Goal: Information Seeking & Learning: Learn about a topic

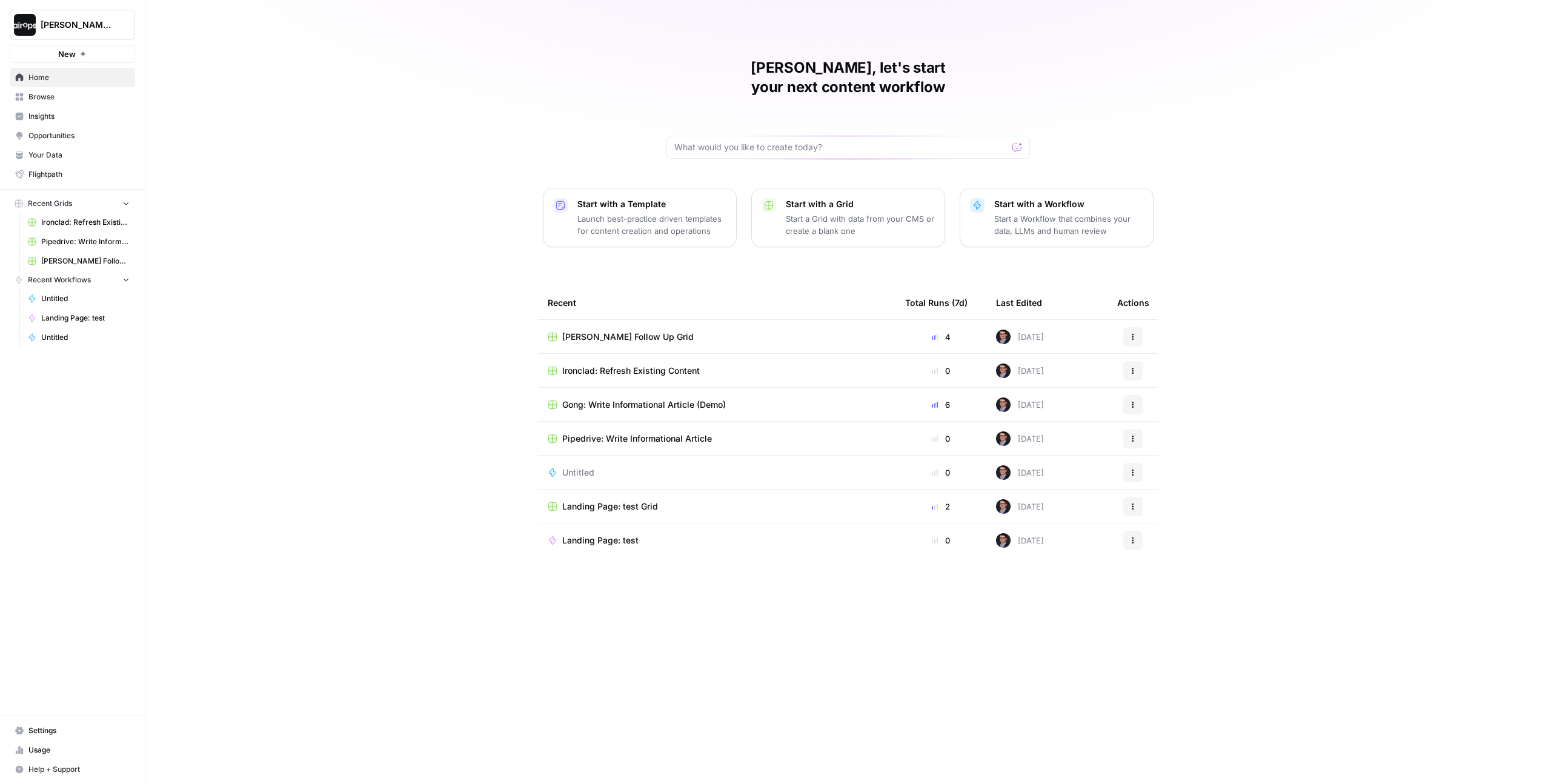
click at [662, 398] on span "Gong: Write Informational Article (Demo)" at bounding box center [643, 404] width 163 height 12
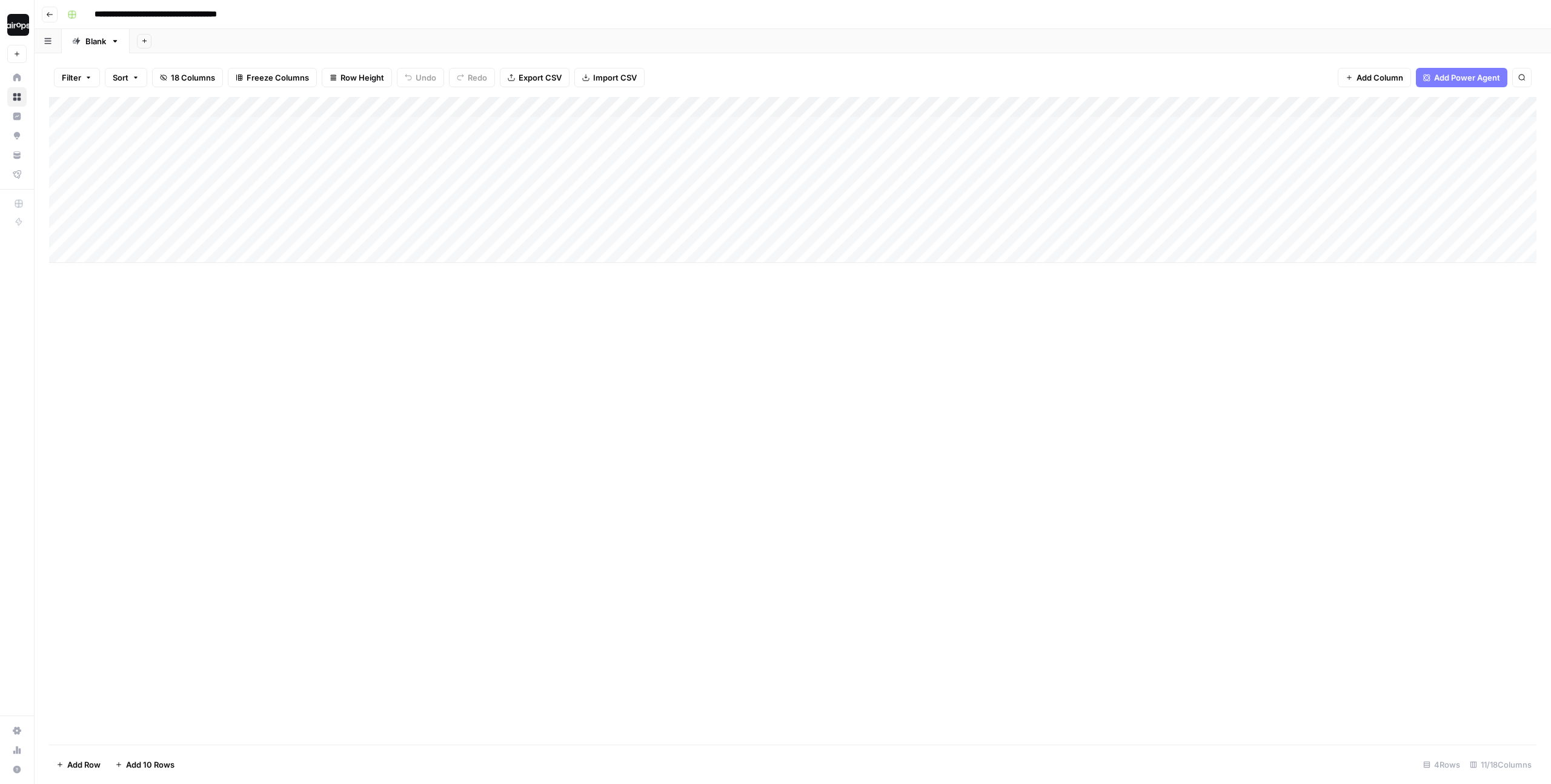
click at [418, 190] on div "Add Column" at bounding box center [793, 180] width 1487 height 166
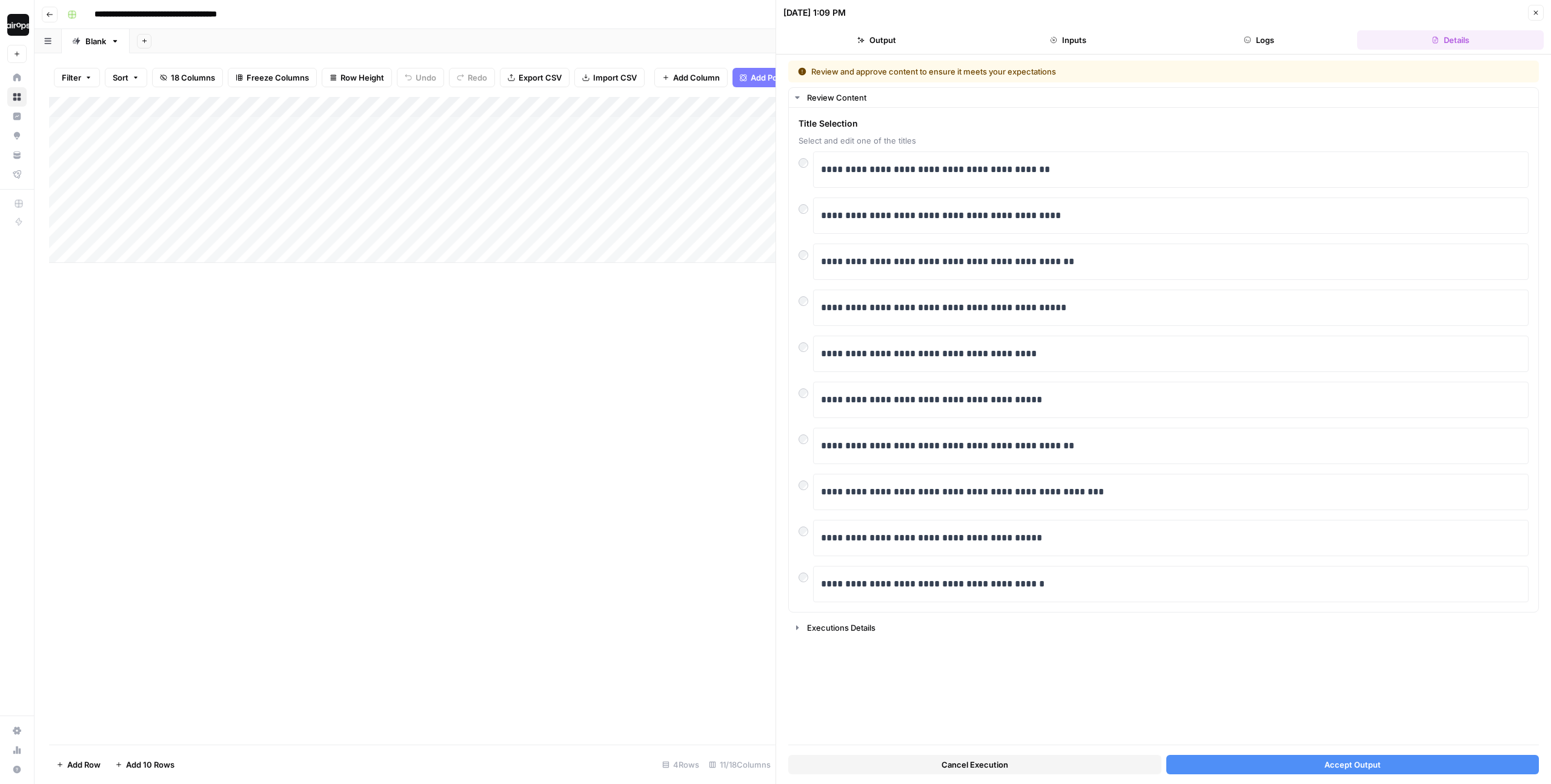
click at [1312, 764] on button "Accept Output" at bounding box center [1353, 764] width 374 height 19
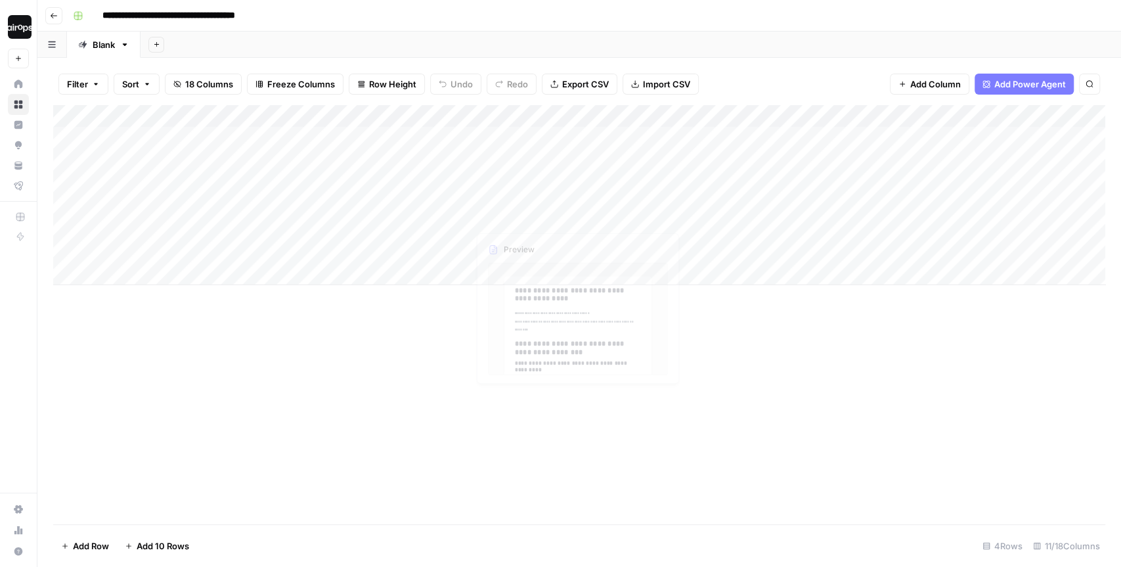
click at [432, 447] on div "Add Column" at bounding box center [579, 314] width 1052 height 419
click at [501, 14] on div "**********" at bounding box center [588, 15] width 1040 height 21
click at [422, 9] on div "**********" at bounding box center [588, 15] width 1040 height 21
drag, startPoint x: 207, startPoint y: 141, endPoint x: 206, endPoint y: 252, distance: 110.3
click at [206, 252] on div "Add Column" at bounding box center [579, 195] width 1052 height 180
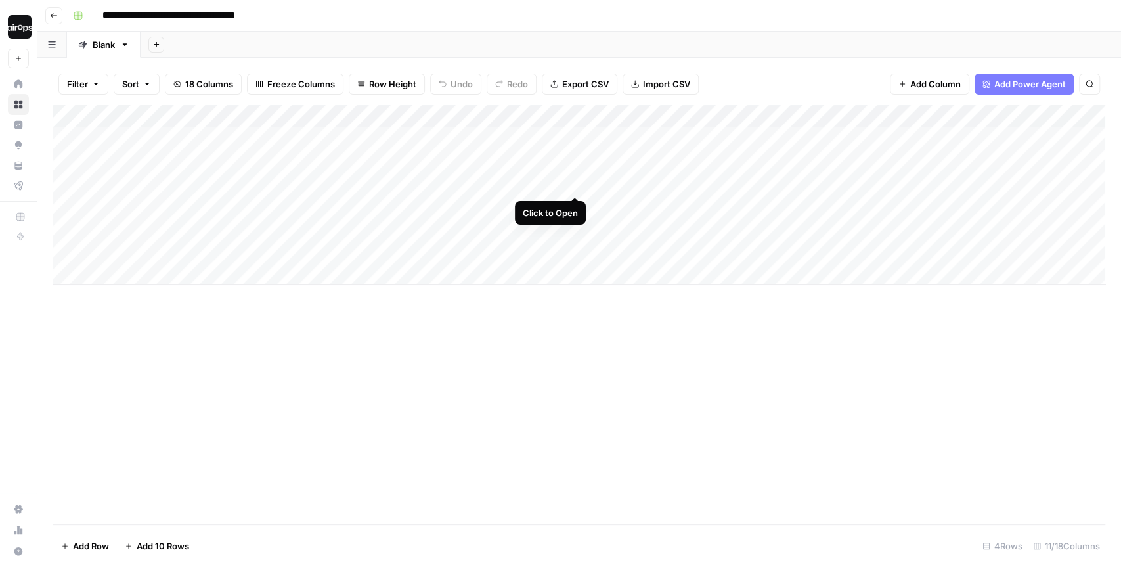
click at [574, 172] on div "Add Column" at bounding box center [579, 195] width 1052 height 180
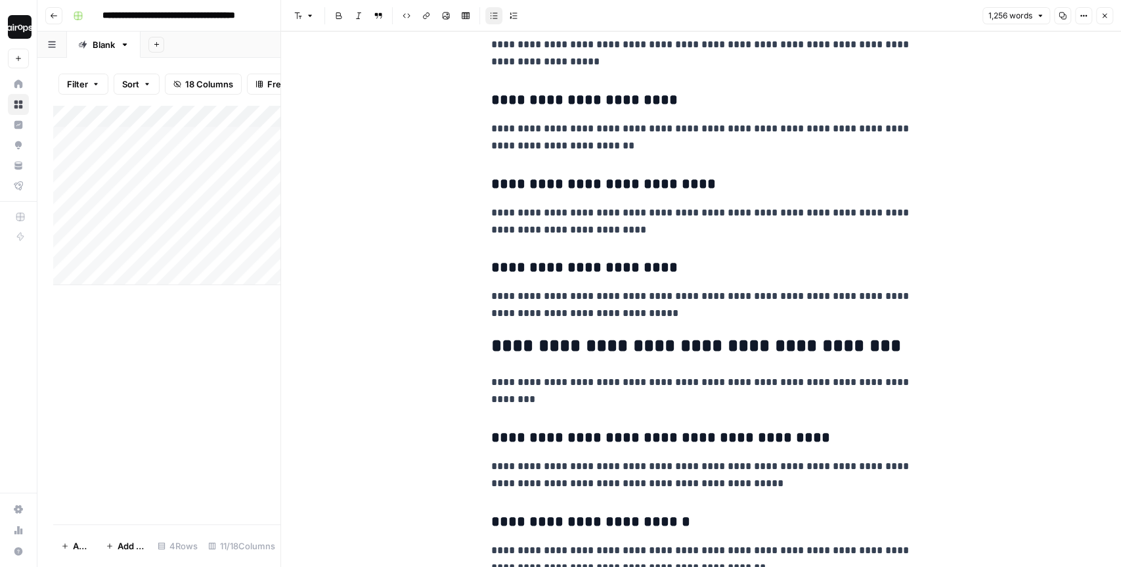
scroll to position [459, 0]
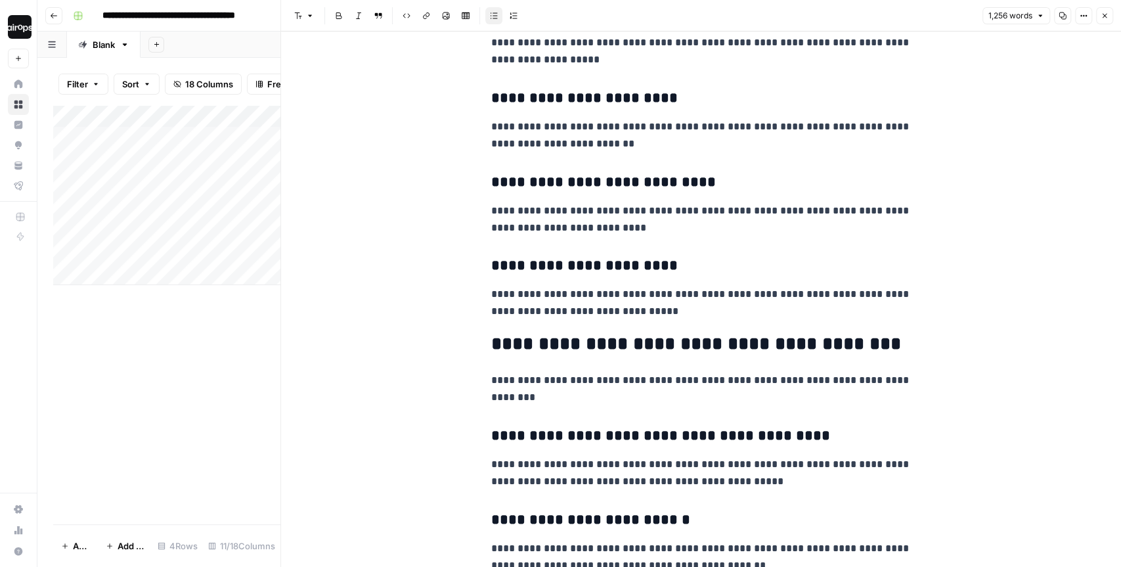
click at [1103, 19] on icon "button" at bounding box center [1105, 16] width 8 height 8
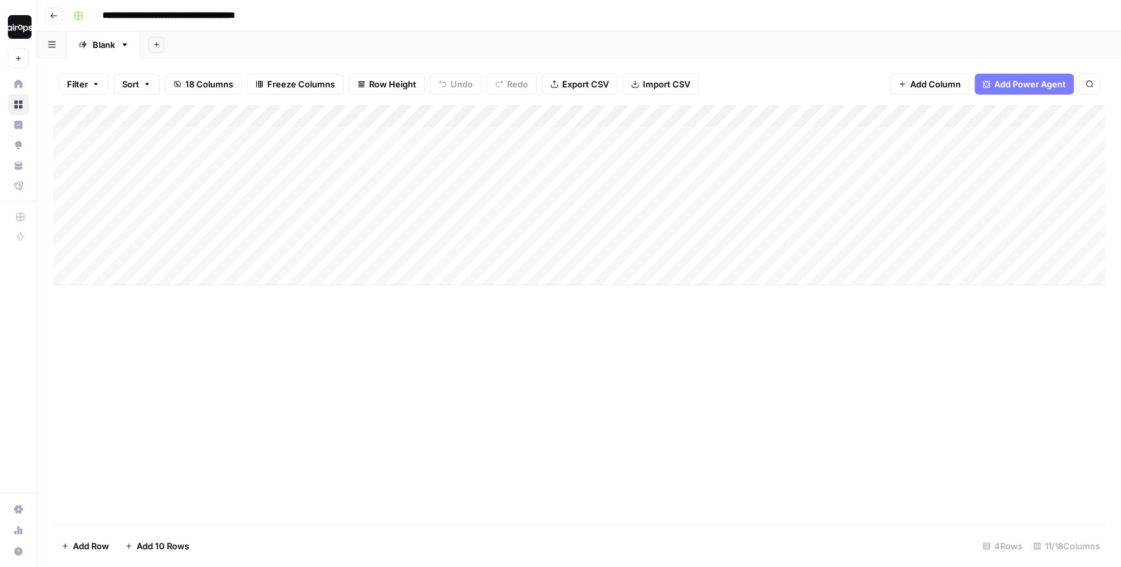
drag, startPoint x: 370, startPoint y: 150, endPoint x: 361, endPoint y: 256, distance: 106.1
click at [361, 256] on div "Add Column" at bounding box center [579, 195] width 1052 height 180
click at [460, 171] on div "Add Column" at bounding box center [579, 195] width 1052 height 180
click at [194, 182] on div "Add Column" at bounding box center [579, 195] width 1052 height 180
click at [443, 118] on div "Add Column" at bounding box center [579, 195] width 1052 height 180
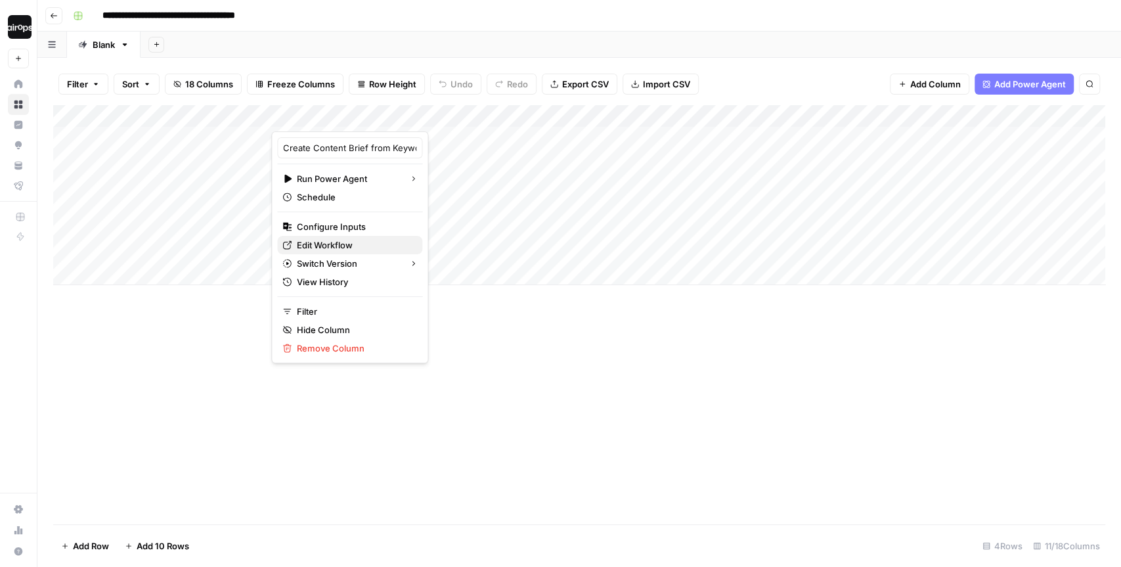
click at [330, 243] on span "Edit Workflow" at bounding box center [354, 244] width 115 height 13
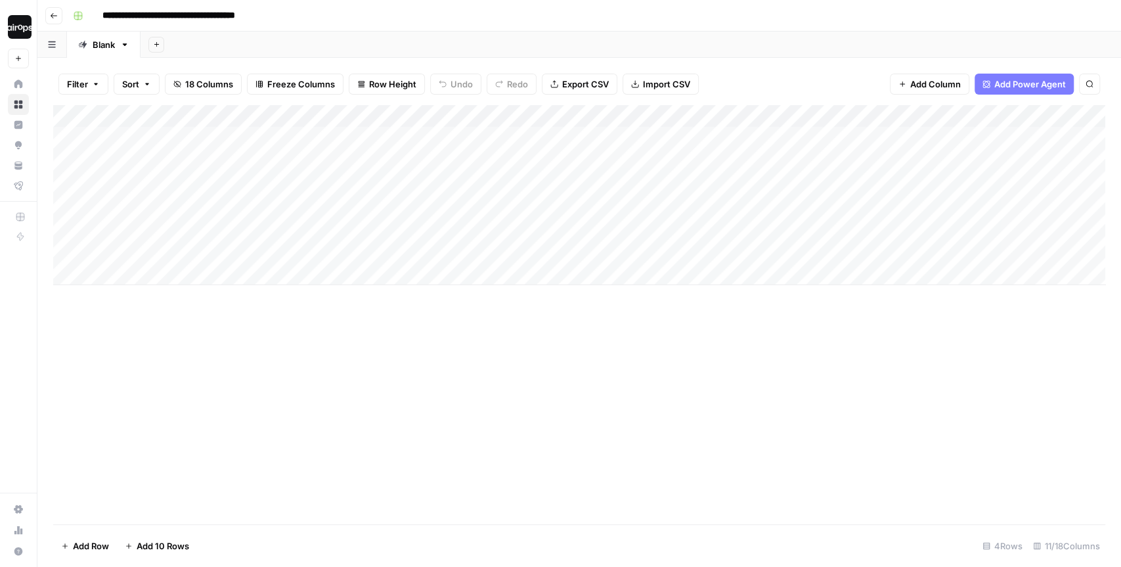
click at [405, 221] on div "Add Column" at bounding box center [579, 195] width 1052 height 180
click at [457, 173] on div "Add Column" at bounding box center [579, 195] width 1052 height 180
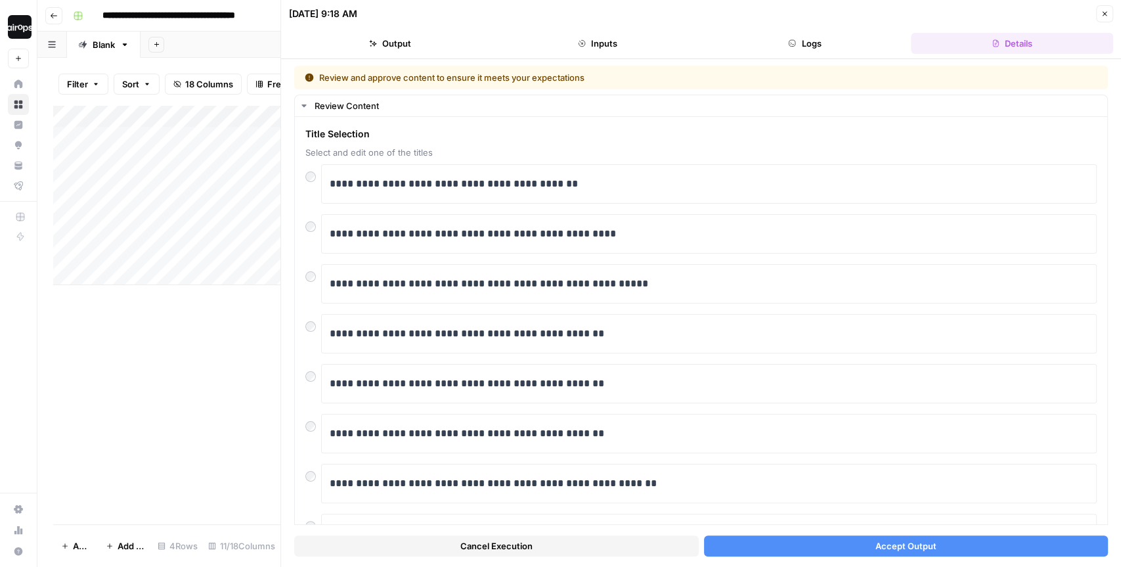
click at [827, 543] on button "Accept Output" at bounding box center [906, 545] width 405 height 21
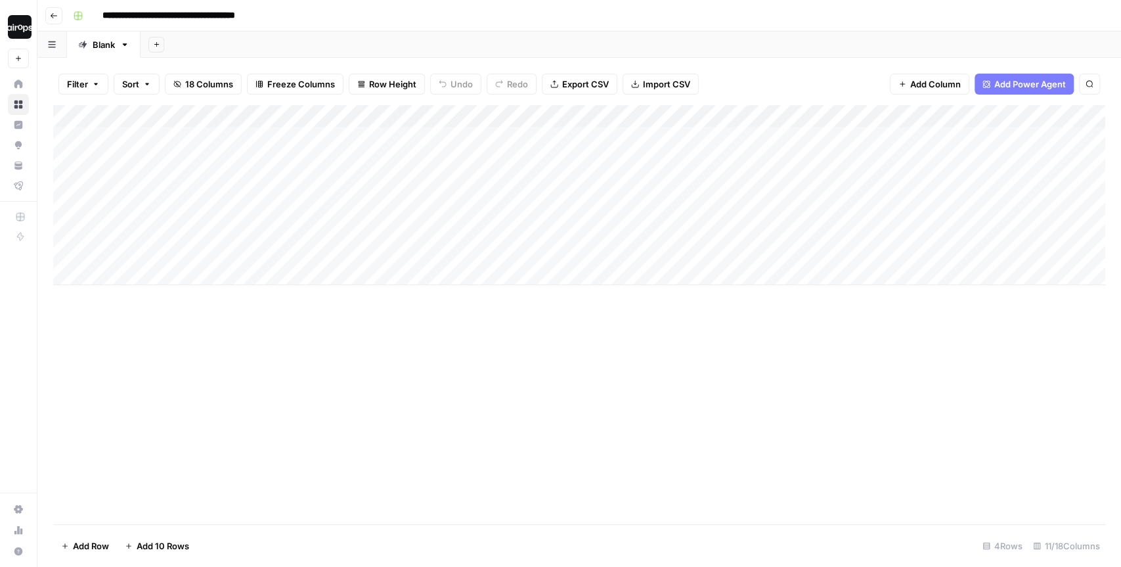
click at [405, 43] on div "Add Sheet" at bounding box center [631, 45] width 980 height 26
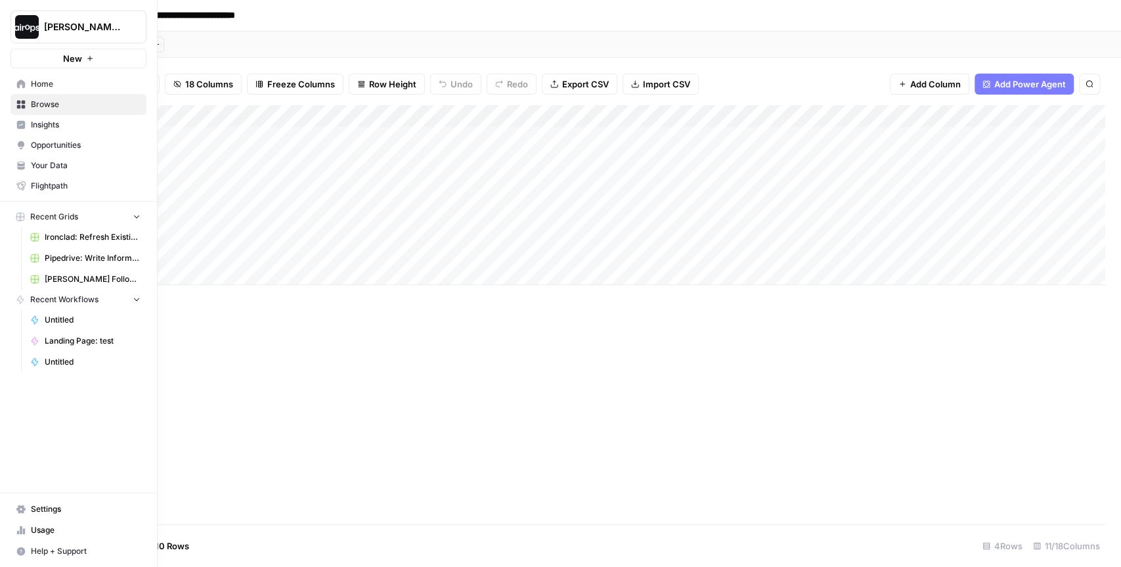
click at [26, 100] on link "Browse" at bounding box center [79, 104] width 136 height 21
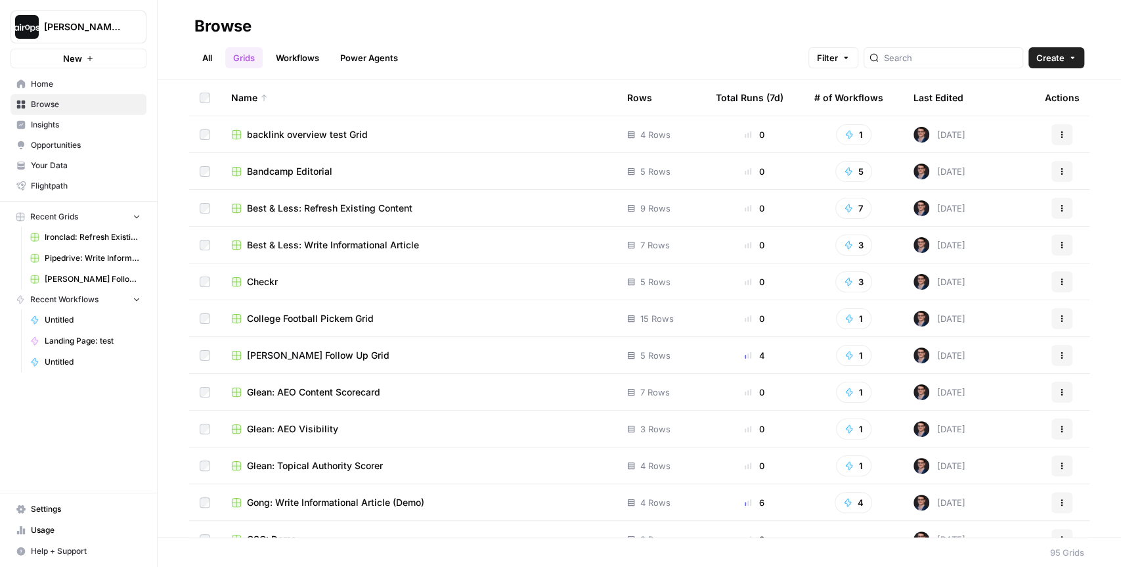
click at [381, 206] on span "Best & Less: Refresh Existing Content" at bounding box center [329, 208] width 165 height 13
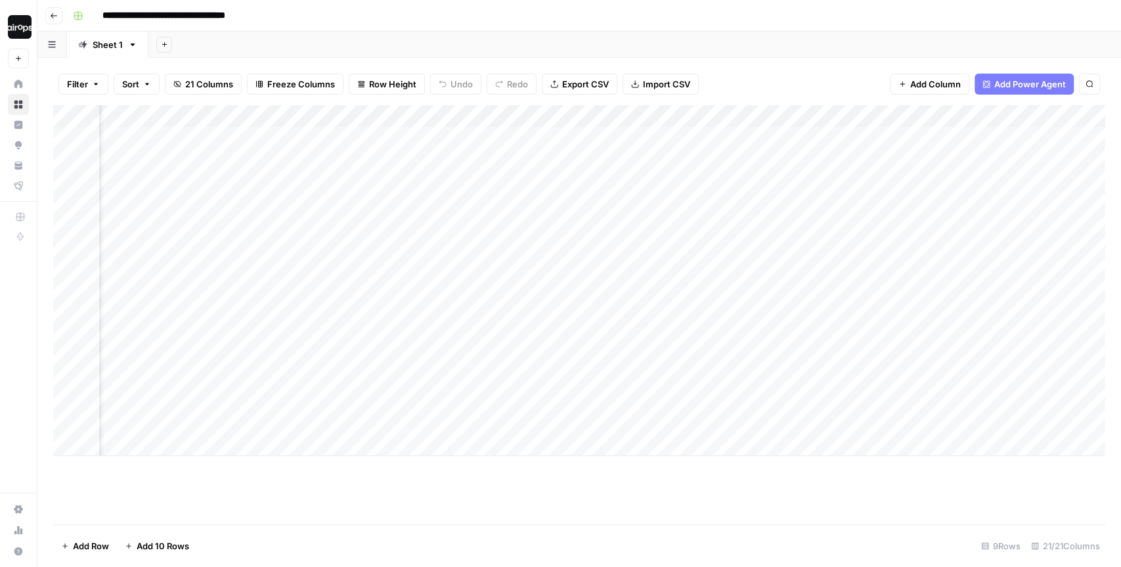
scroll to position [0, 61]
drag, startPoint x: 427, startPoint y: 150, endPoint x: 426, endPoint y: 336, distance: 185.2
click at [426, 336] on div "Add Column" at bounding box center [579, 280] width 1052 height 351
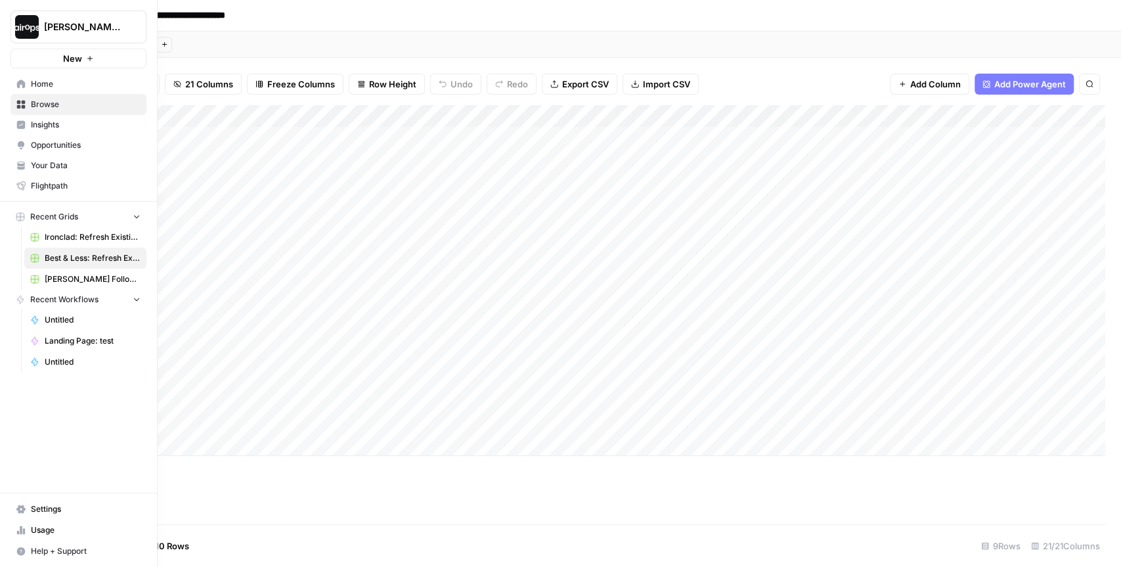
click at [20, 108] on icon at bounding box center [20, 104] width 9 height 9
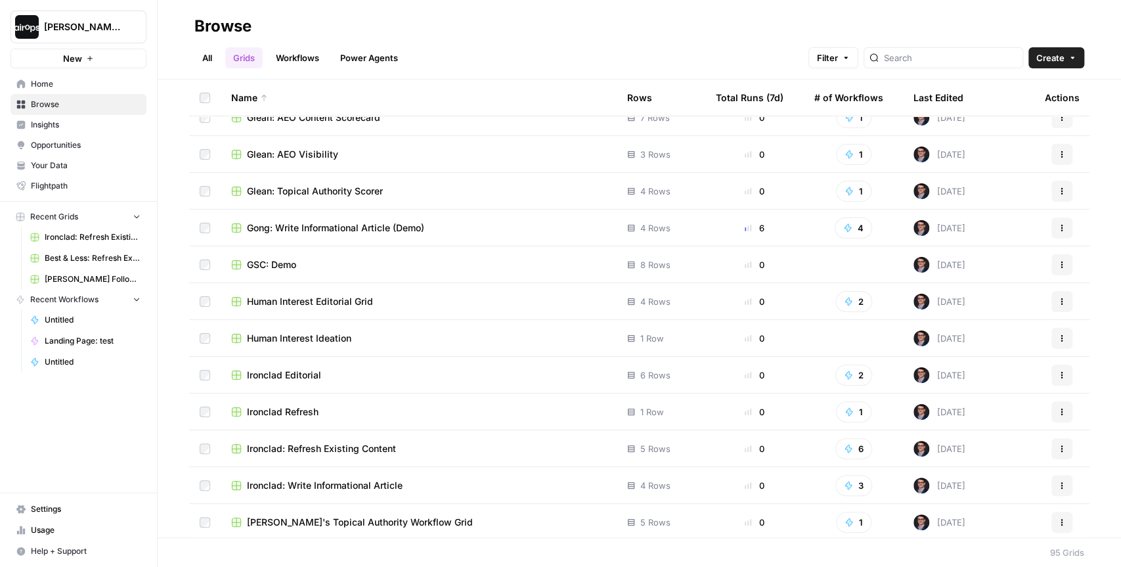
scroll to position [280, 0]
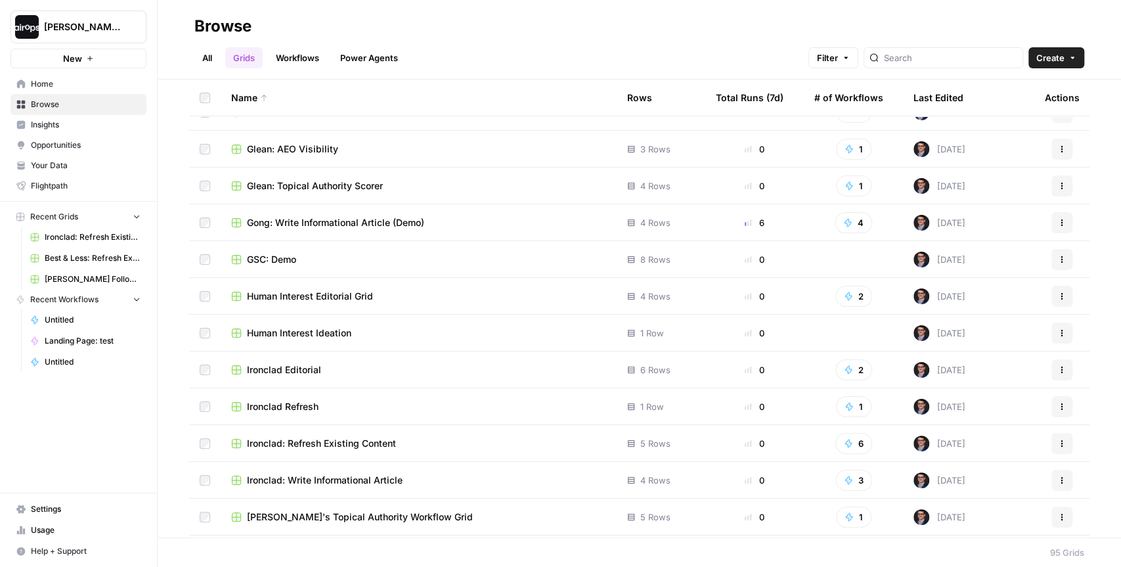
click at [931, 49] on div at bounding box center [944, 57] width 160 height 21
click at [931, 51] on input "search" at bounding box center [950, 57] width 133 height 13
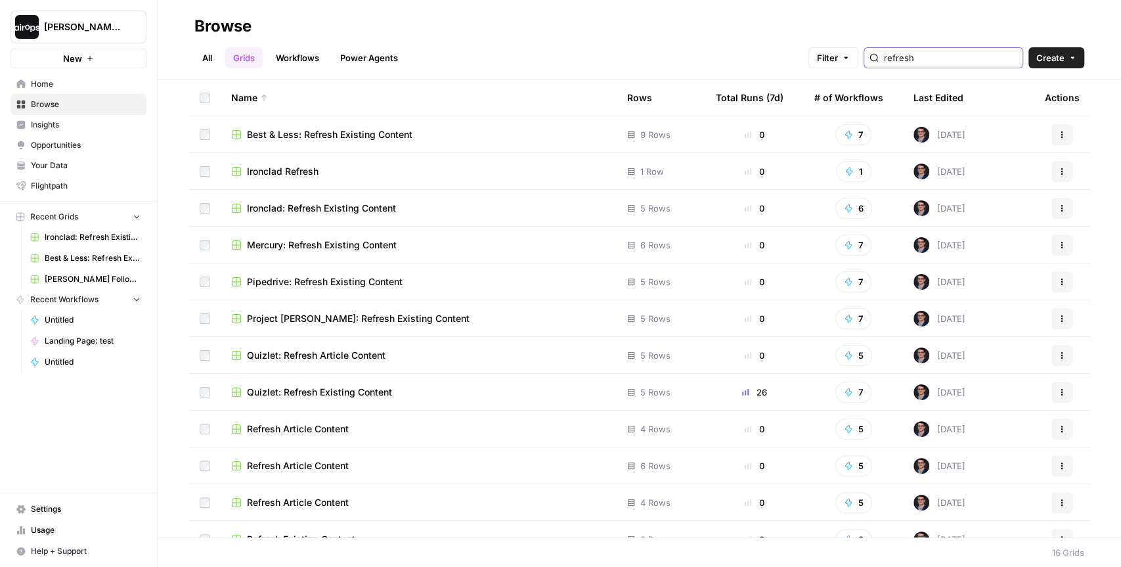
type input "refresh"
click at [350, 247] on span "Mercury: Refresh Existing Content" at bounding box center [322, 244] width 150 height 13
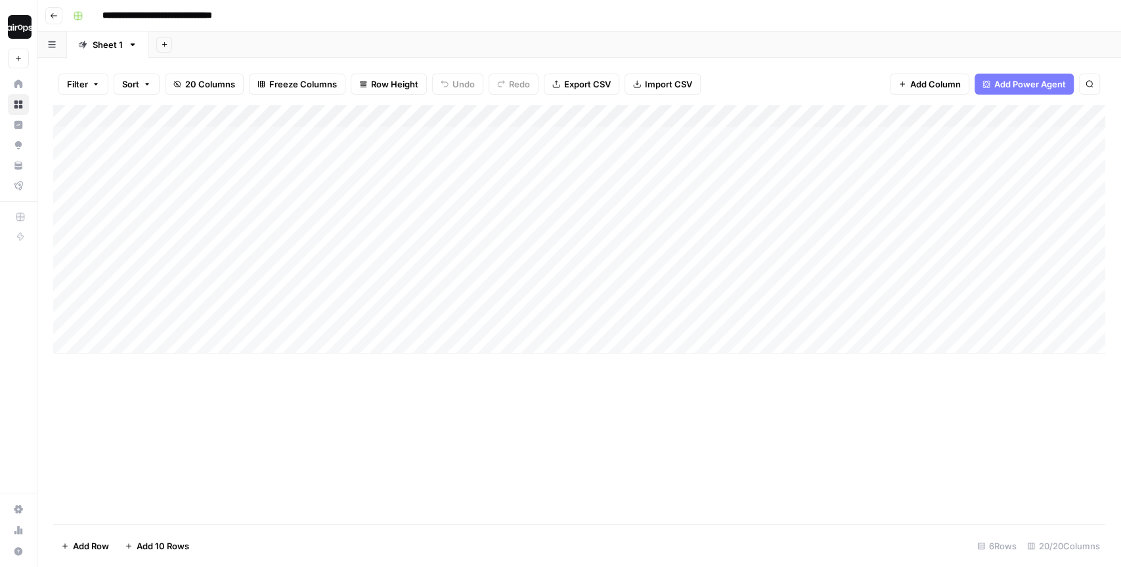
click at [422, 116] on div "Add Column" at bounding box center [579, 229] width 1052 height 248
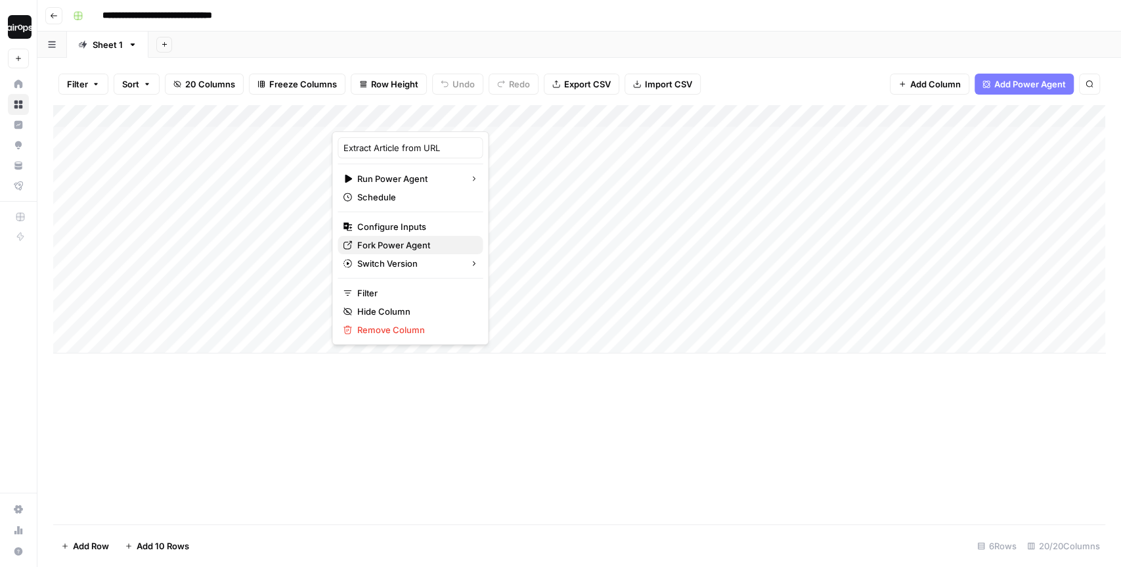
click at [382, 243] on span "Fork Power Agent" at bounding box center [414, 244] width 115 height 13
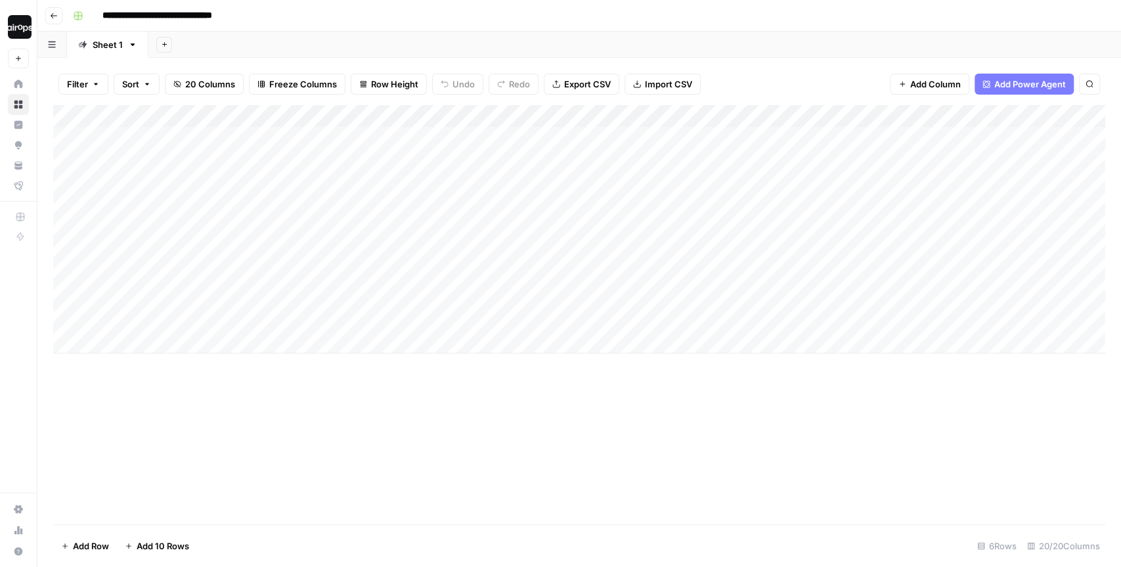
click at [286, 45] on div "Add Sheet" at bounding box center [634, 45] width 973 height 26
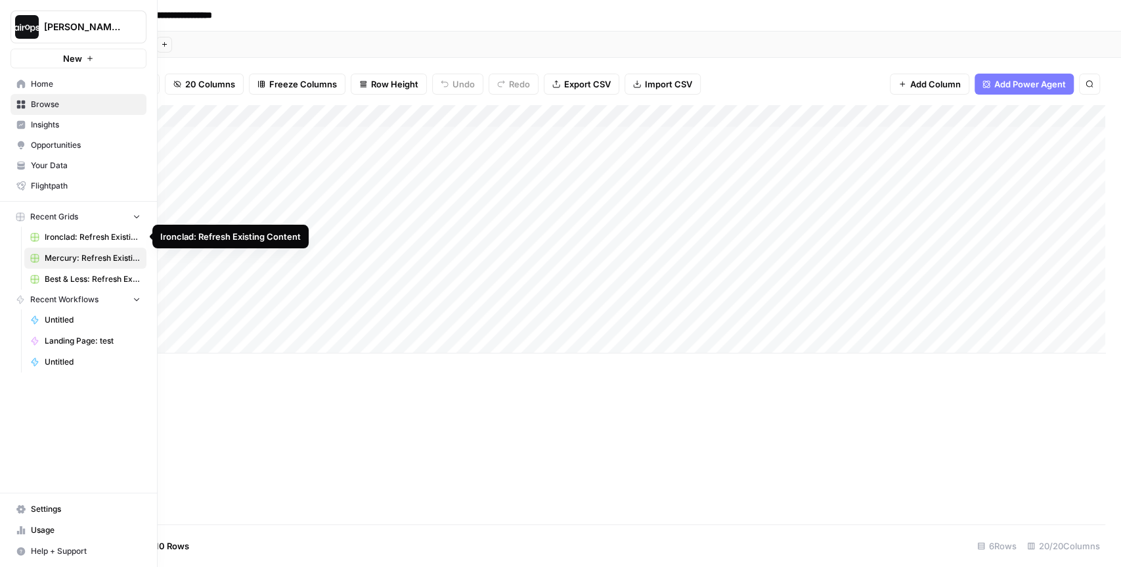
click at [69, 234] on span "Ironclad: Refresh Existing Content" at bounding box center [93, 237] width 96 height 12
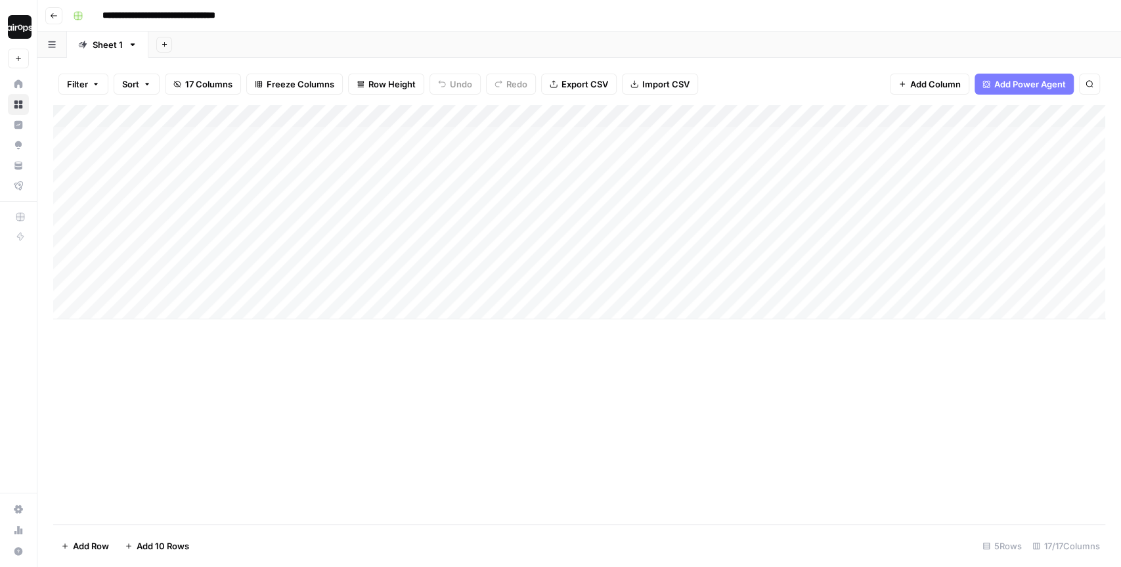
drag, startPoint x: 228, startPoint y: 140, endPoint x: 205, endPoint y: 254, distance: 116.6
click at [205, 254] on div "Add Column" at bounding box center [579, 212] width 1052 height 214
drag, startPoint x: 399, startPoint y: 148, endPoint x: 376, endPoint y: 262, distance: 115.8
click at [376, 262] on div "Add Column" at bounding box center [579, 212] width 1052 height 214
click at [841, 39] on div "Add Sheet" at bounding box center [634, 45] width 973 height 26
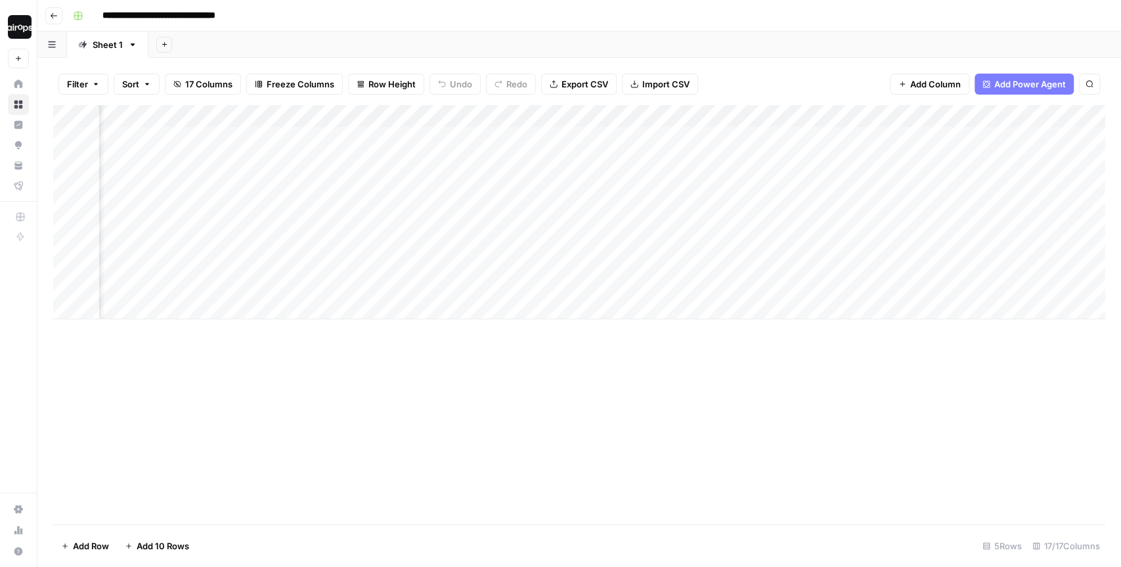
scroll to position [0, 542]
click at [611, 207] on div "Add Column" at bounding box center [579, 212] width 1052 height 214
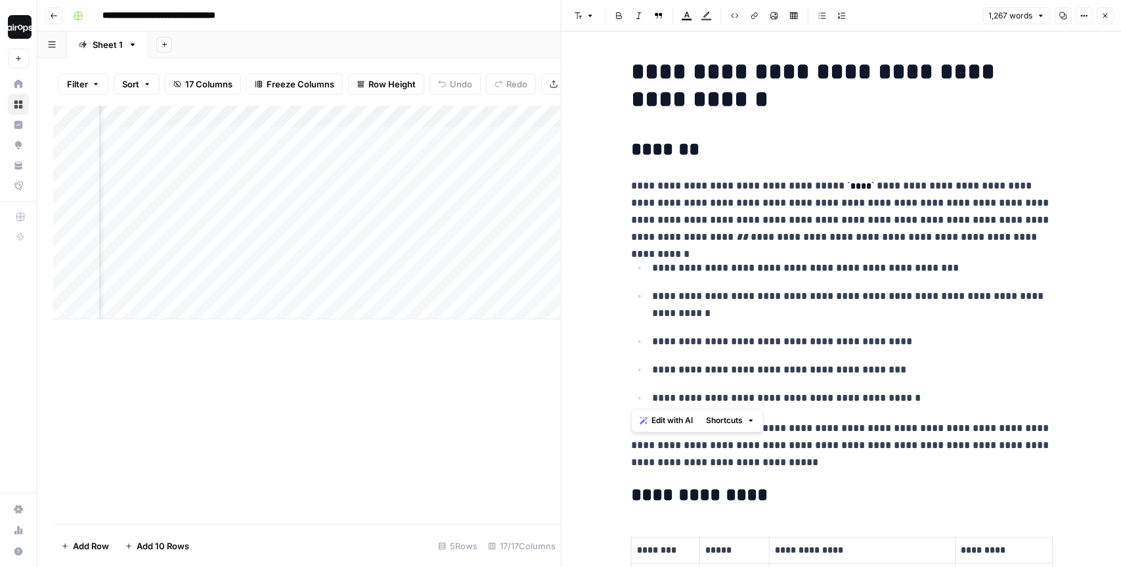
drag, startPoint x: 895, startPoint y: 405, endPoint x: 630, endPoint y: 154, distance: 364.7
click at [883, 374] on p "**********" at bounding box center [851, 369] width 399 height 17
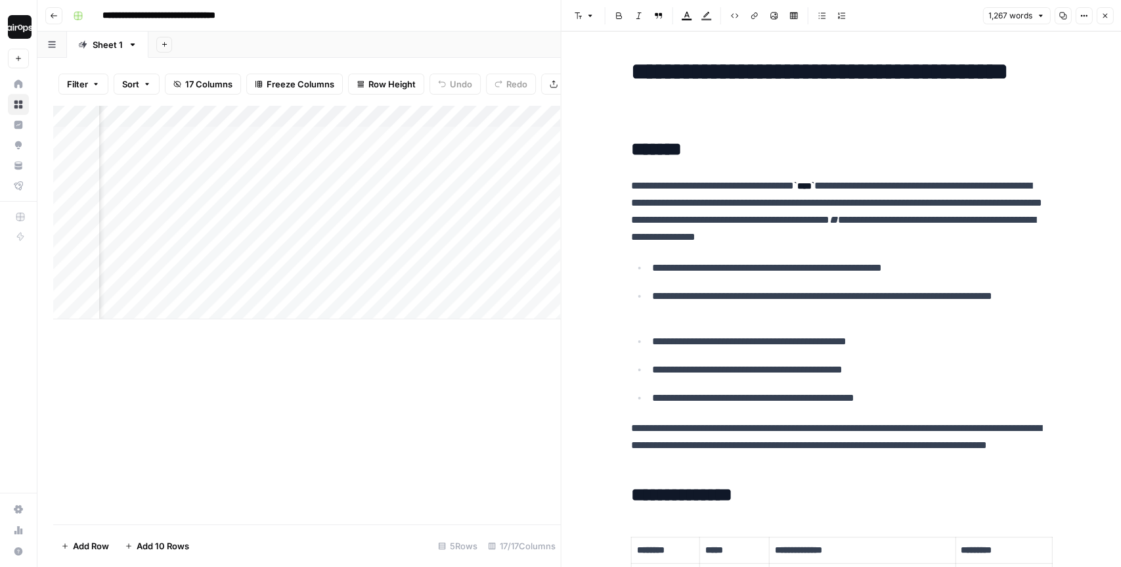
click at [523, 294] on div "Add Column" at bounding box center [306, 212] width 507 height 214
click at [1105, 15] on icon "button" at bounding box center [1105, 16] width 5 height 5
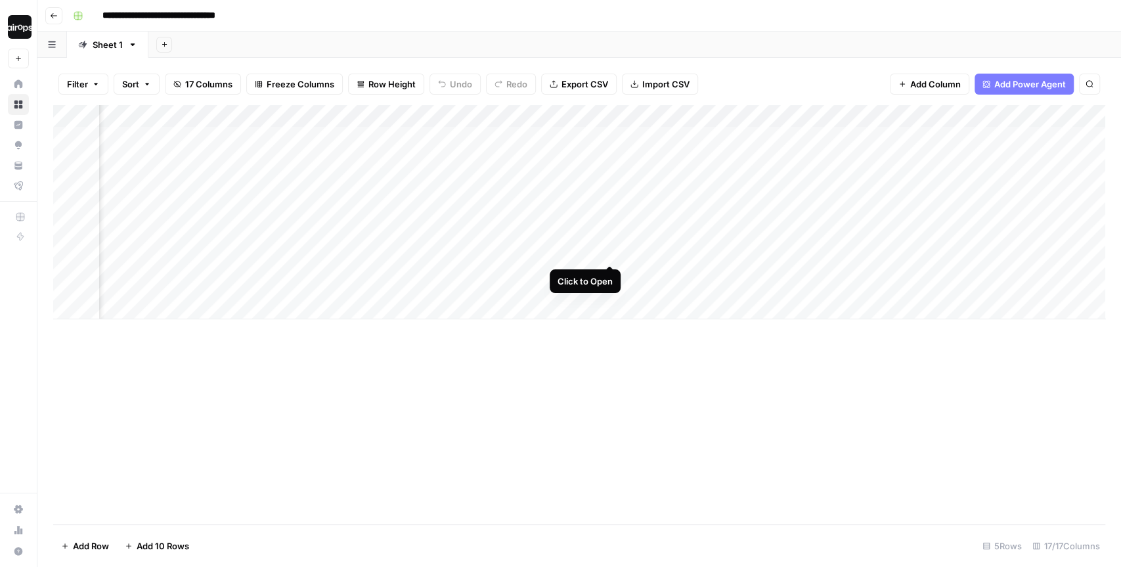
click at [609, 242] on div "Add Column" at bounding box center [579, 212] width 1052 height 214
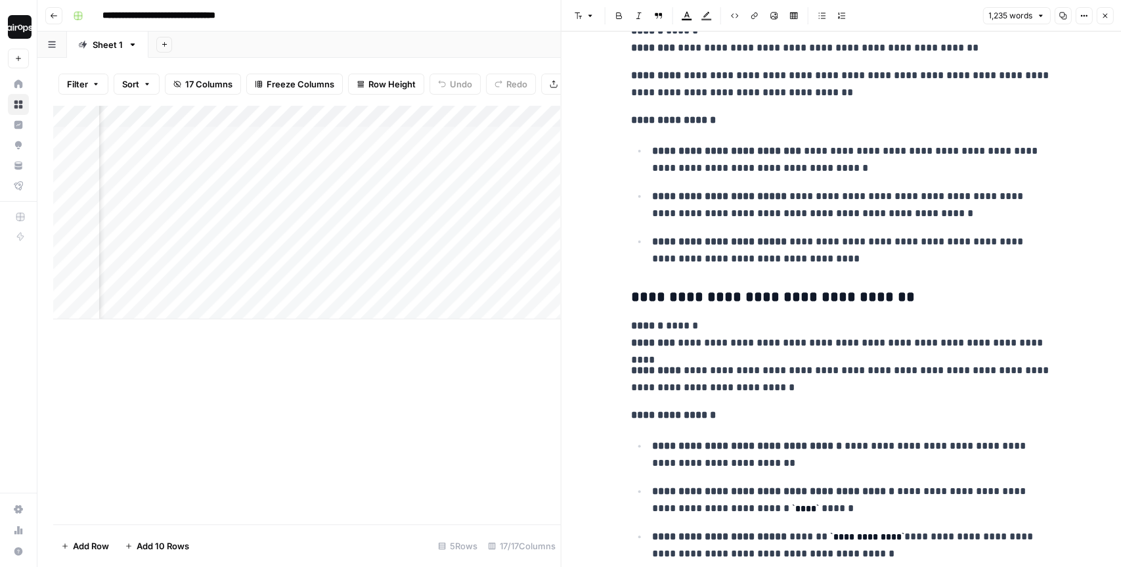
scroll to position [2569, 0]
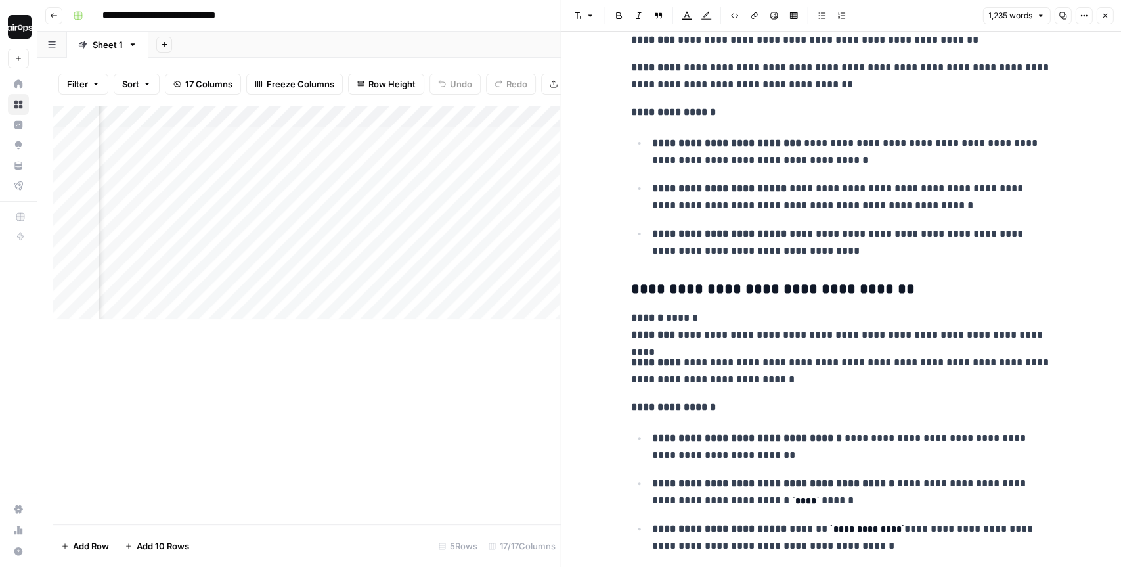
click at [1107, 17] on icon "button" at bounding box center [1105, 16] width 8 height 8
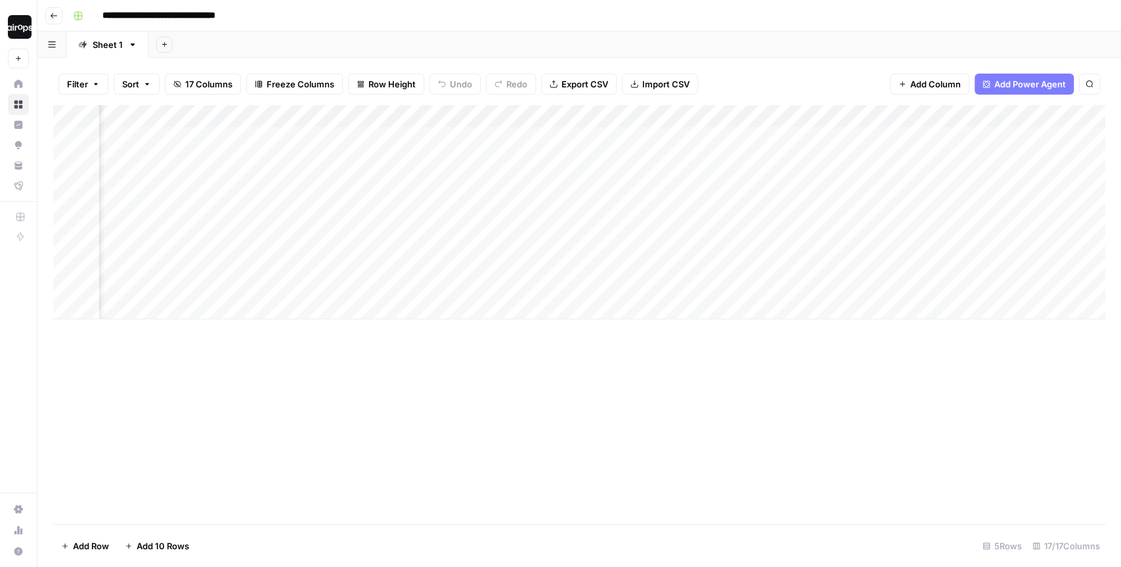
scroll to position [0, 757]
drag, startPoint x: 798, startPoint y: 156, endPoint x: 797, endPoint y: 259, distance: 103.8
click at [797, 259] on div "Add Column" at bounding box center [579, 212] width 1052 height 214
drag, startPoint x: 808, startPoint y: 146, endPoint x: 798, endPoint y: 271, distance: 125.2
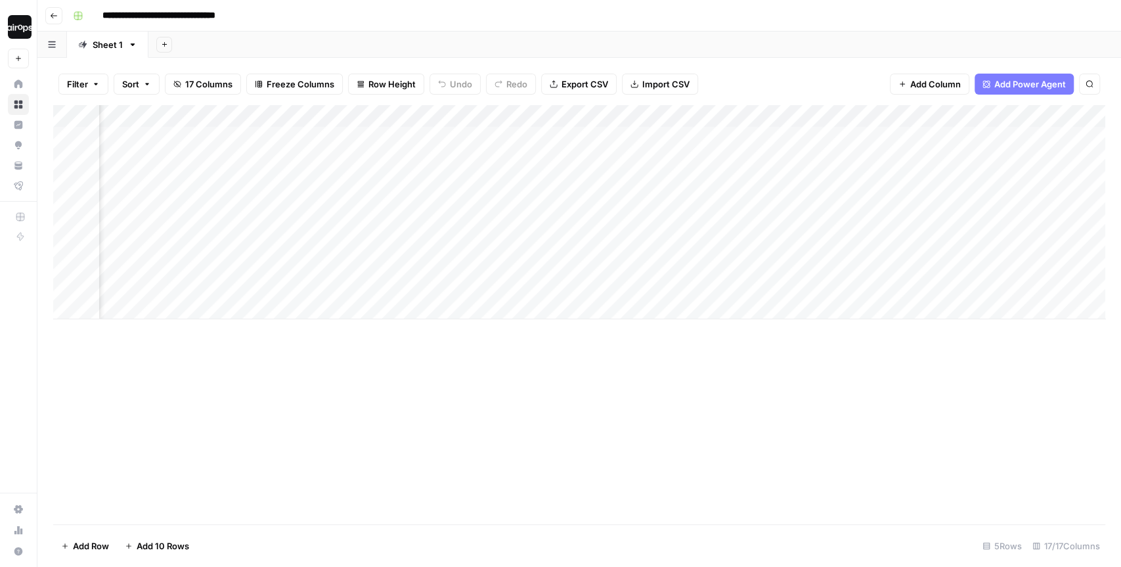
click at [798, 271] on div "Add Column" at bounding box center [579, 212] width 1052 height 214
click at [984, 173] on div "Add Column" at bounding box center [579, 212] width 1052 height 214
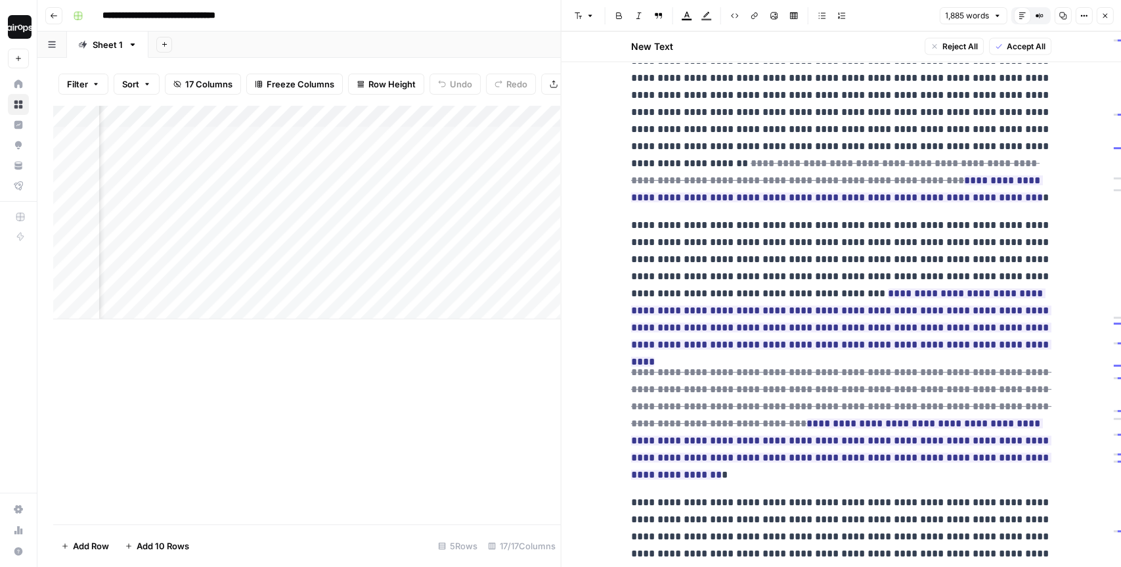
scroll to position [1949, 0]
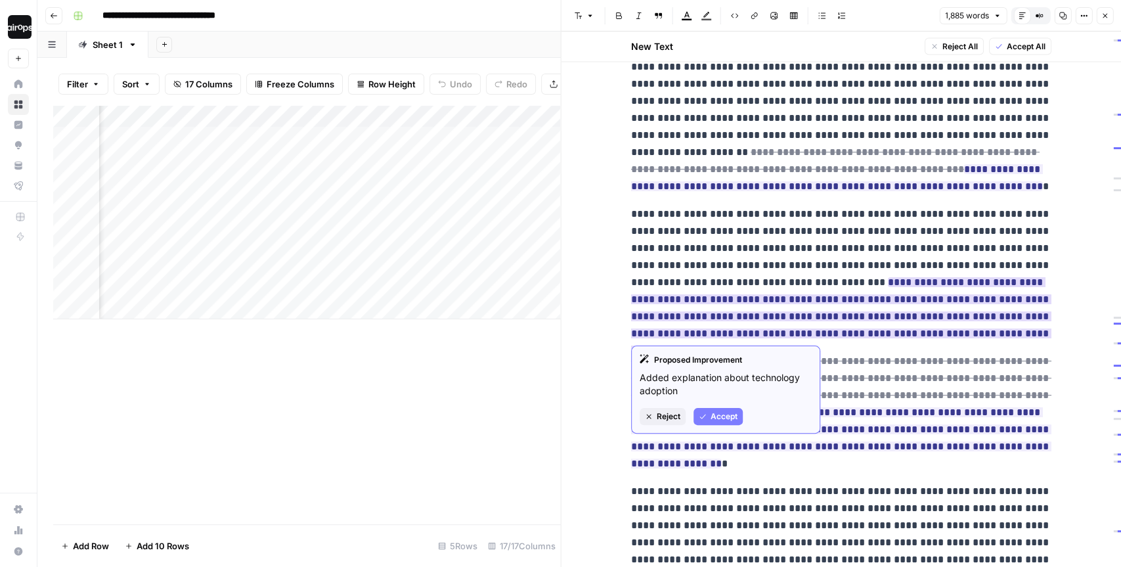
drag, startPoint x: 650, startPoint y: 361, endPoint x: 763, endPoint y: 362, distance: 113.0
click at [763, 362] on div "Proposed Improvement" at bounding box center [726, 360] width 172 height 12
click at [722, 417] on span "Accept" at bounding box center [724, 416] width 27 height 12
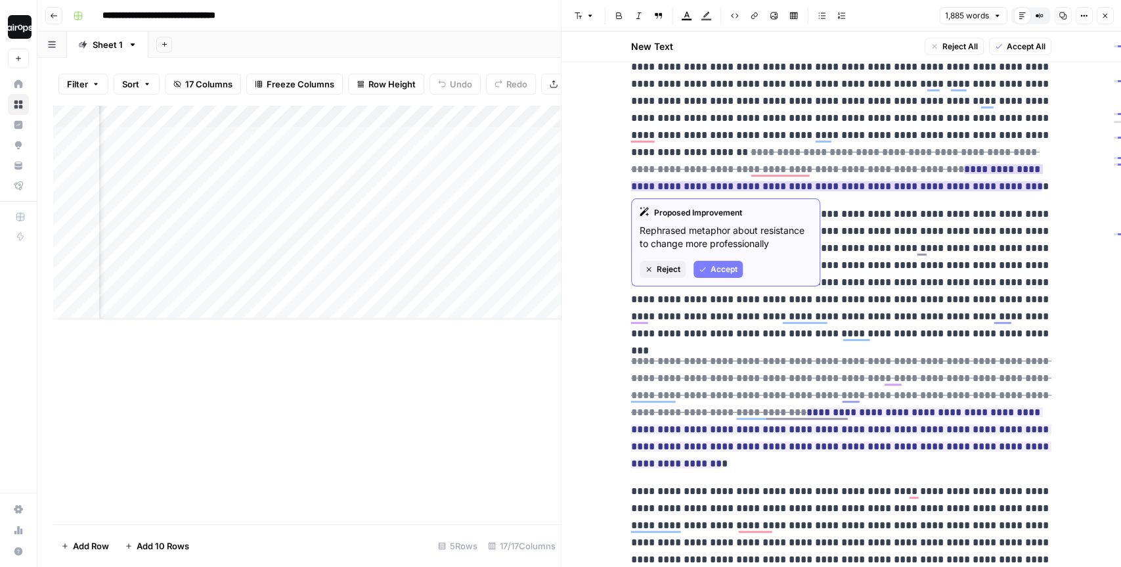
click at [722, 267] on span "Accept" at bounding box center [724, 269] width 27 height 12
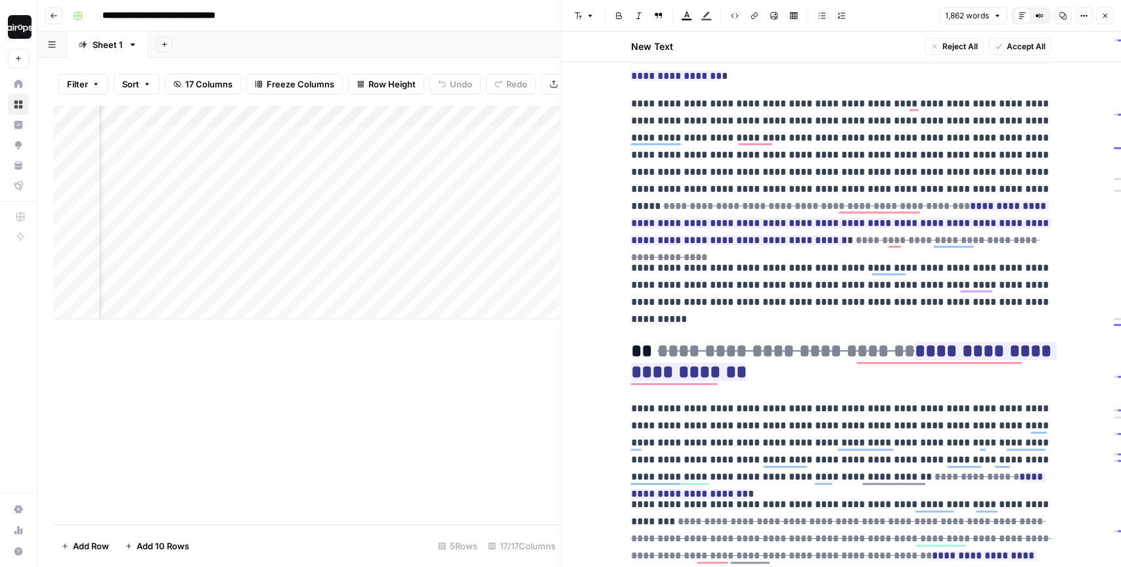
scroll to position [0, 0]
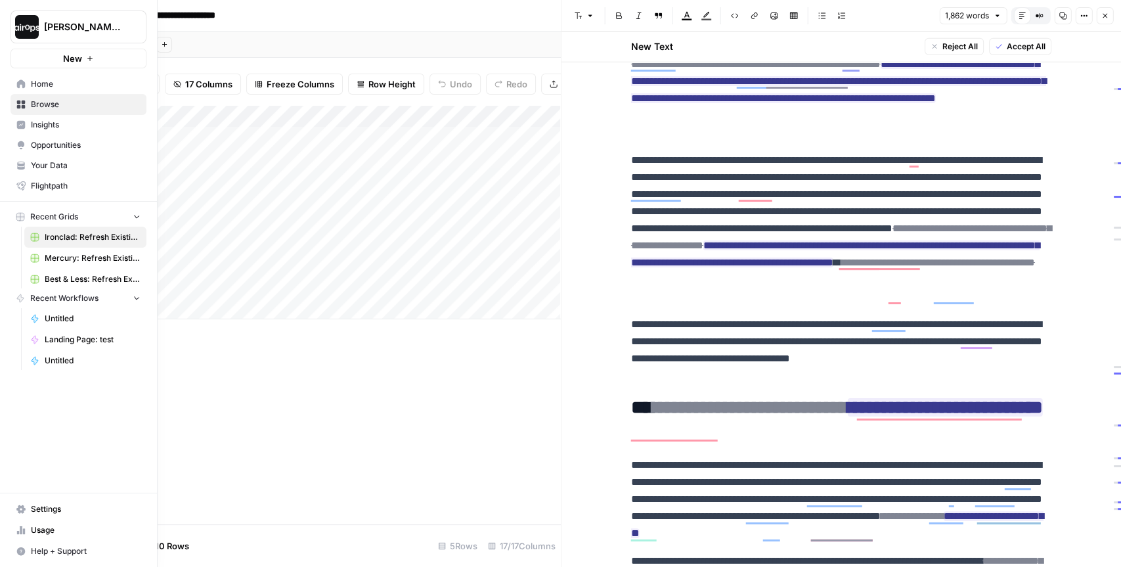
click at [22, 85] on icon at bounding box center [20, 83] width 9 height 9
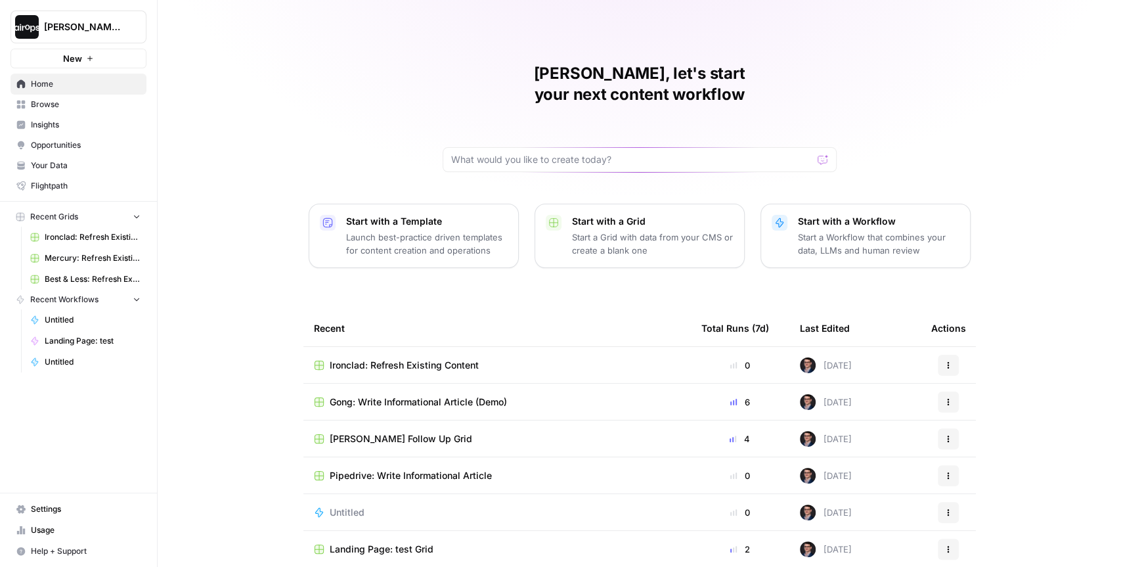
click at [426, 231] on p "Launch best-practice driven templates for content creation and operations" at bounding box center [427, 244] width 162 height 26
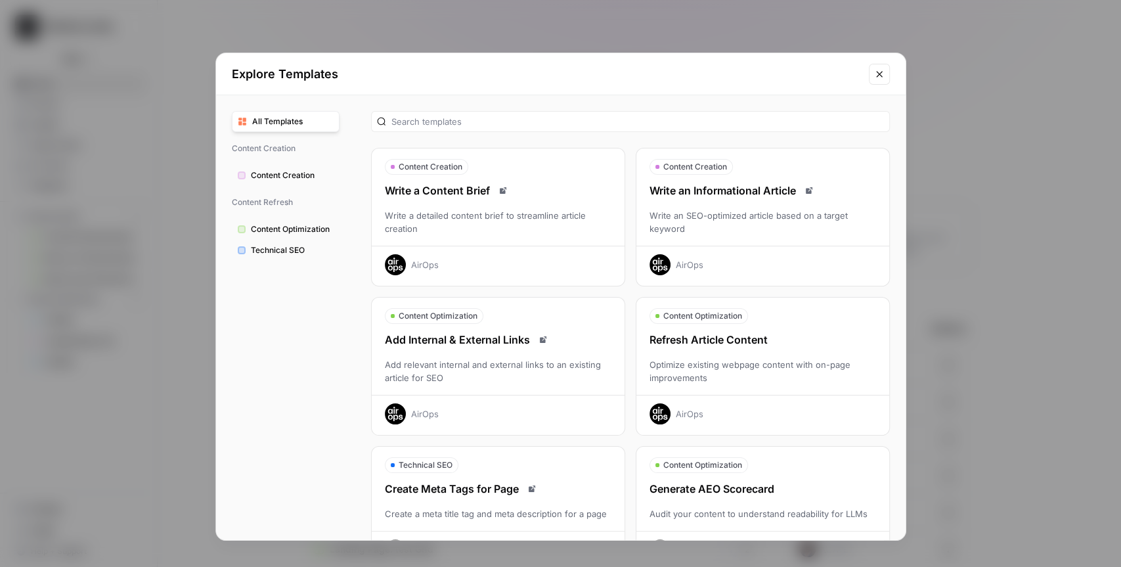
click at [765, 210] on div "Write an SEO-optimized article based on a target keyword" at bounding box center [762, 222] width 253 height 26
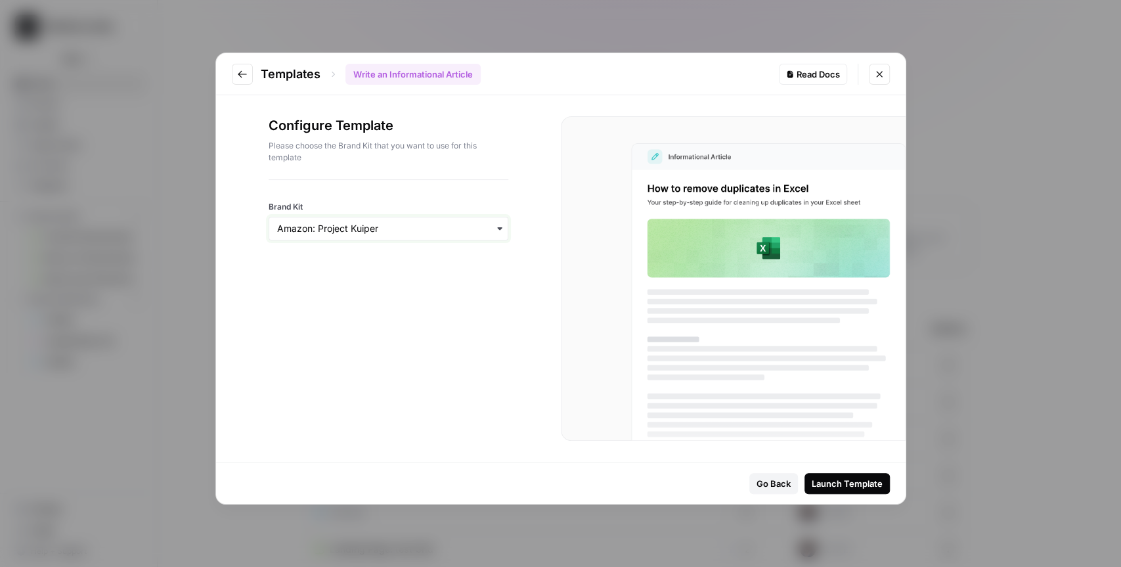
click at [413, 229] on input "Brand Kit" at bounding box center [388, 228] width 223 height 13
click at [357, 272] on div "Gong" at bounding box center [388, 275] width 238 height 25
click at [853, 487] on div "Launch Template" at bounding box center [847, 483] width 71 height 13
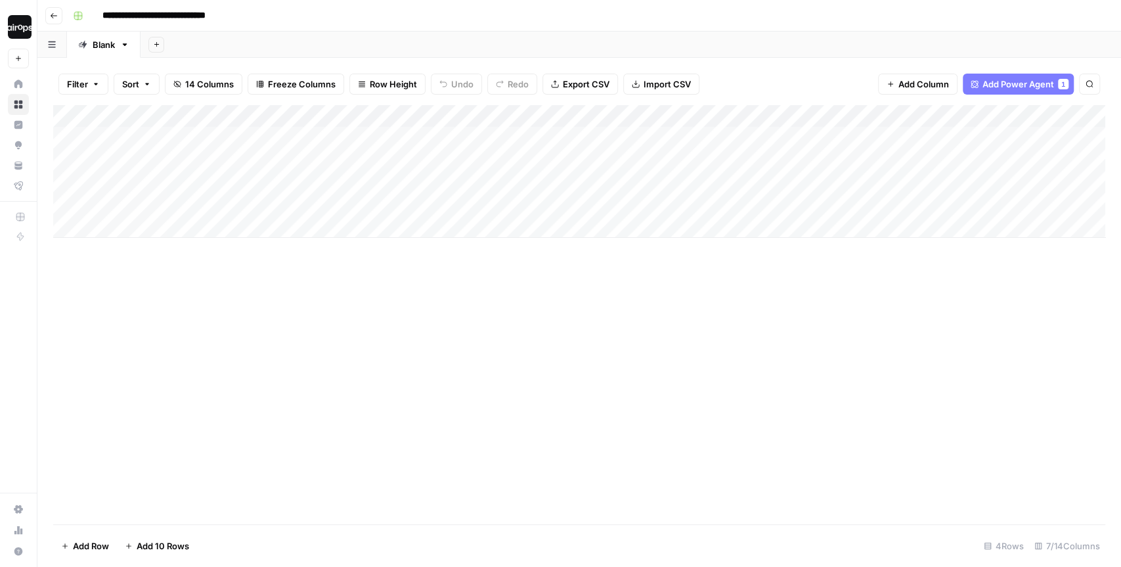
click at [373, 139] on div "Add Column" at bounding box center [579, 171] width 1052 height 133
click at [407, 90] on span "Row Height" at bounding box center [393, 83] width 47 height 13
click at [400, 143] on span "Medium" at bounding box center [419, 147] width 95 height 13
click at [431, 369] on div "Add Column" at bounding box center [579, 314] width 1052 height 419
click at [649, 31] on header "**********" at bounding box center [579, 16] width 1084 height 32
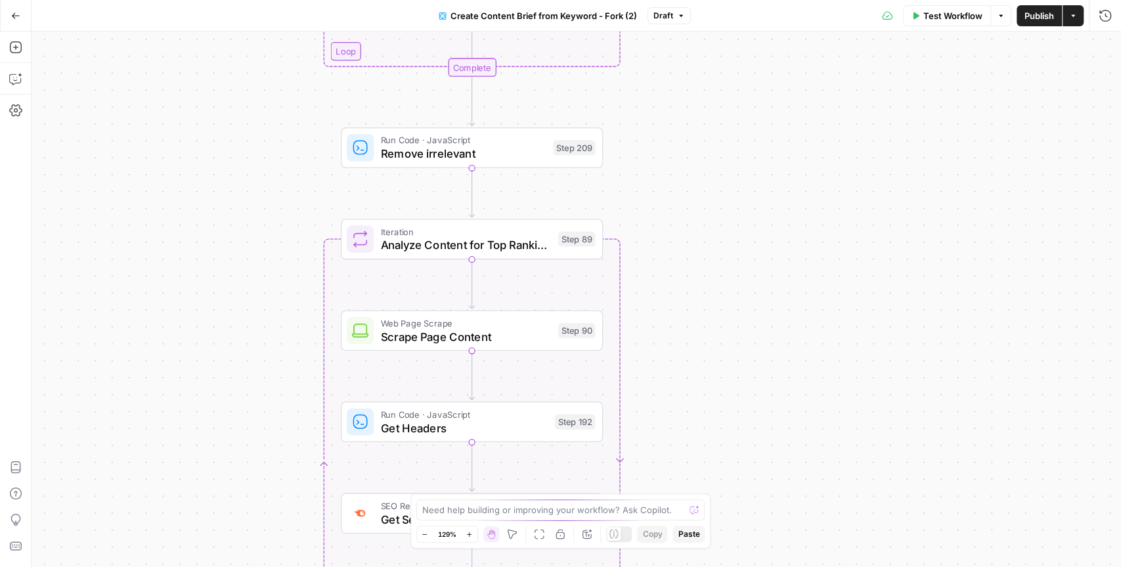
drag, startPoint x: 648, startPoint y: 156, endPoint x: 690, endPoint y: 355, distance: 203.4
click at [690, 355] on div "Workflow Set Inputs Inputs Google Search Perform Google Search Step 51 Loop Ite…" at bounding box center [577, 299] width 1090 height 535
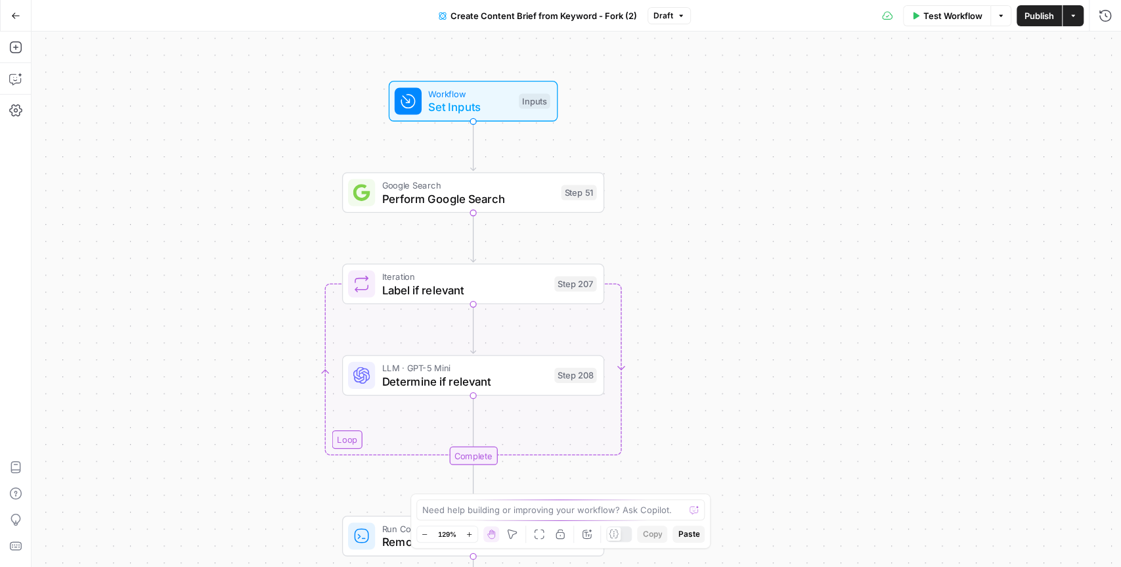
drag, startPoint x: 671, startPoint y: 100, endPoint x: 672, endPoint y: 484, distance: 383.5
click at [672, 484] on div "Workflow Set Inputs Inputs Google Search Perform Google Search Step 51 Loop Ite…" at bounding box center [577, 299] width 1090 height 535
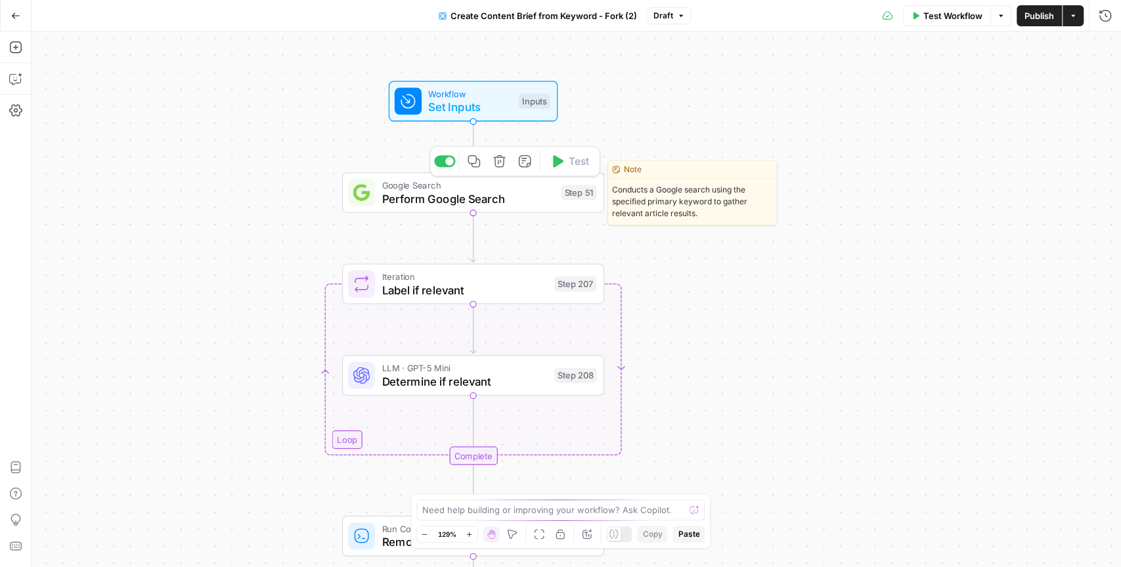
click at [502, 200] on span "Perform Google Search" at bounding box center [468, 198] width 173 height 17
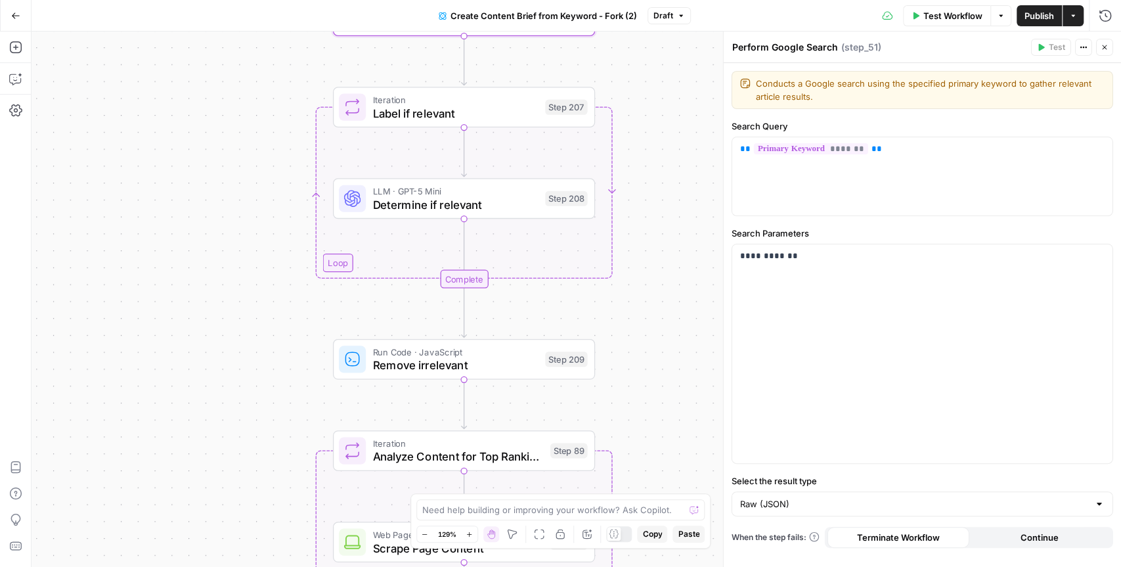
drag, startPoint x: 672, startPoint y: 306, endPoint x: 667, endPoint y: 101, distance: 205.0
click at [667, 101] on div "Workflow Set Inputs Inputs Google Search Perform Google Search Step 51 Loop Ite…" at bounding box center [577, 299] width 1090 height 535
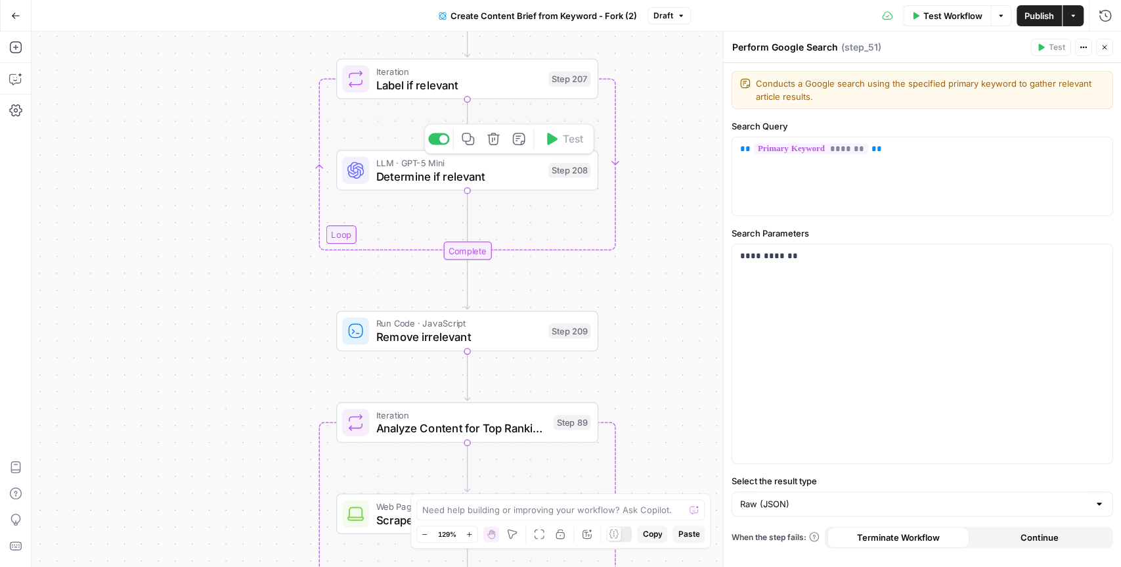
click at [508, 173] on span "Determine if relevant" at bounding box center [458, 175] width 165 height 17
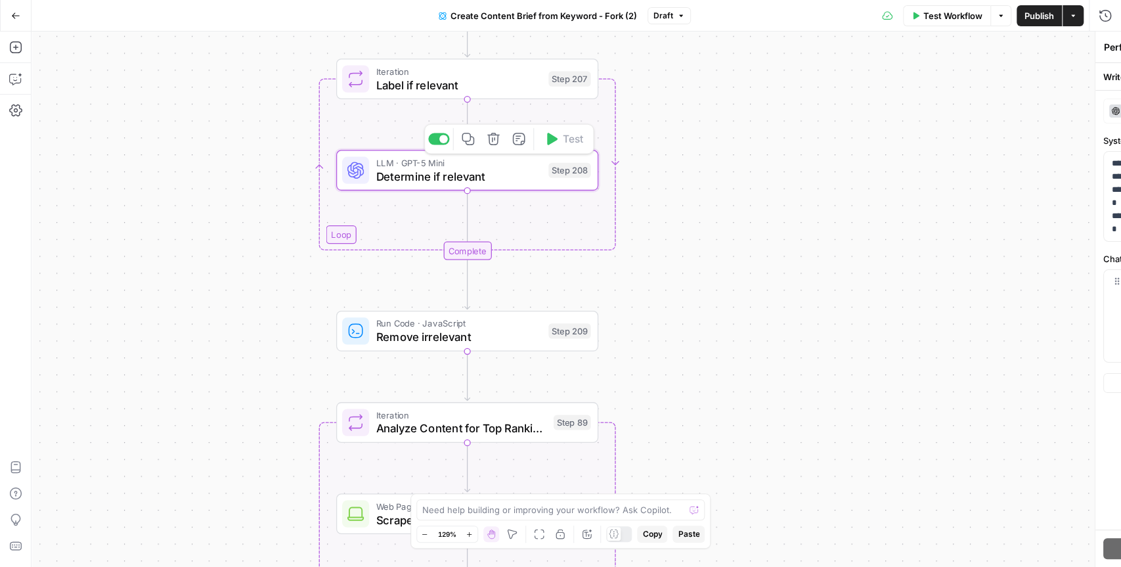
type textarea "Determine if relevant"
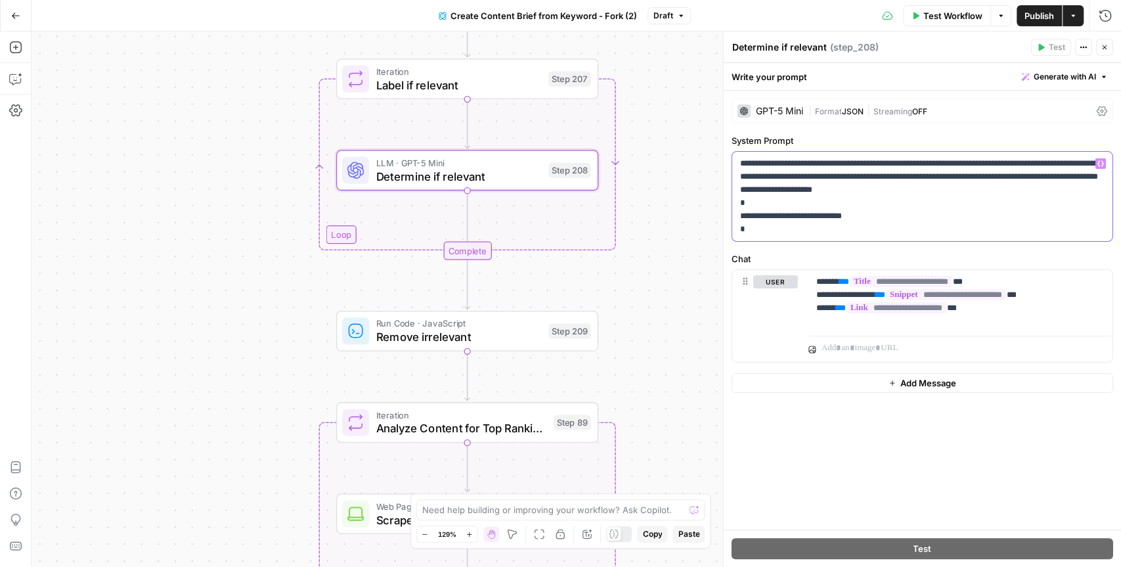
click at [955, 177] on p "**********" at bounding box center [922, 196] width 365 height 79
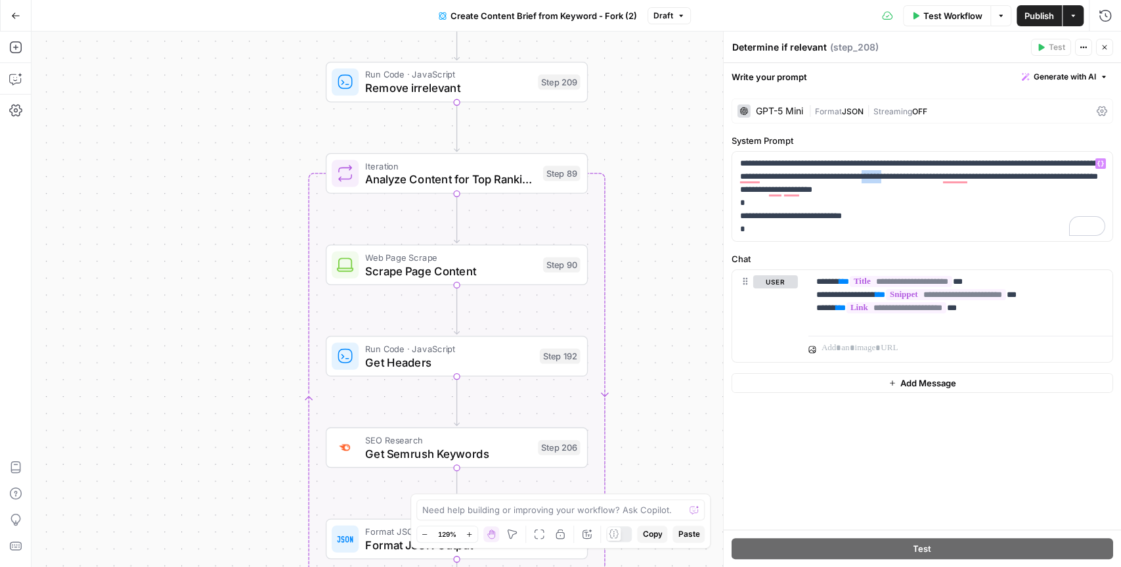
drag, startPoint x: 688, startPoint y: 422, endPoint x: 678, endPoint y: 166, distance: 256.3
click at [678, 165] on div "Workflow Set Inputs Inputs Google Search Perform Google Search Step 51 Loop Ite…" at bounding box center [577, 299] width 1090 height 535
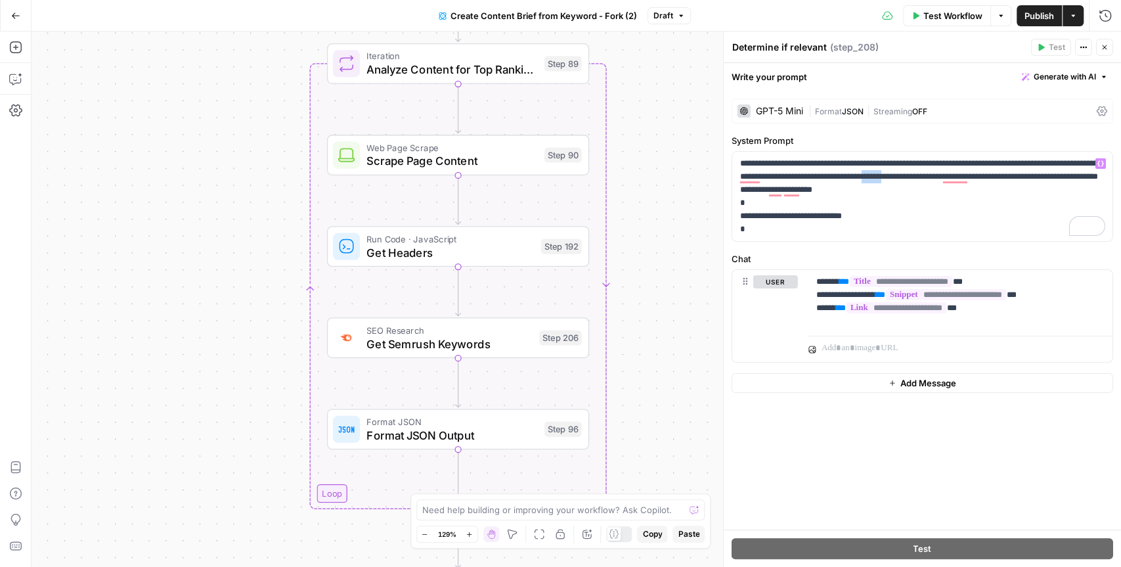
drag, startPoint x: 674, startPoint y: 283, endPoint x: 674, endPoint y: 180, distance: 103.1
click at [674, 180] on div "Workflow Set Inputs Inputs Google Search Perform Google Search Step 51 Loop Ite…" at bounding box center [577, 299] width 1090 height 535
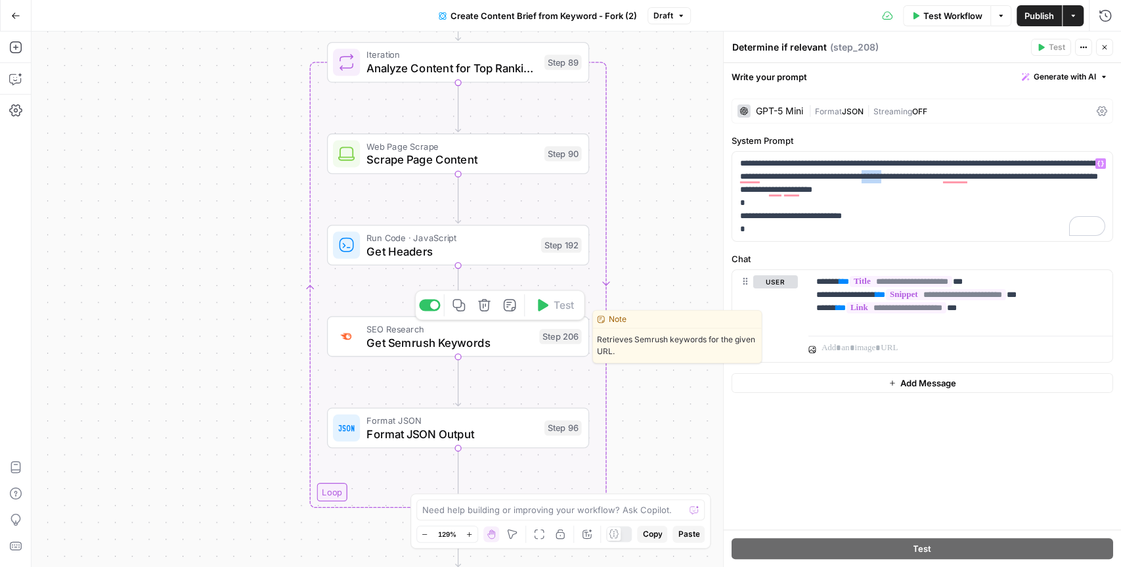
click at [462, 340] on span "Get Semrush Keywords" at bounding box center [448, 342] width 165 height 17
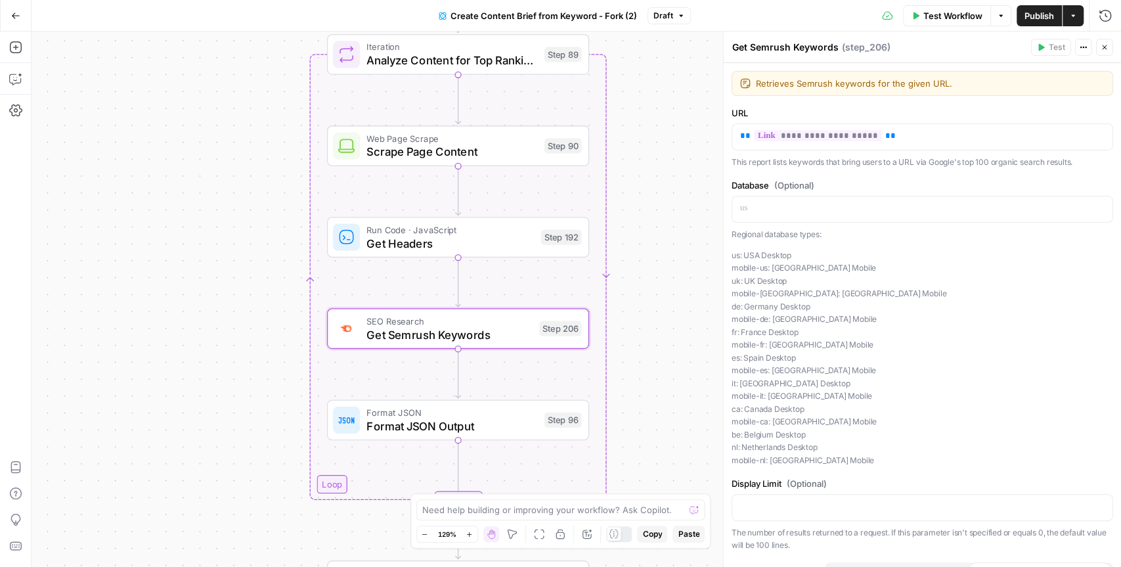
drag, startPoint x: 671, startPoint y: 405, endPoint x: 671, endPoint y: 397, distance: 7.9
click at [671, 397] on div "Workflow Set Inputs Inputs Google Search Perform Google Search Step 51 Loop Ite…" at bounding box center [577, 299] width 1090 height 535
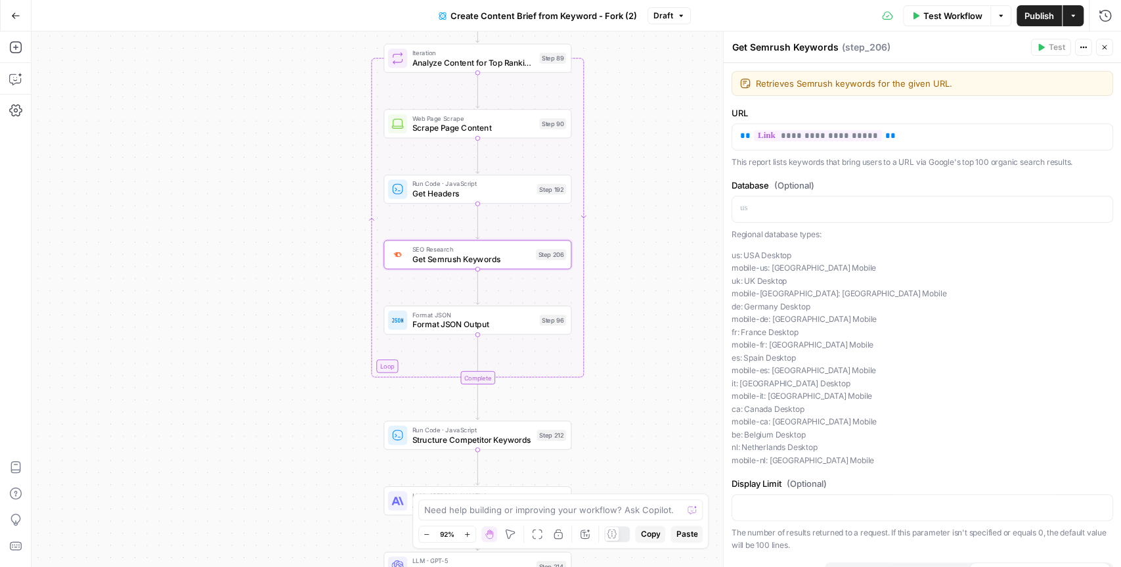
drag, startPoint x: 689, startPoint y: 403, endPoint x: 646, endPoint y: 293, distance: 118.5
click at [646, 293] on div "Workflow Set Inputs Inputs Google Search Perform Google Search Step 51 Loop Ite…" at bounding box center [577, 299] width 1090 height 535
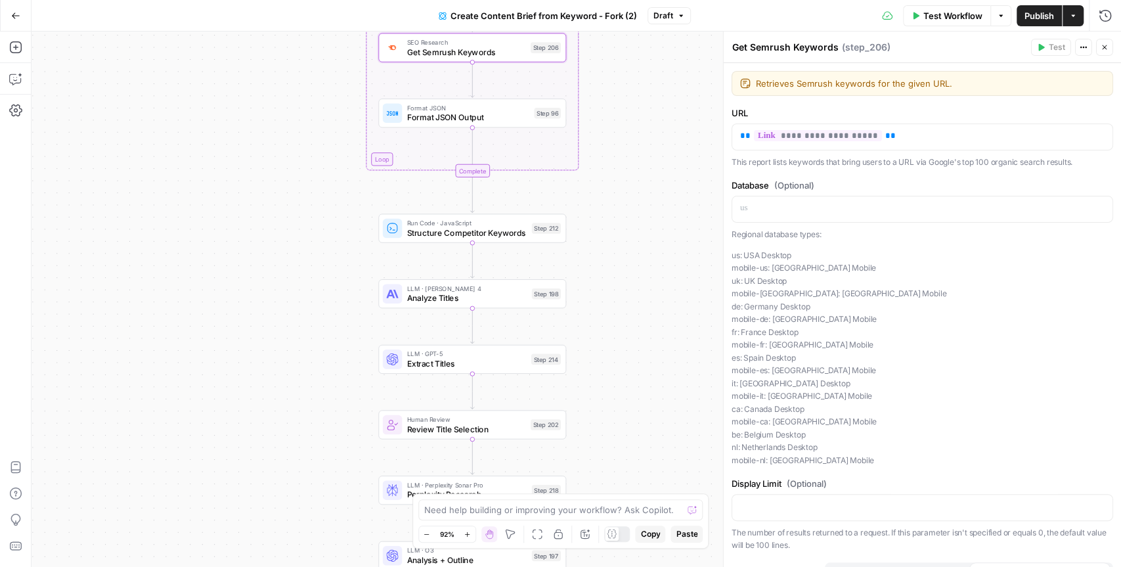
drag, startPoint x: 632, startPoint y: 435, endPoint x: 629, endPoint y: 246, distance: 189.8
click at [629, 246] on div "Workflow Set Inputs Inputs Google Search Perform Google Search Step 51 Loop Ite…" at bounding box center [577, 299] width 1090 height 535
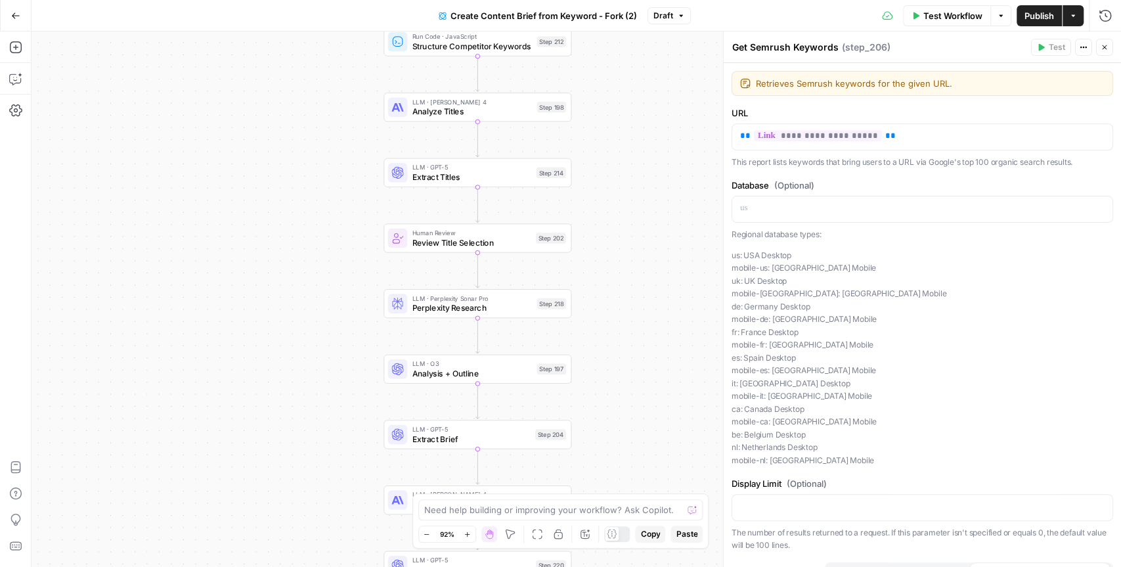
drag, startPoint x: 639, startPoint y: 355, endPoint x: 644, endPoint y: 168, distance: 186.6
click at [644, 168] on div "Workflow Set Inputs Inputs Google Search Perform Google Search Step 51 Loop Ite…" at bounding box center [577, 299] width 1090 height 535
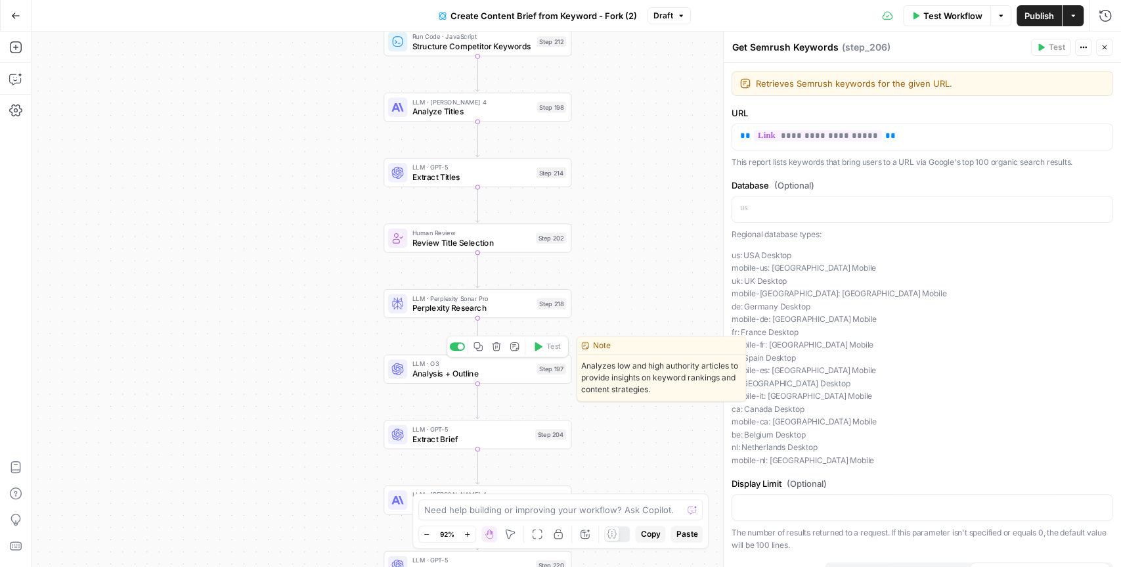
click at [484, 376] on span "Analysis + Outline" at bounding box center [472, 373] width 120 height 12
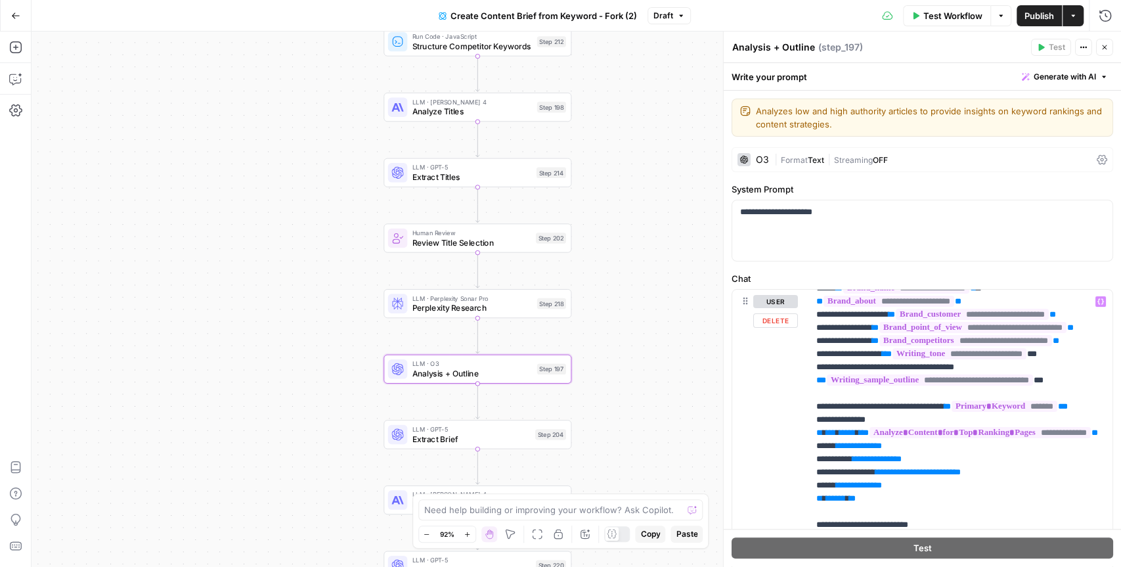
scroll to position [66, 0]
click at [1105, 49] on icon "button" at bounding box center [1105, 47] width 8 height 8
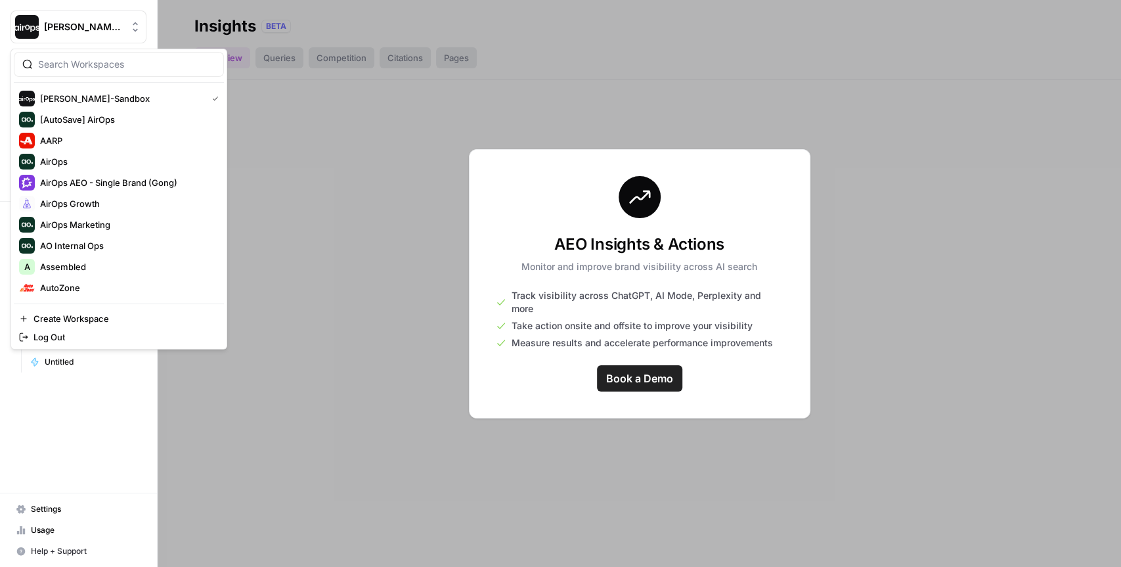
click at [68, 23] on span "[PERSON_NAME]-Sandbox" at bounding box center [83, 26] width 79 height 13
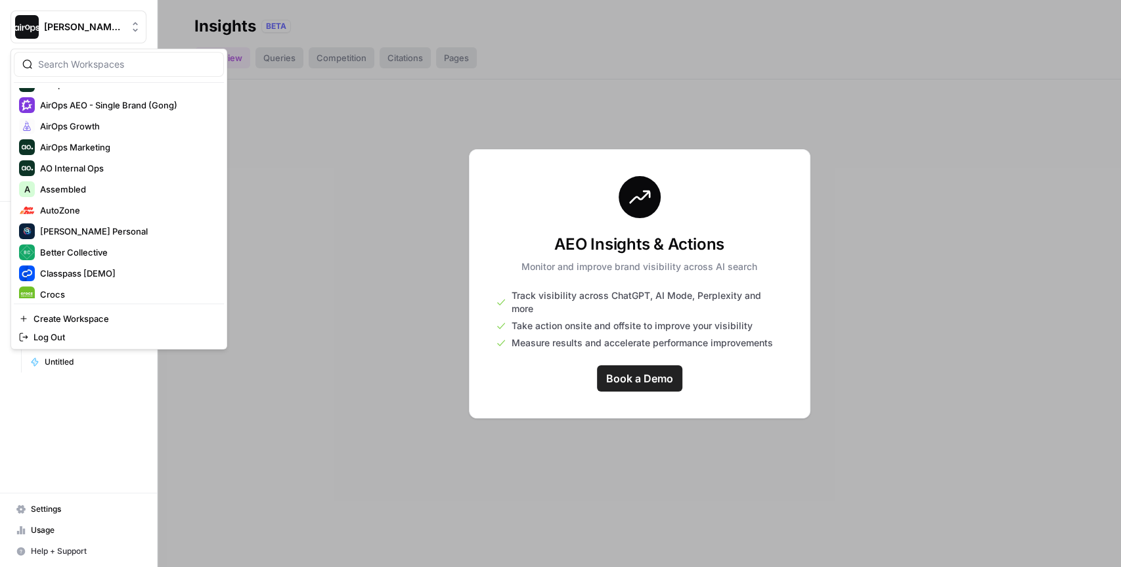
scroll to position [78, 0]
click at [125, 102] on span "AirOps AEO - Single Brand (Gong)" at bounding box center [126, 104] width 173 height 13
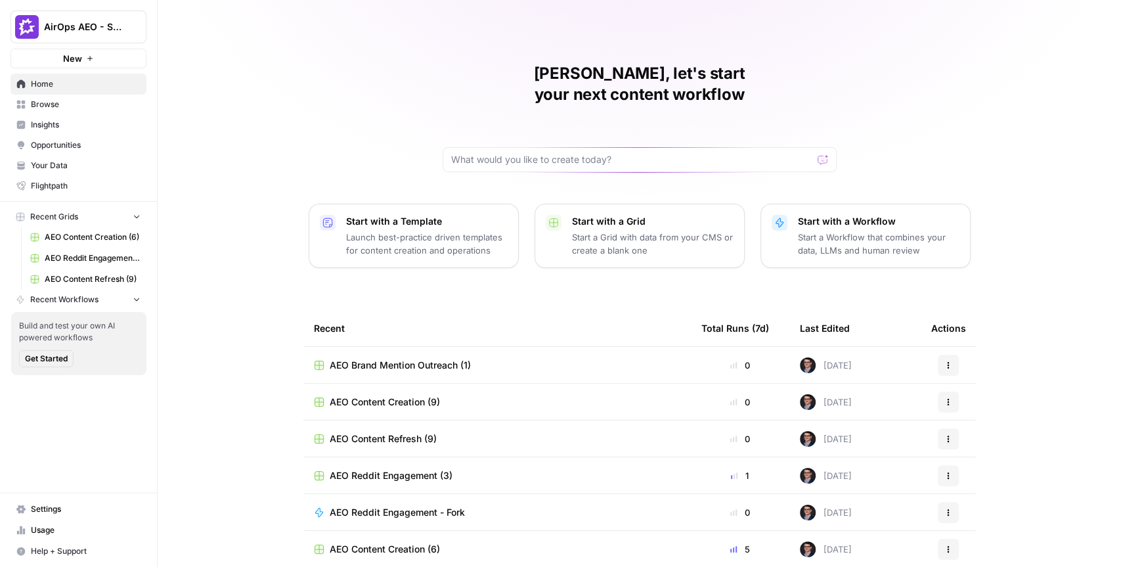
click at [44, 100] on span "Browse" at bounding box center [86, 105] width 110 height 12
click at [42, 124] on span "Insights" at bounding box center [86, 125] width 110 height 12
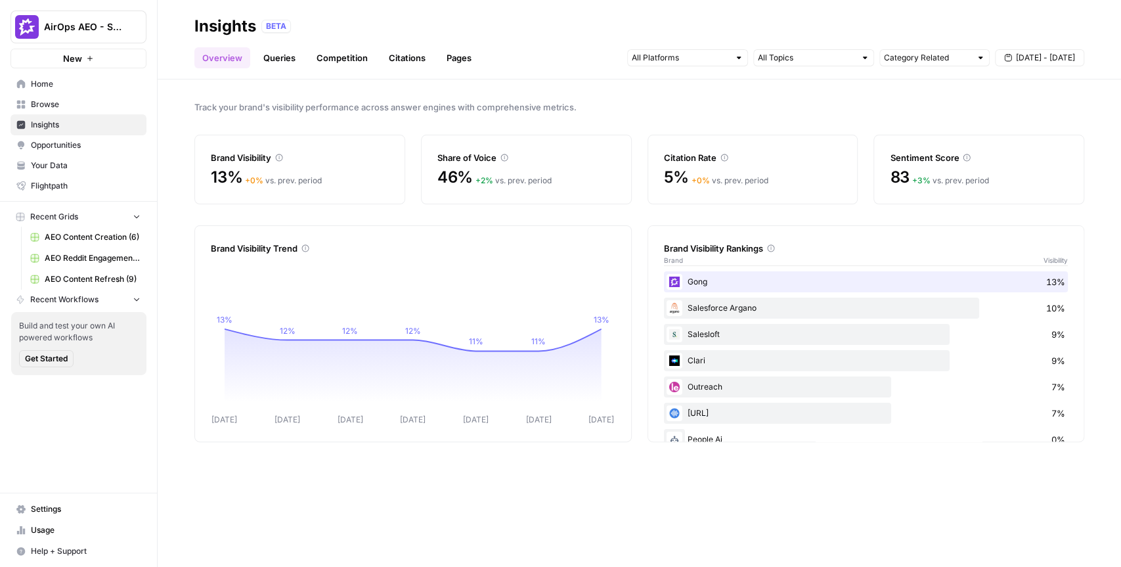
click at [697, 49] on div "Category Related Sep 12 - Sep 18" at bounding box center [855, 57] width 457 height 21
click at [692, 58] on input "text" at bounding box center [680, 57] width 97 height 13
click at [550, 99] on div "Track your brand's visibility performance across answer engines with comprehens…" at bounding box center [639, 322] width 963 height 487
drag, startPoint x: 724, startPoint y: 284, endPoint x: 705, endPoint y: 284, distance: 18.4
click at [705, 284] on div "Gong 13%" at bounding box center [866, 281] width 405 height 21
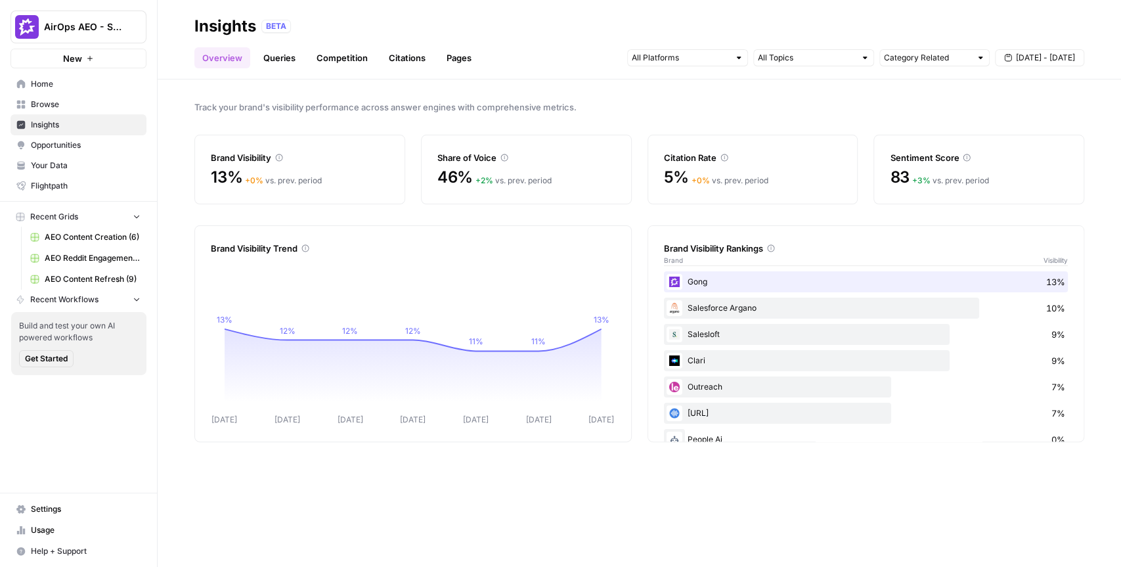
click at [634, 275] on div "Brand Visibility Trend Sep 12 Sep 13 Sep 14 Sep 15 Sep 16 Sep 17 Sep 18 13% 12%…" at bounding box center [639, 333] width 890 height 217
click at [285, 62] on link "Queries" at bounding box center [279, 57] width 48 height 21
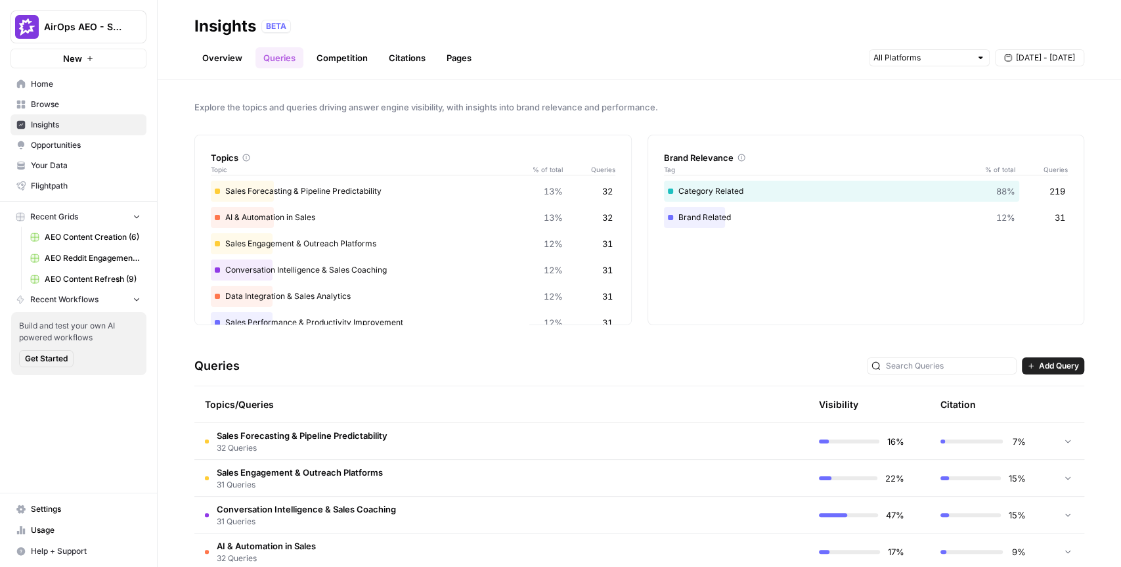
click at [642, 183] on div "Topics Topic % of total Queries Sales Forecasting & Pipeline Predictability 13%…" at bounding box center [639, 230] width 890 height 190
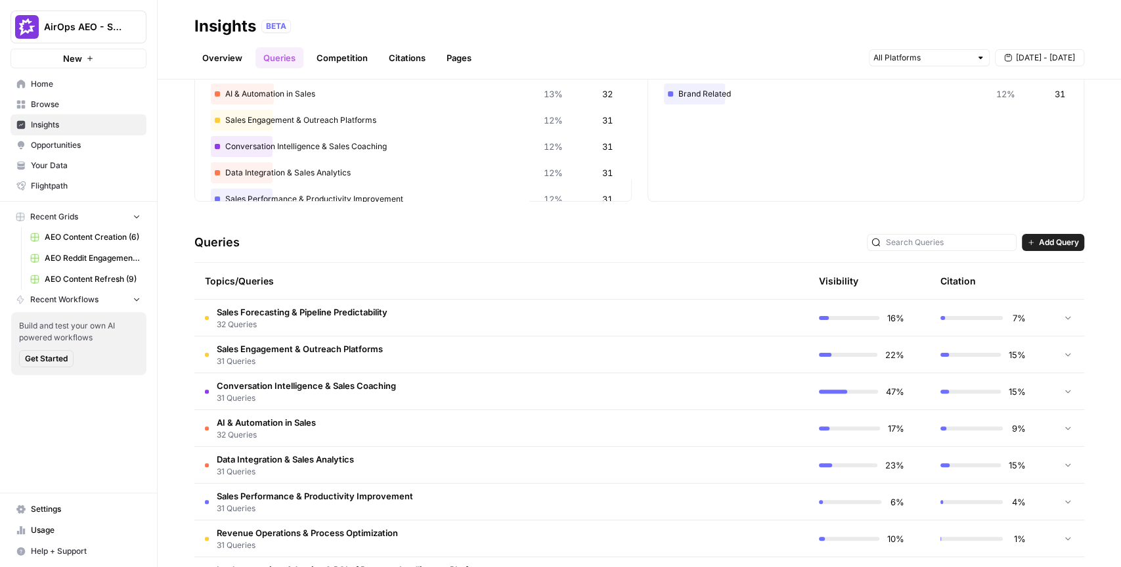
scroll to position [127, 0]
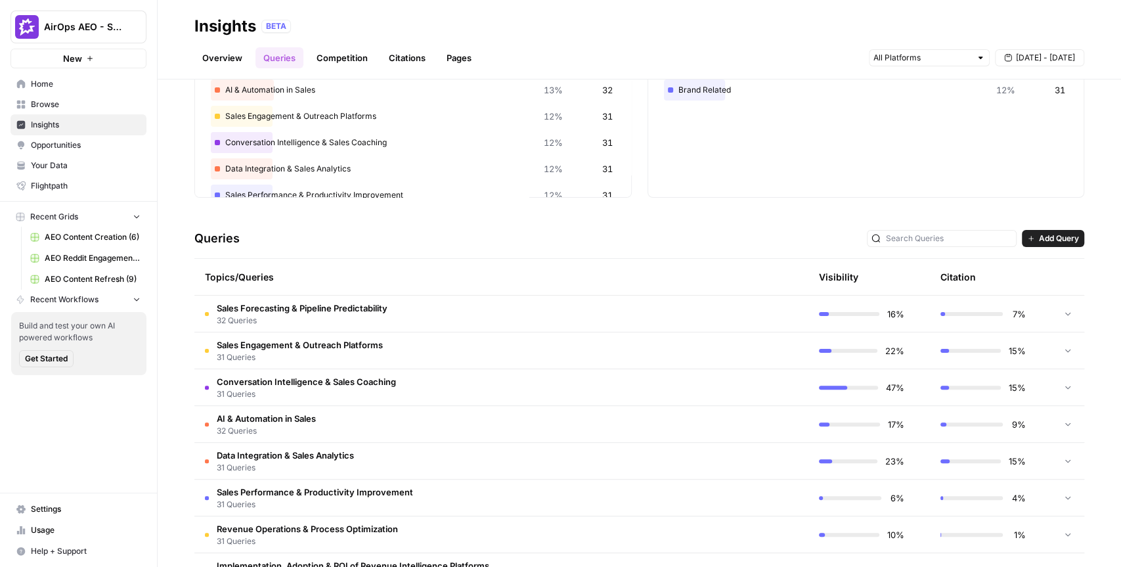
click at [1046, 235] on span "Add Query" at bounding box center [1059, 238] width 40 height 12
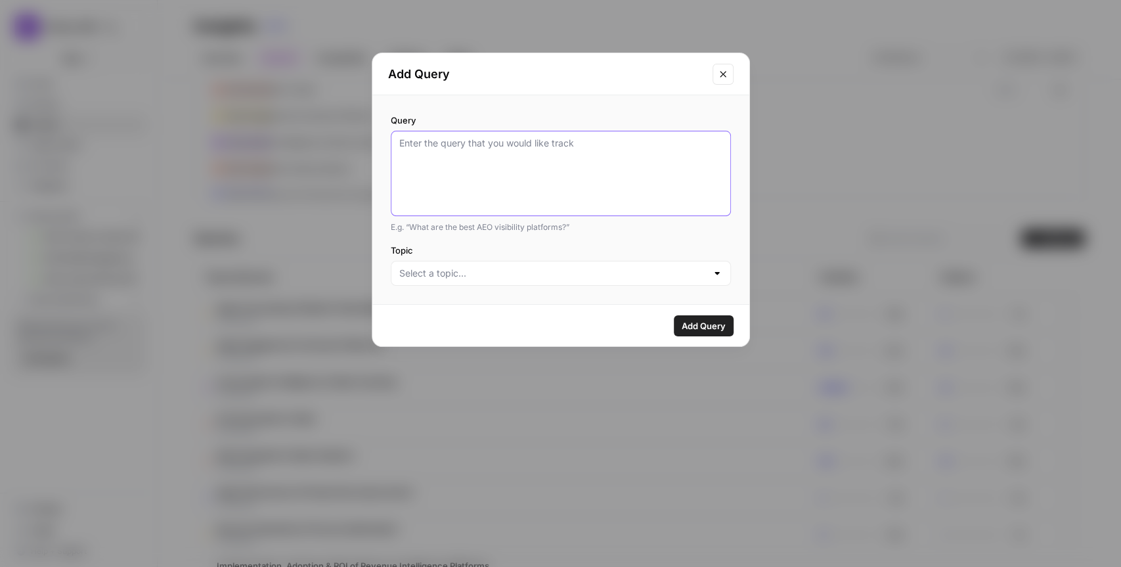
click at [510, 179] on textarea "Query" at bounding box center [560, 174] width 323 height 74
click at [569, 280] on div at bounding box center [561, 273] width 340 height 25
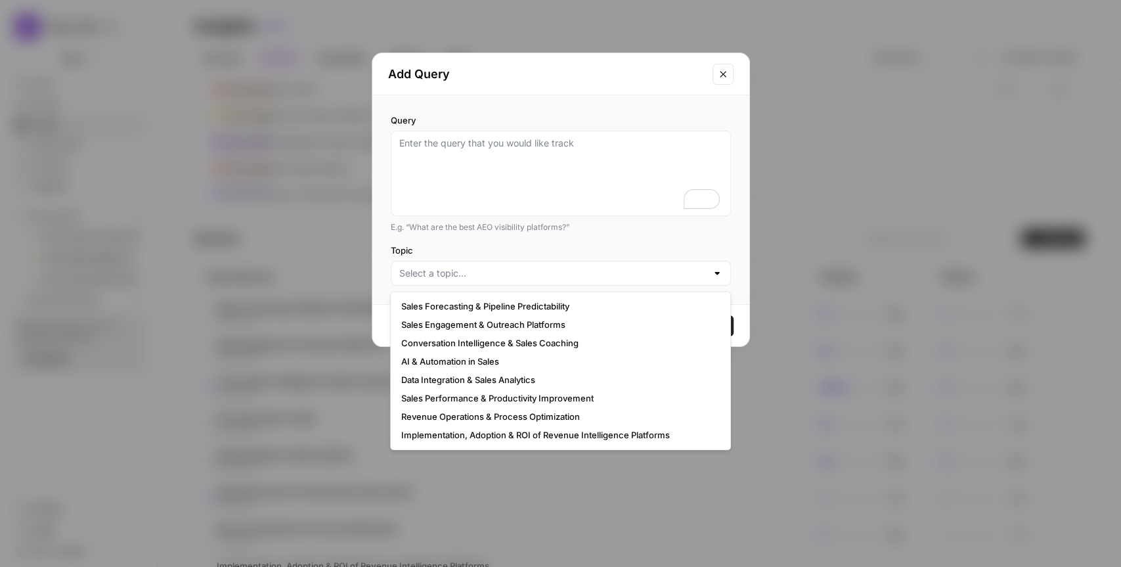
click at [725, 80] on button "Close modal" at bounding box center [723, 74] width 21 height 21
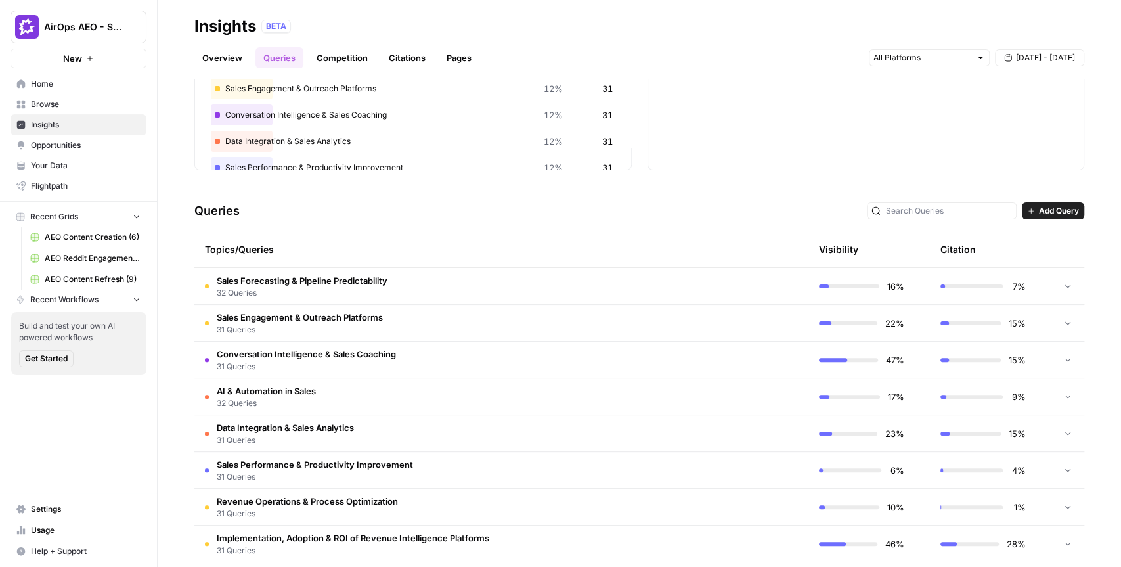
scroll to position [171, 0]
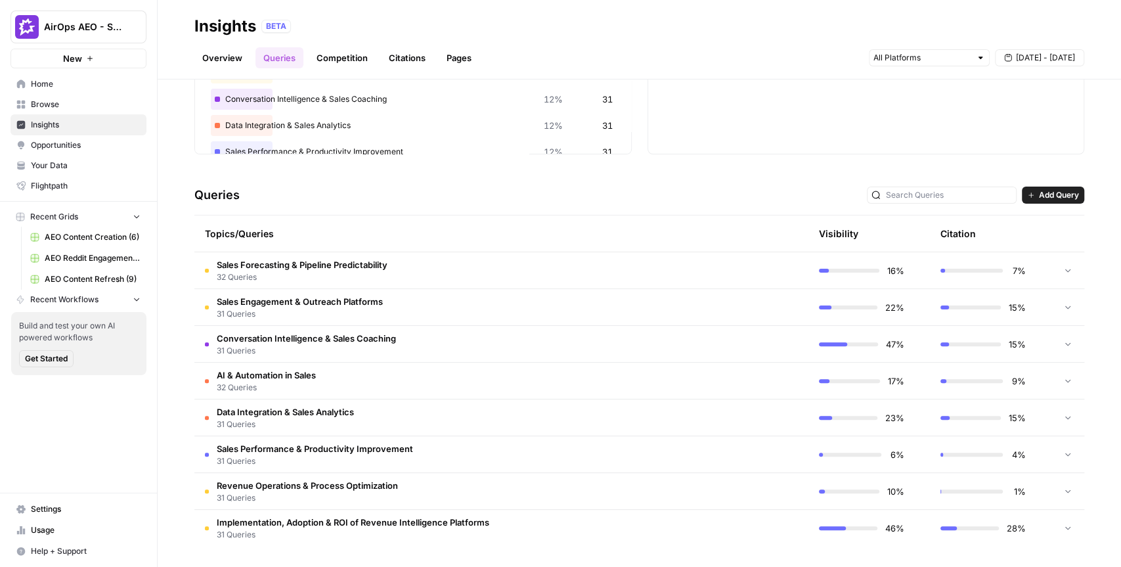
click at [383, 343] on span "Conversation Intelligence & Sales Coaching" at bounding box center [306, 338] width 179 height 13
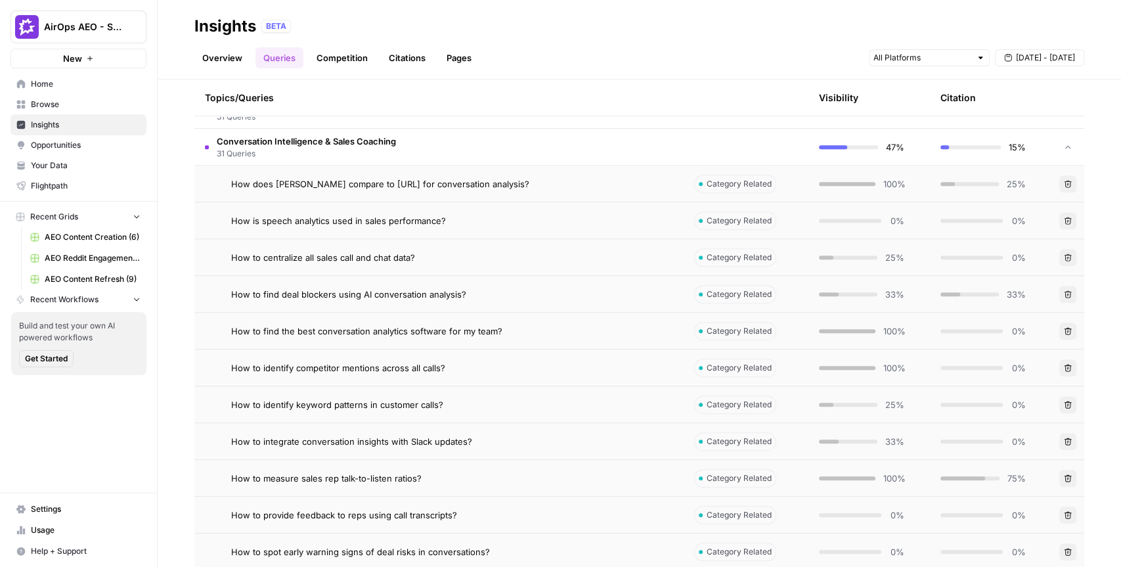
scroll to position [369, 0]
click at [389, 296] on span "How to find deal blockers using AI conversation analysis?" at bounding box center [348, 292] width 235 height 13
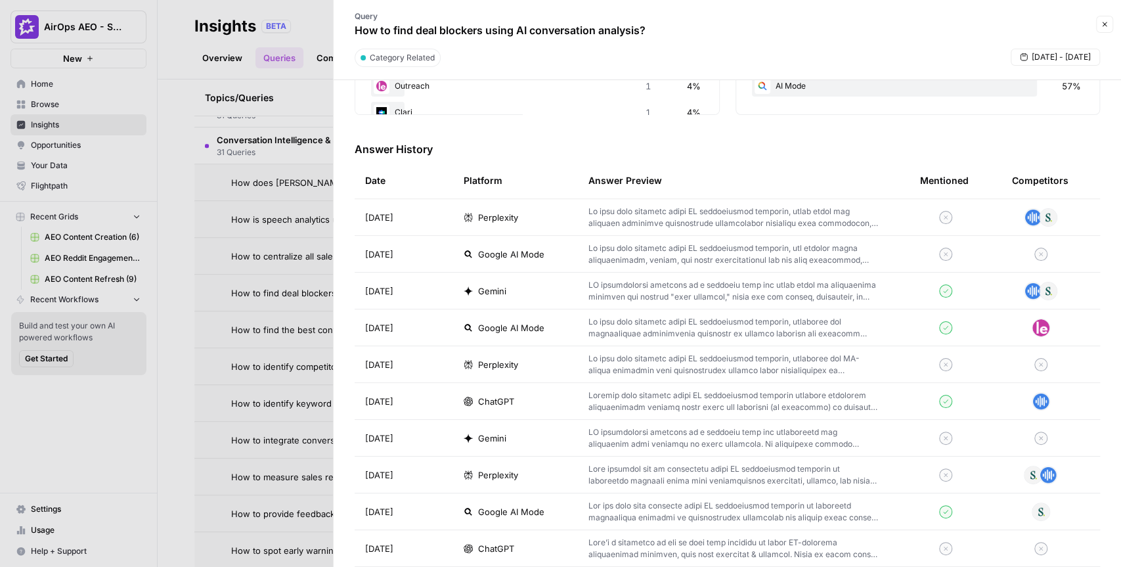
scroll to position [344, 0]
drag, startPoint x: 425, startPoint y: 294, endPoint x: 358, endPoint y: 192, distance: 121.9
click at [358, 192] on table "Date Platform Answer Preview Mentioned Competitors Sep 18, 2025 Perplexity Sep …" at bounding box center [727, 566] width 745 height 809
click at [537, 403] on div "ChatGPT" at bounding box center [516, 400] width 104 height 13
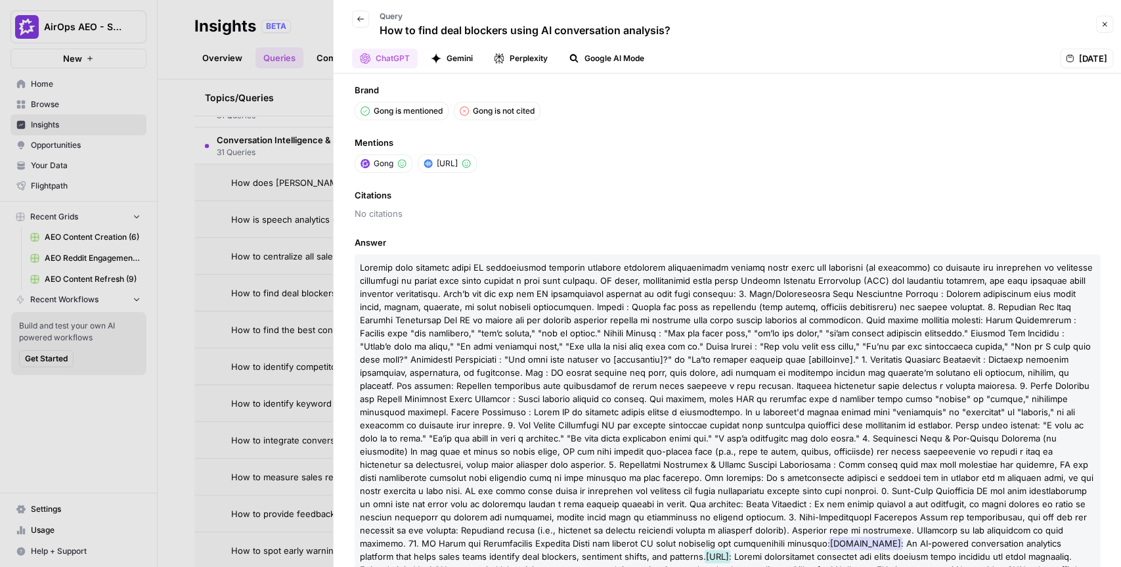
scroll to position [9, 0]
drag, startPoint x: 478, startPoint y: 167, endPoint x: 421, endPoint y: 170, distance: 57.2
click at [421, 170] on li "Chorus.ai" at bounding box center [447, 166] width 59 height 18
click at [661, 234] on div "Brand Gong is mentioned Gong is not cited Mentions Gong Chorus.ai Citations No …" at bounding box center [727, 320] width 787 height 493
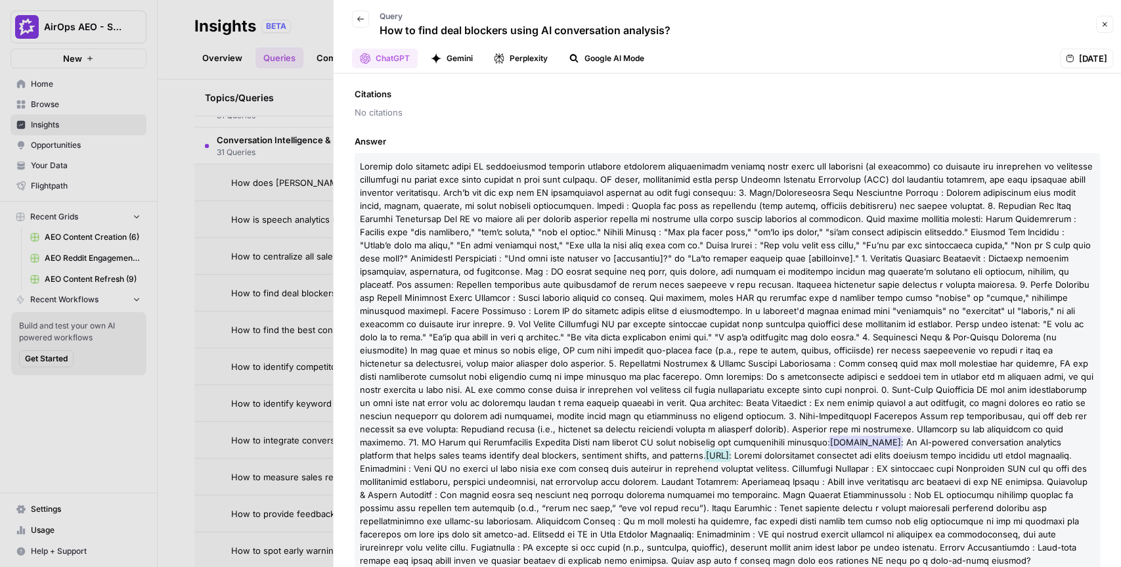
scroll to position [125, 0]
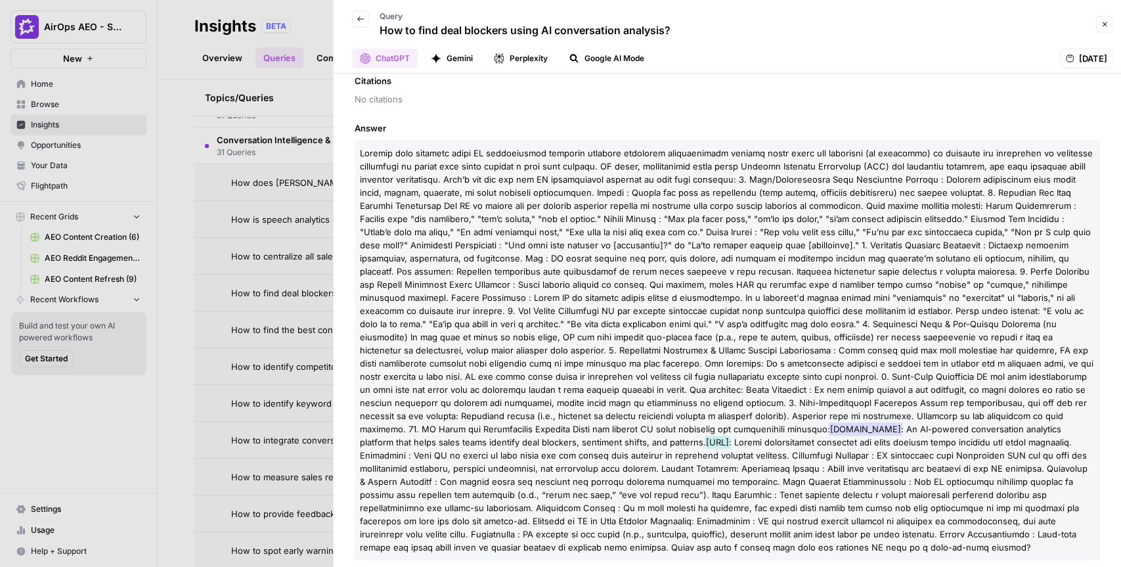
drag, startPoint x: 399, startPoint y: 126, endPoint x: 337, endPoint y: 125, distance: 61.7
click at [337, 125] on div "Brand Gong is mentioned Gong is not cited Mentions Gong Chorus.ai Citations No …" at bounding box center [727, 320] width 787 height 493
click at [764, 129] on span "Answer" at bounding box center [727, 127] width 745 height 13
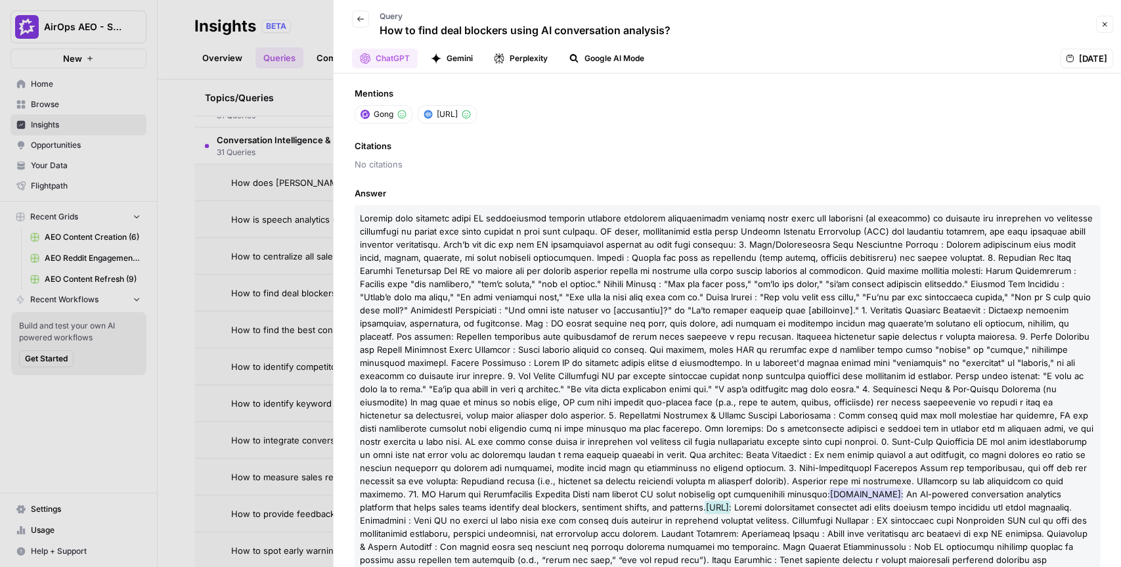
scroll to position [0, 0]
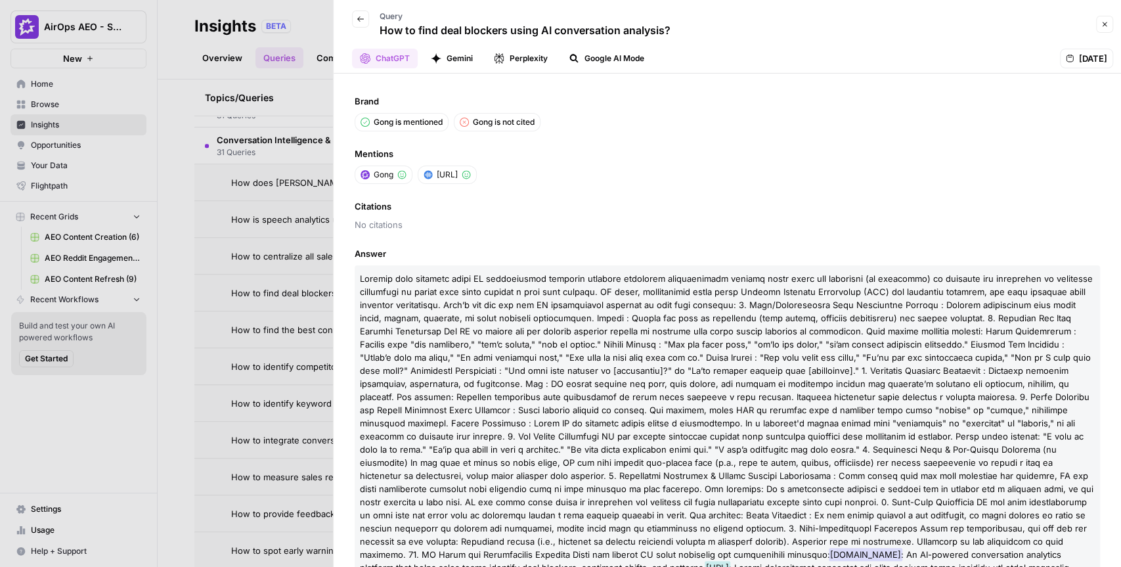
click at [749, 191] on div "Brand Gong is mentioned Gong is not cited Mentions Gong Chorus.ai Citations No …" at bounding box center [727, 320] width 787 height 493
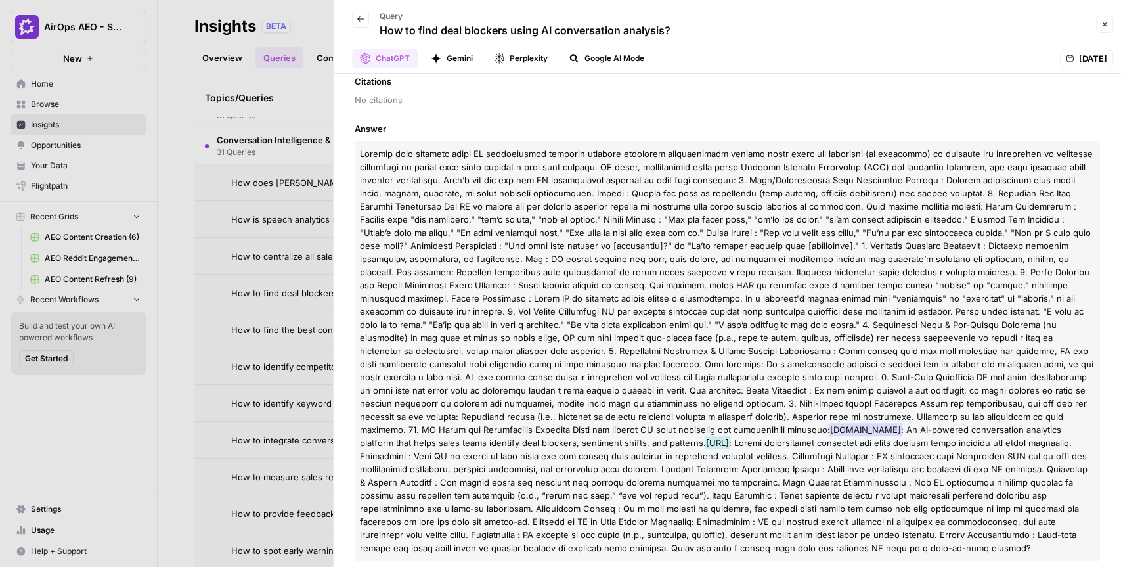
scroll to position [125, 0]
drag, startPoint x: 915, startPoint y: 535, endPoint x: 363, endPoint y: 131, distance: 684.2
click at [363, 131] on div "Answer Gong.io : An AI-powered conversation analytics platform that helps sales…" at bounding box center [727, 340] width 745 height 439
click at [487, 33] on p "How to find deal blockers using AI conversation analysis?" at bounding box center [525, 30] width 291 height 16
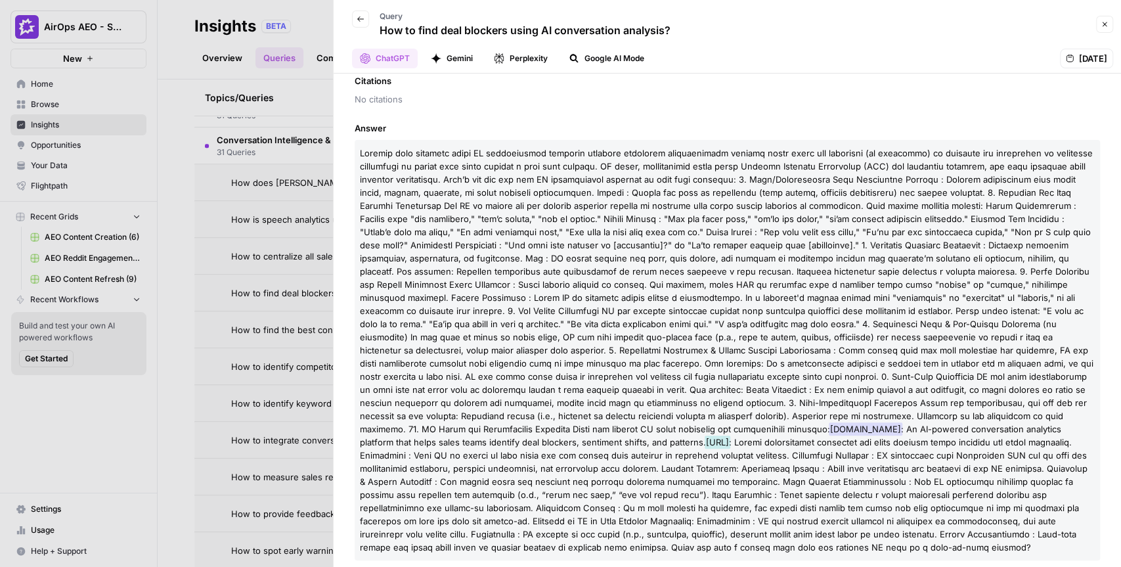
click at [487, 33] on p "How to find deal blockers using AI conversation analysis?" at bounding box center [525, 30] width 291 height 16
click at [529, 143] on p "Gong.io : An AI-powered conversation analytics platform that helps sales teams …" at bounding box center [727, 350] width 745 height 420
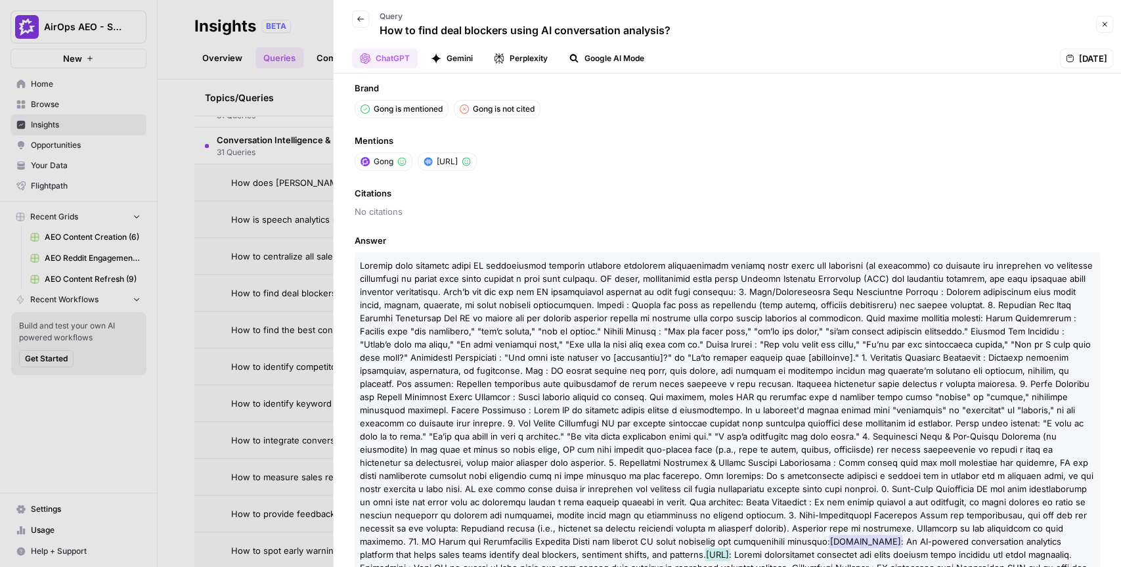
scroll to position [0, 0]
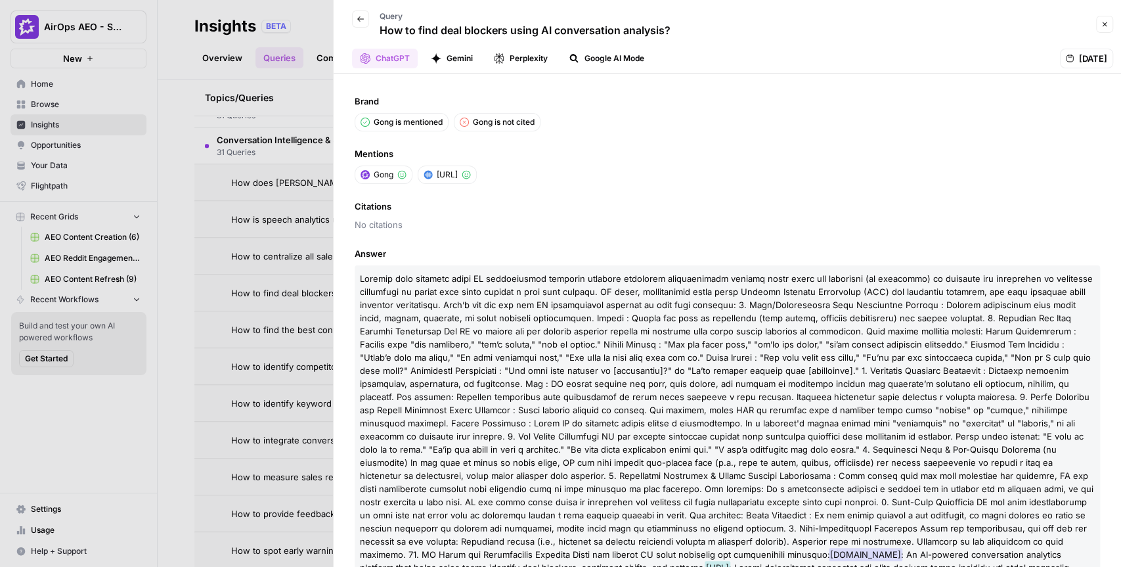
click at [458, 64] on button "Gemini" at bounding box center [452, 59] width 58 height 20
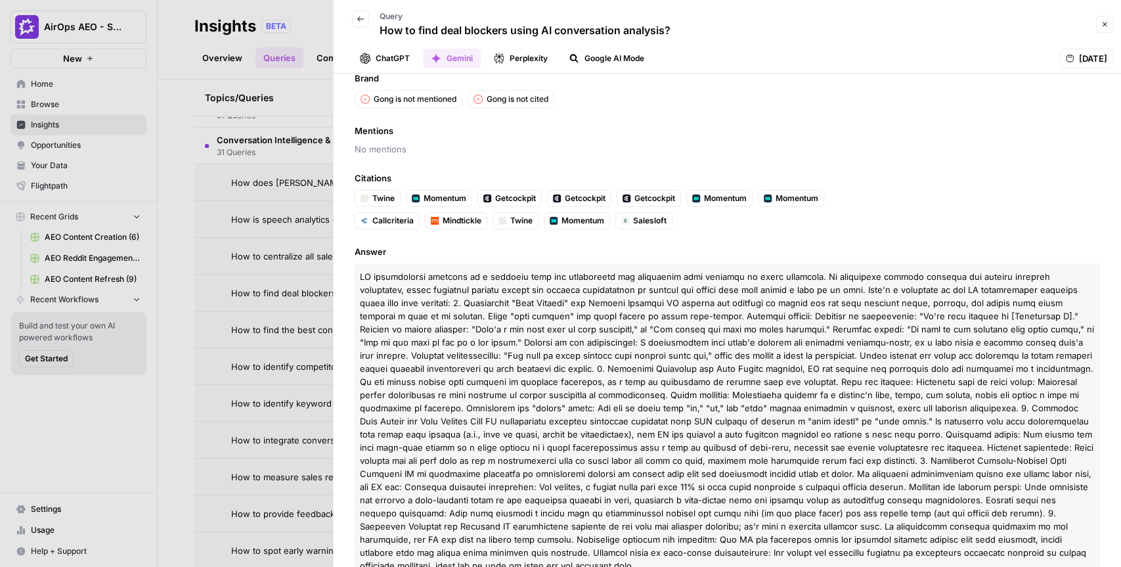
scroll to position [41, 0]
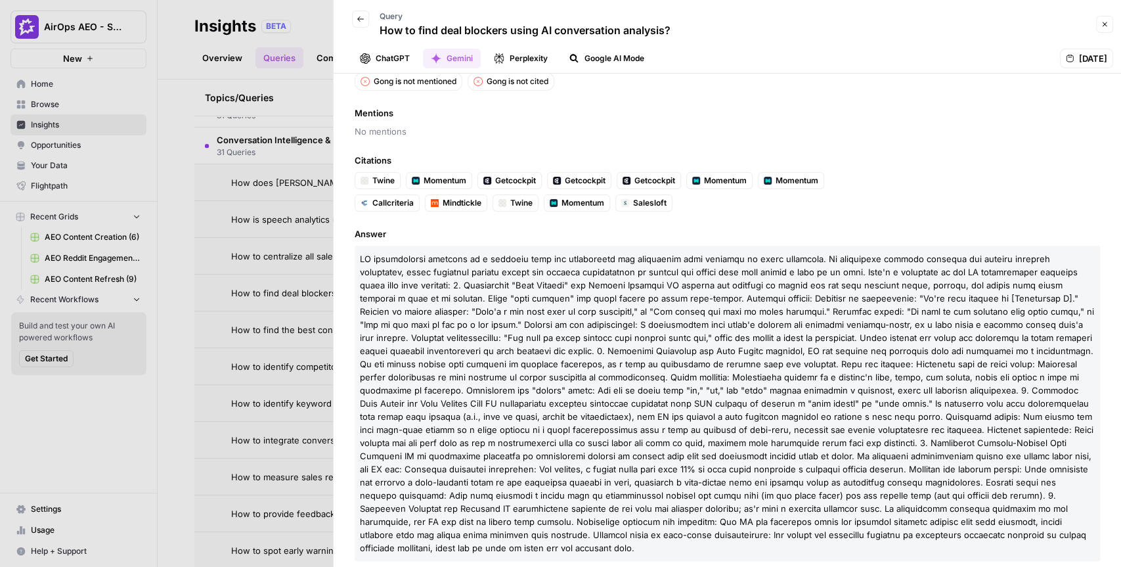
click at [536, 60] on button "Perplexity" at bounding box center [521, 59] width 70 height 20
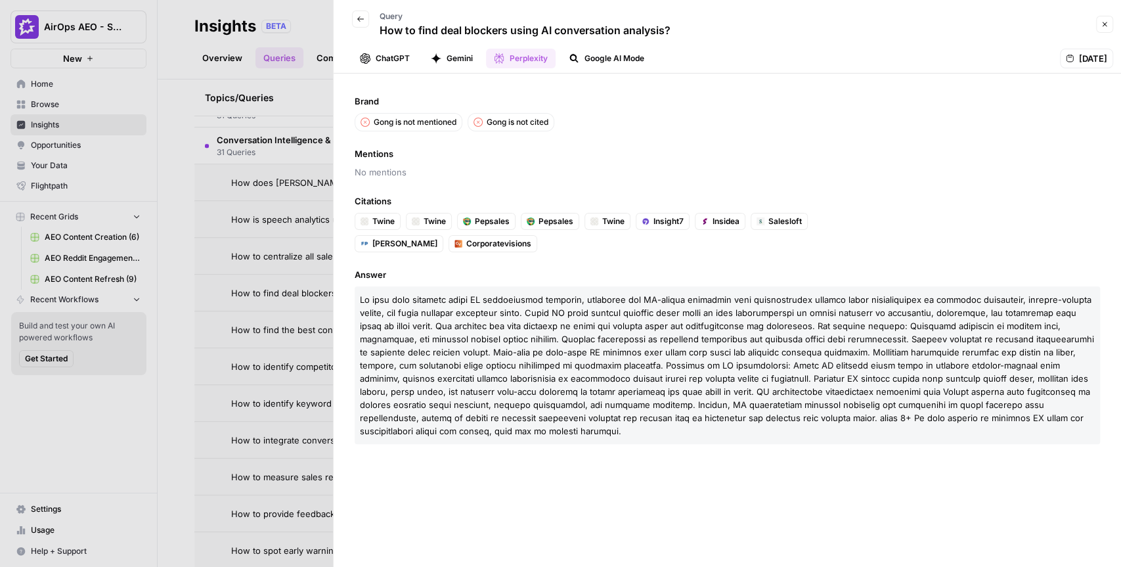
click at [381, 61] on button "ChatGPT" at bounding box center [385, 59] width 66 height 20
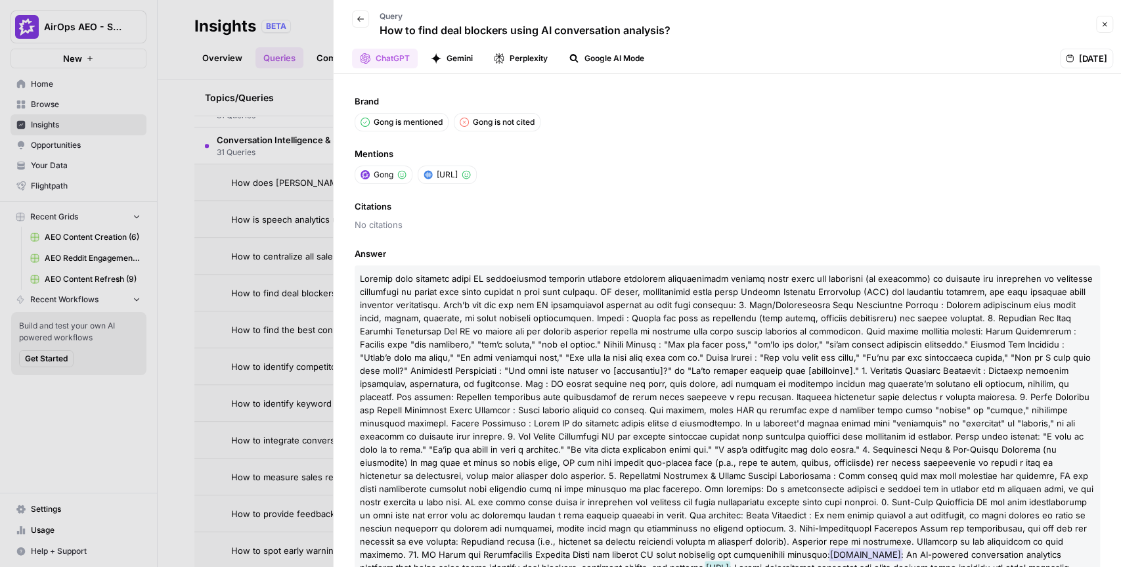
click at [579, 142] on div "Brand Gong is mentioned Gong is not cited Mentions Gong Chorus.ai Citations No …" at bounding box center [727, 320] width 787 height 493
click at [363, 17] on icon "button" at bounding box center [361, 19] width 8 height 8
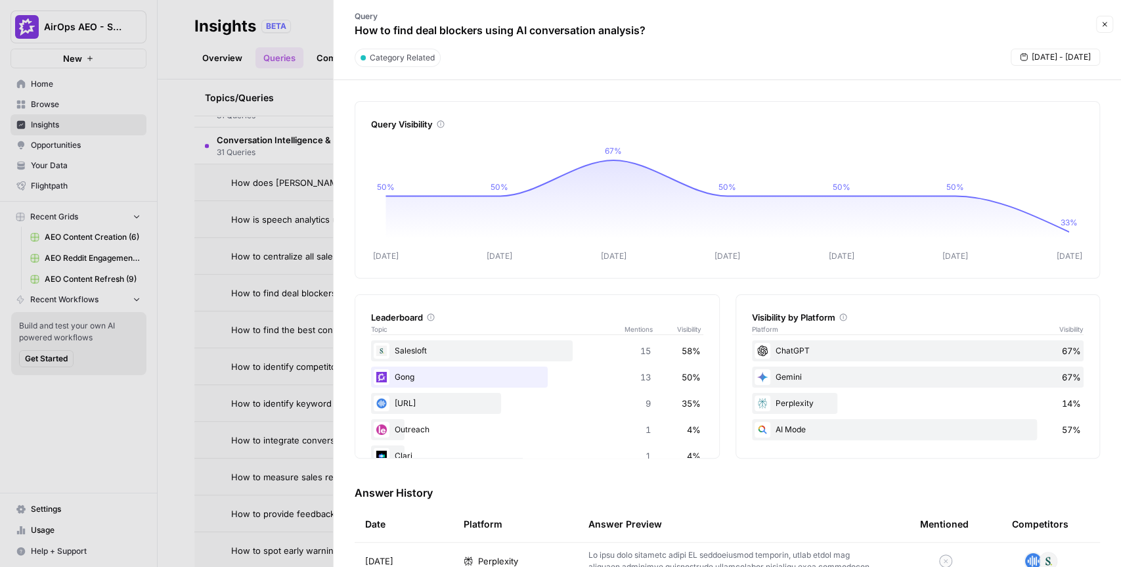
click at [1104, 23] on icon "button" at bounding box center [1105, 24] width 5 height 5
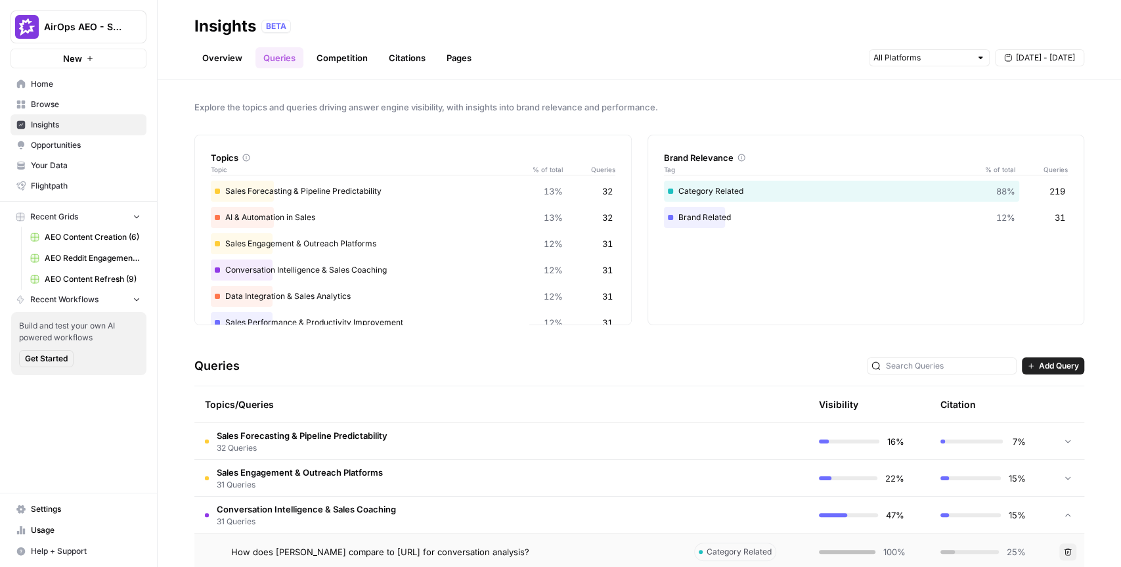
click at [1046, 364] on span "Add Query" at bounding box center [1059, 366] width 40 height 12
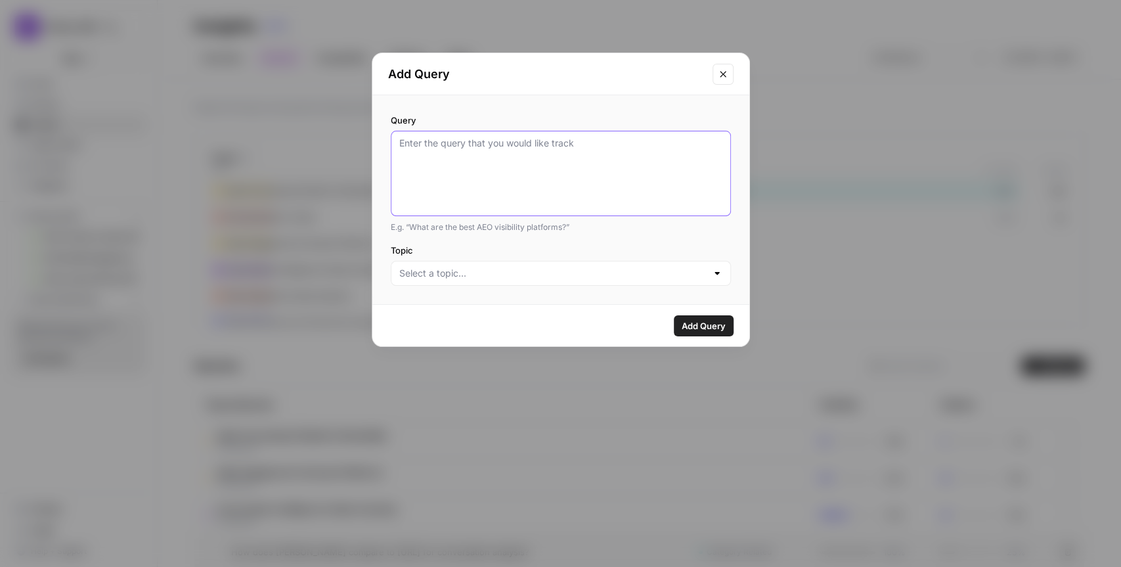
click at [523, 163] on textarea "Query" at bounding box center [560, 174] width 323 height 74
click at [495, 165] on textarea "Query" at bounding box center [560, 174] width 323 height 74
click at [505, 173] on textarea "Query" at bounding box center [560, 174] width 323 height 74
click at [613, 90] on div "Add Query" at bounding box center [560, 74] width 377 height 42
click at [723, 75] on icon "Close modal" at bounding box center [723, 74] width 11 height 11
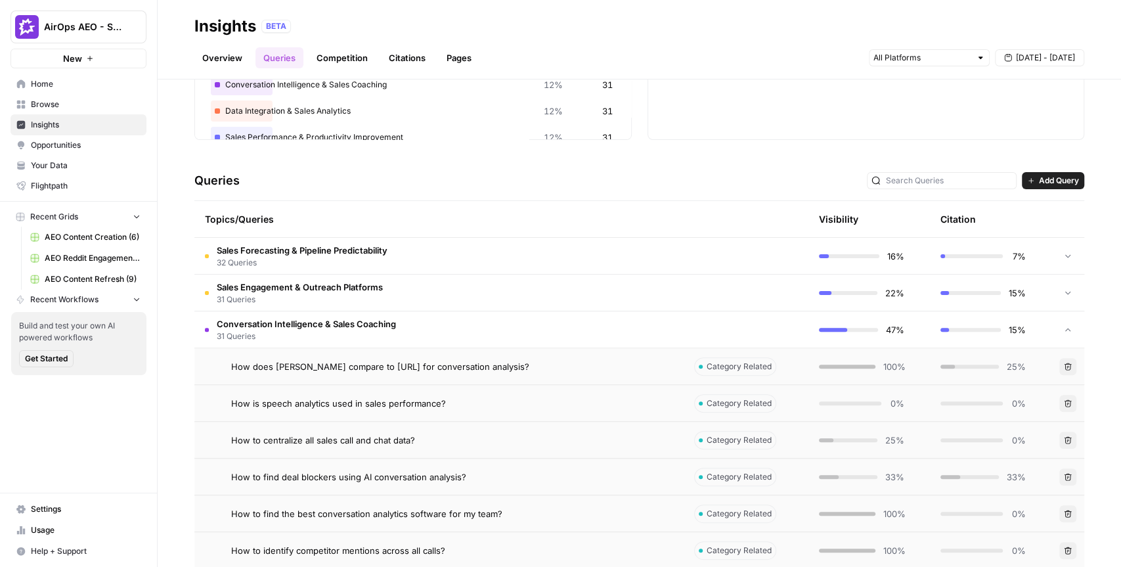
scroll to position [200, 0]
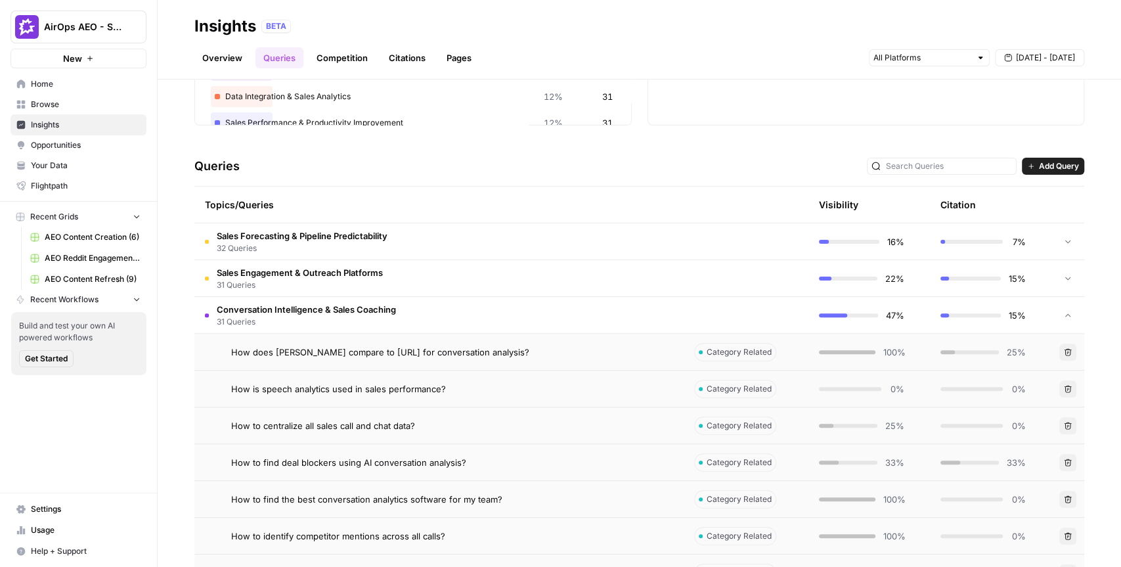
click at [494, 318] on td "Conversation Intelligence & Sales Coaching 31 Queries" at bounding box center [438, 315] width 489 height 36
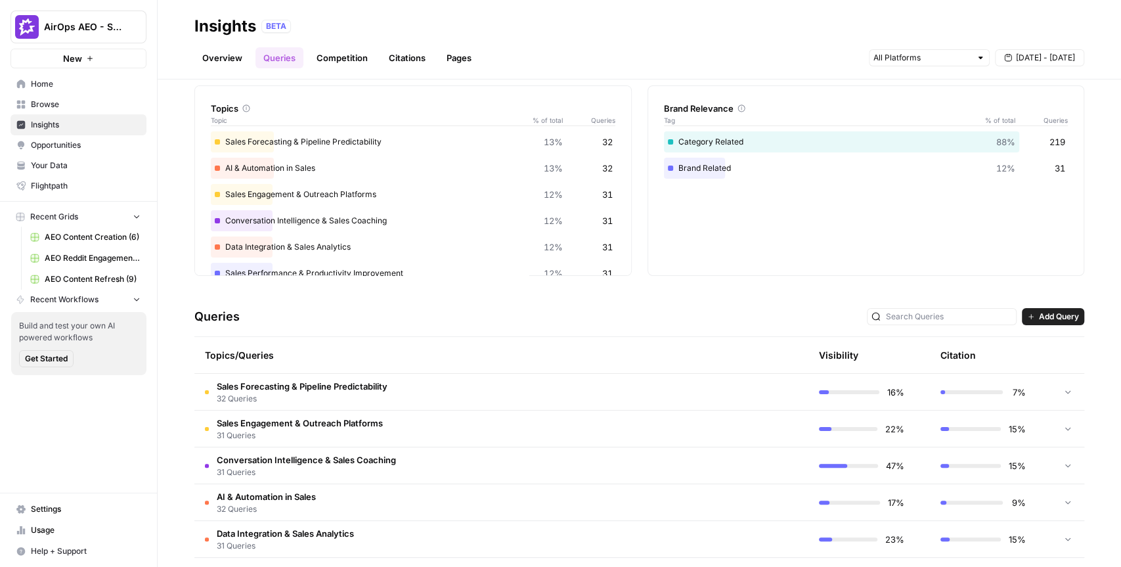
scroll to position [0, 0]
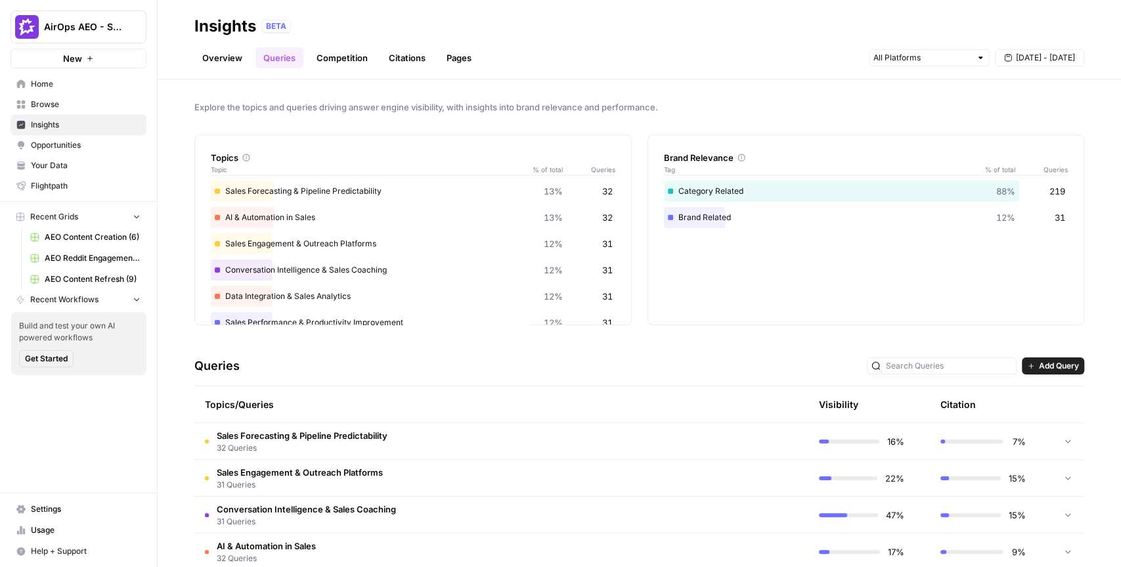
click at [226, 62] on link "Overview" at bounding box center [222, 57] width 56 height 21
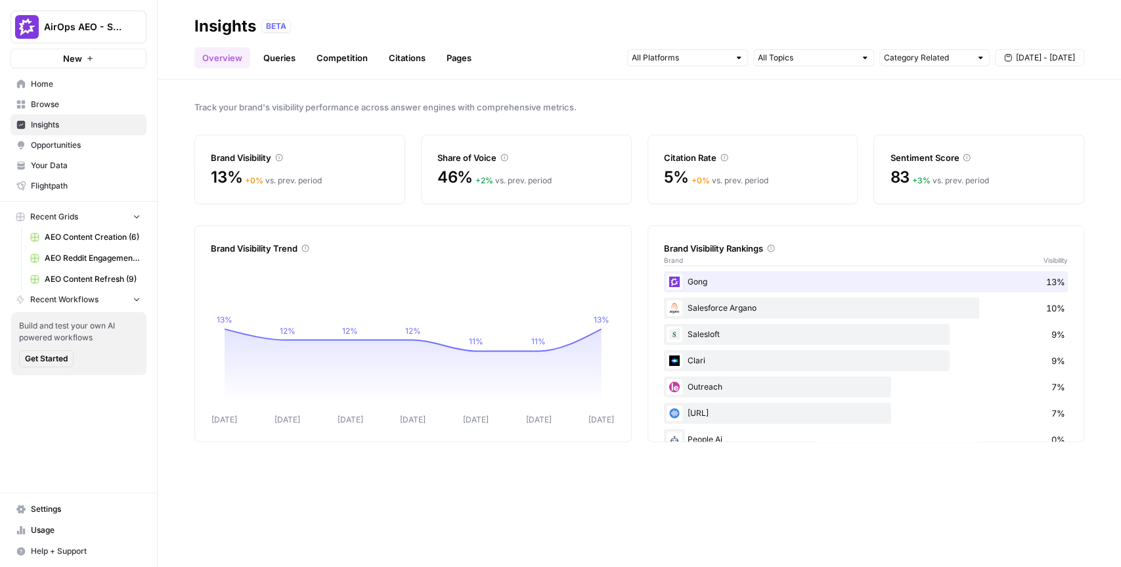
click at [76, 147] on span "Opportunities" at bounding box center [86, 145] width 110 height 12
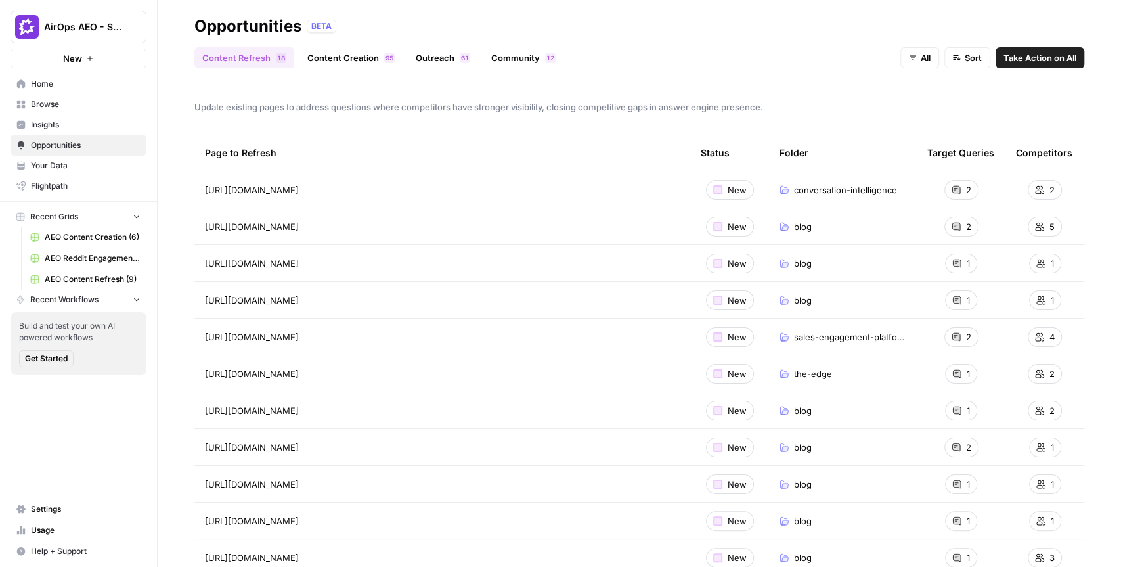
click at [340, 58] on link "Content Creation 5 9" at bounding box center [350, 57] width 103 height 21
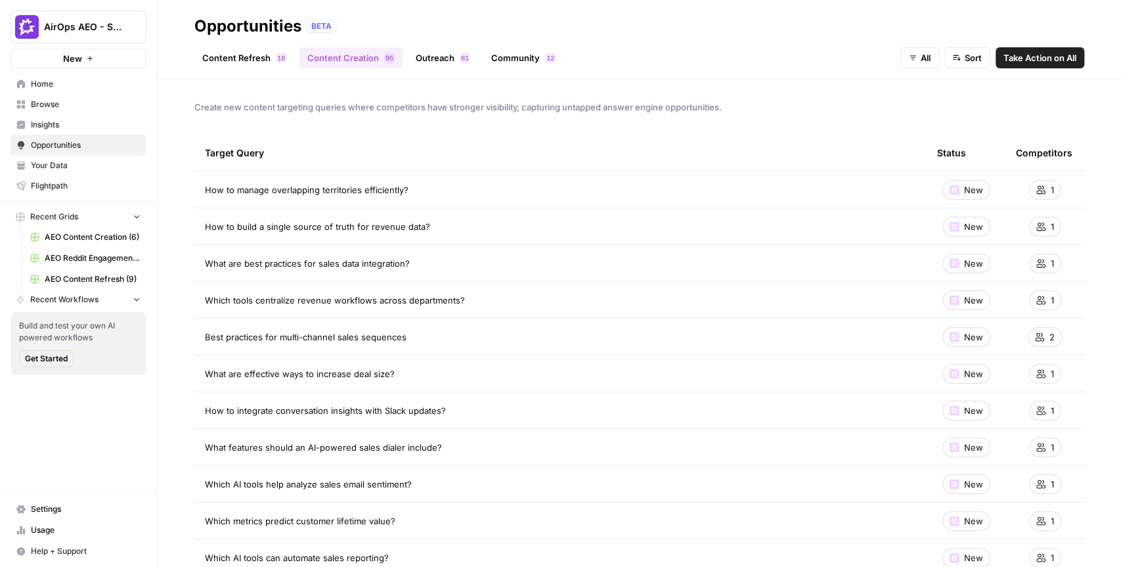
drag, startPoint x: 424, startPoint y: 189, endPoint x: 198, endPoint y: 181, distance: 226.1
click at [198, 181] on td "How to manage overlapping territories efficiently?" at bounding box center [560, 189] width 732 height 36
click at [581, 123] on div "Create new content targeting queries where competitors have stronger visibility…" at bounding box center [639, 322] width 963 height 487
click at [1049, 59] on span "Take Action on All" at bounding box center [1039, 57] width 73 height 13
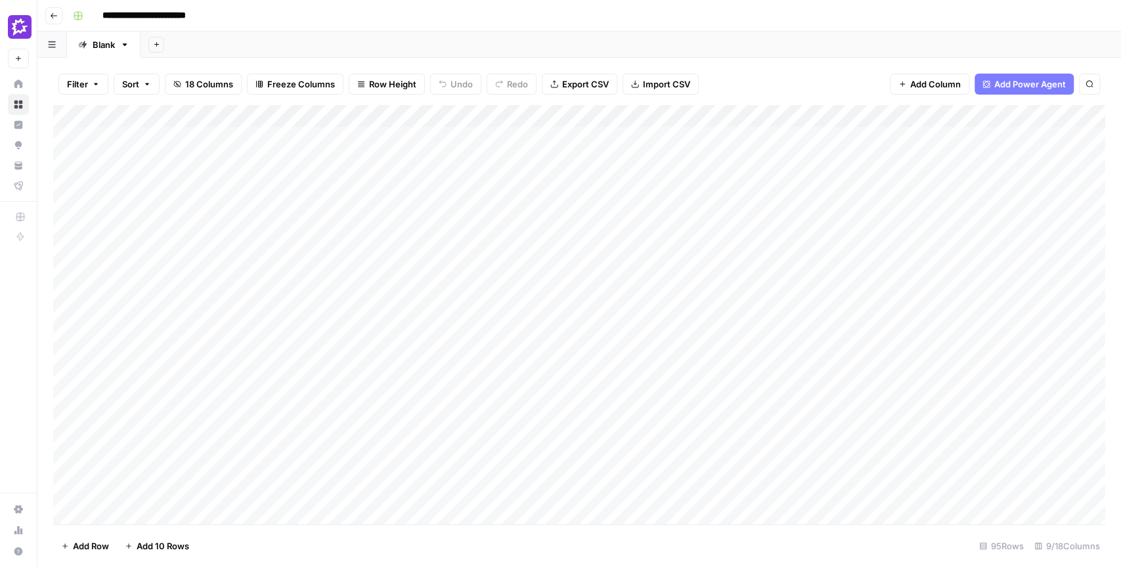
drag, startPoint x: 330, startPoint y: 139, endPoint x: 315, endPoint y: 492, distance: 353.6
click at [315, 492] on div "Add Column" at bounding box center [579, 314] width 1052 height 419
click at [517, 137] on div "Add Column" at bounding box center [579, 314] width 1052 height 419
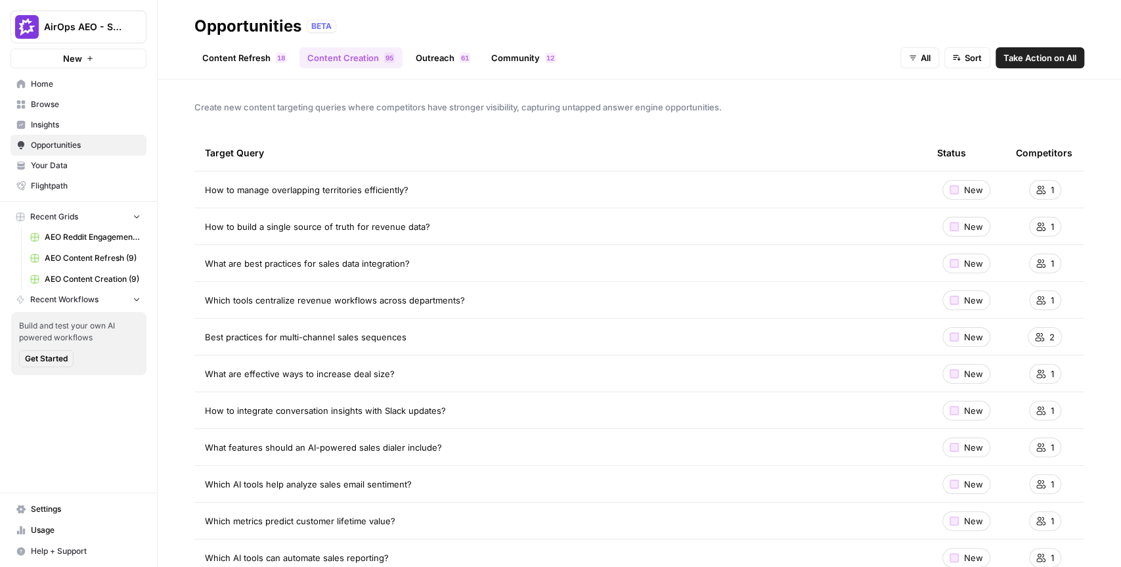
drag, startPoint x: 474, startPoint y: 202, endPoint x: 317, endPoint y: 343, distance: 212.0
click at [535, 124] on div "Create new content targeting queries where competitors have stronger visibility…" at bounding box center [639, 322] width 963 height 487
click at [699, 110] on span "Create new content targeting queries where competitors have stronger visibility…" at bounding box center [639, 106] width 890 height 13
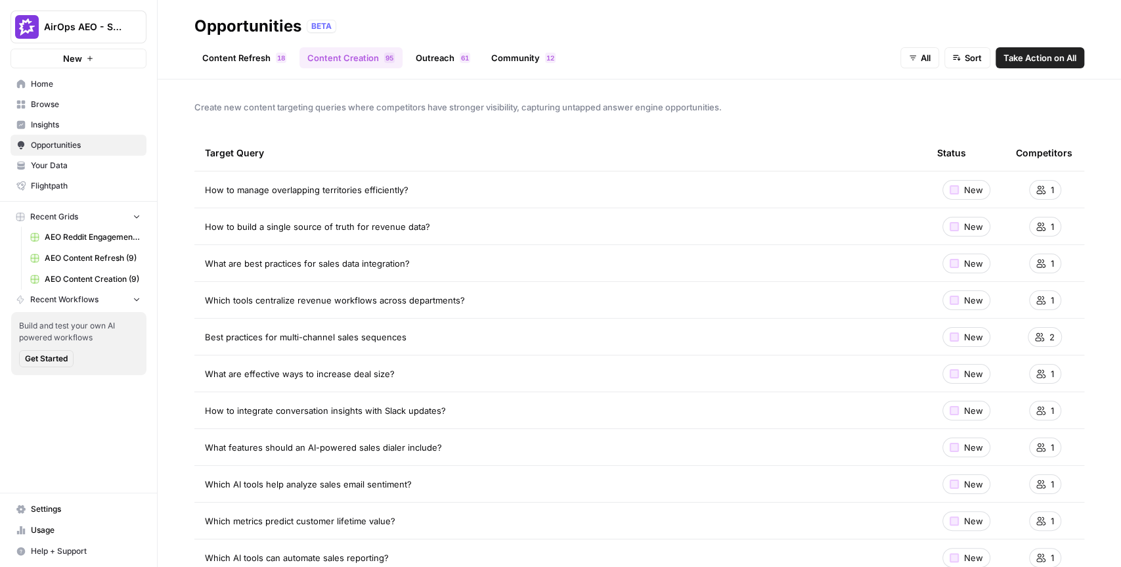
click at [699, 110] on span "Create new content targeting queries where competitors have stronger visibility…" at bounding box center [639, 106] width 890 height 13
click at [707, 115] on div "Create new content targeting queries where competitors have stronger visibility…" at bounding box center [639, 322] width 963 height 487
click at [75, 125] on span "Insights" at bounding box center [86, 125] width 110 height 12
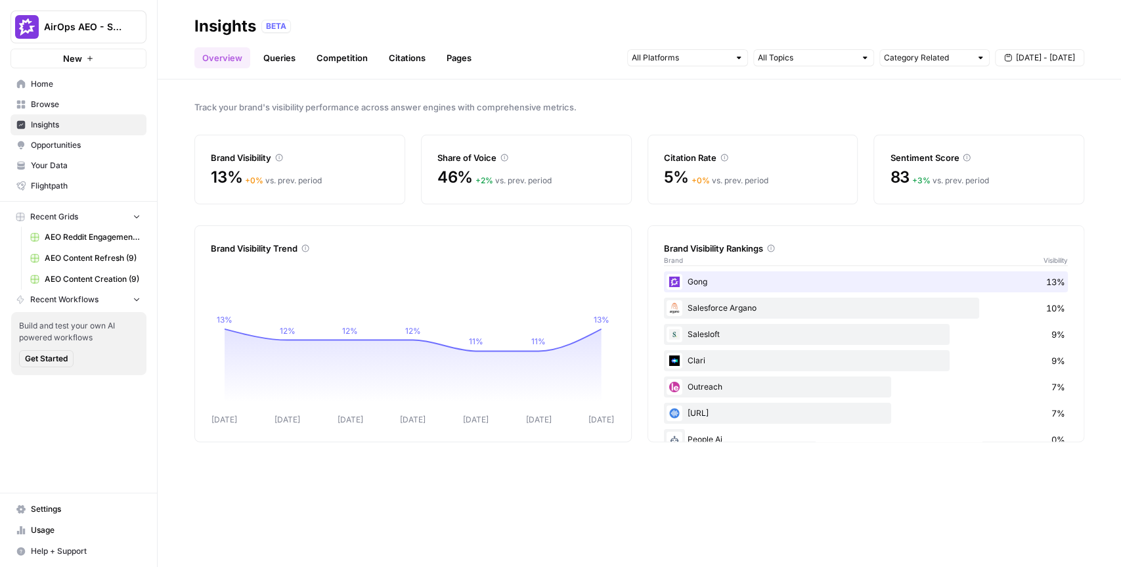
click at [414, 63] on link "Citations" at bounding box center [407, 57] width 53 height 21
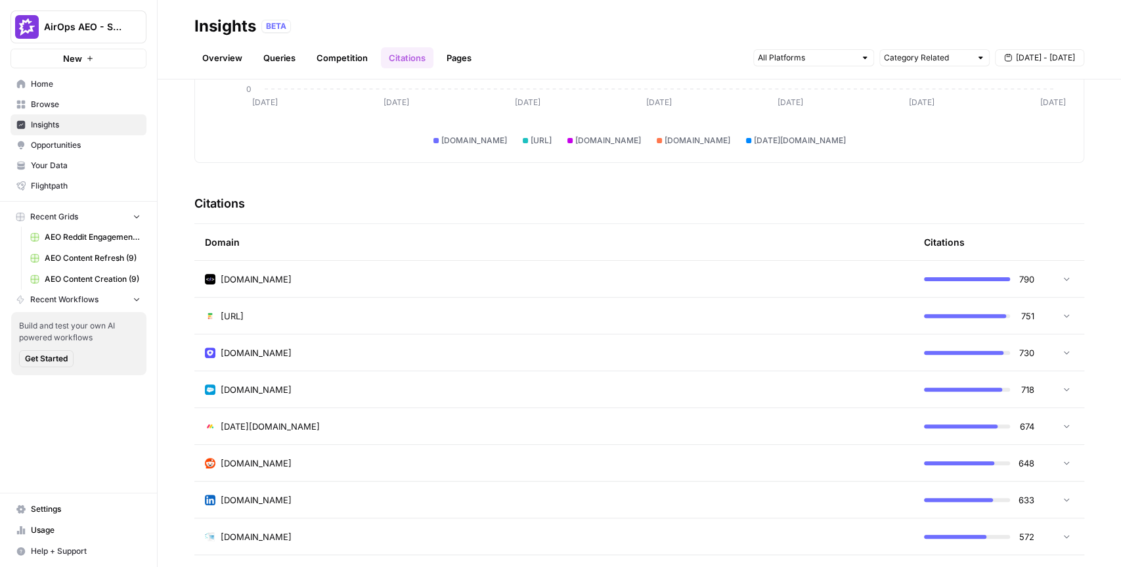
scroll to position [202, 0]
click at [239, 463] on span "reddit.com" at bounding box center [256, 462] width 71 height 13
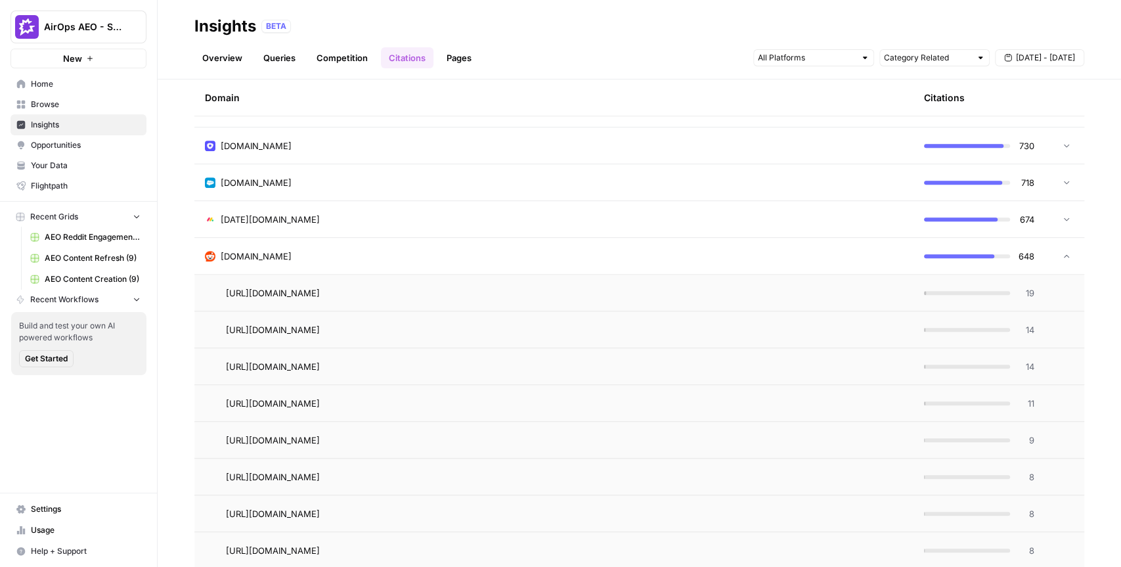
scroll to position [414, 0]
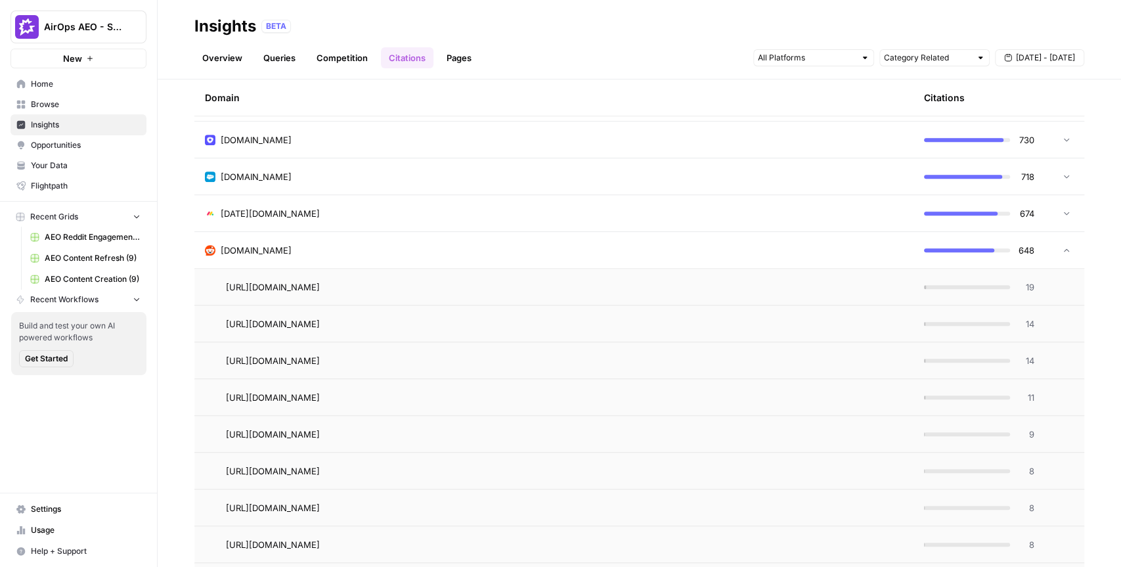
click at [340, 252] on div "reddit.com" at bounding box center [554, 250] width 698 height 13
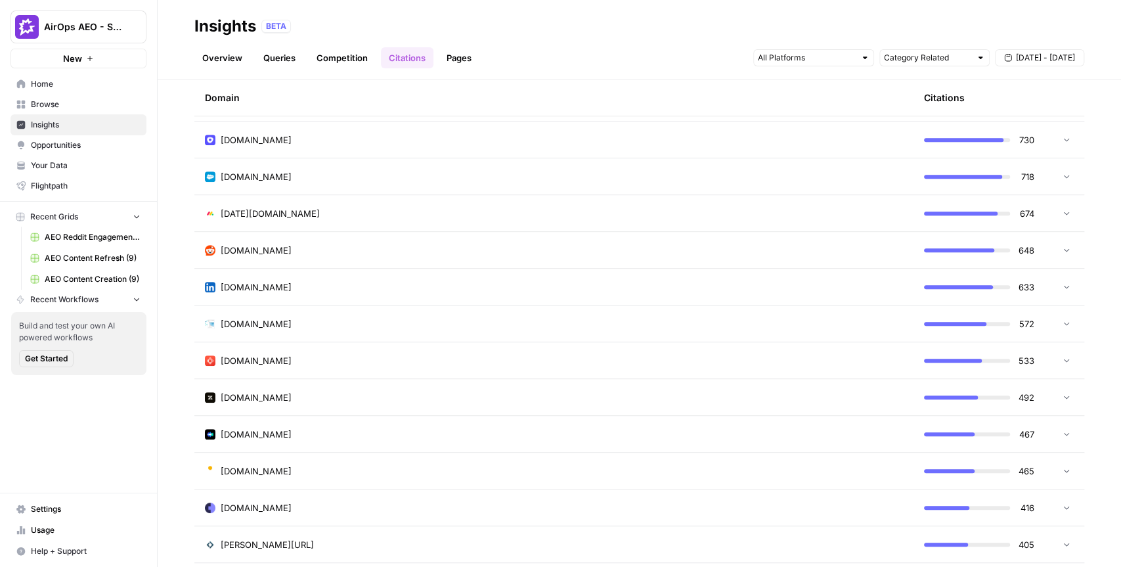
click at [98, 148] on span "Opportunities" at bounding box center [86, 145] width 110 height 12
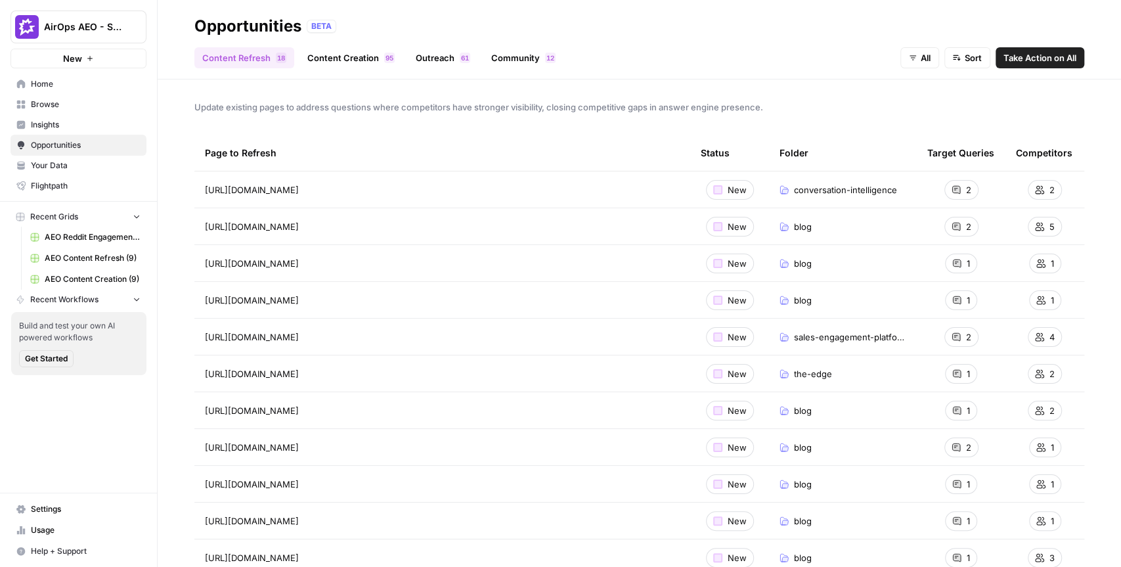
click at [519, 55] on link "Community 2 1" at bounding box center [523, 57] width 80 height 21
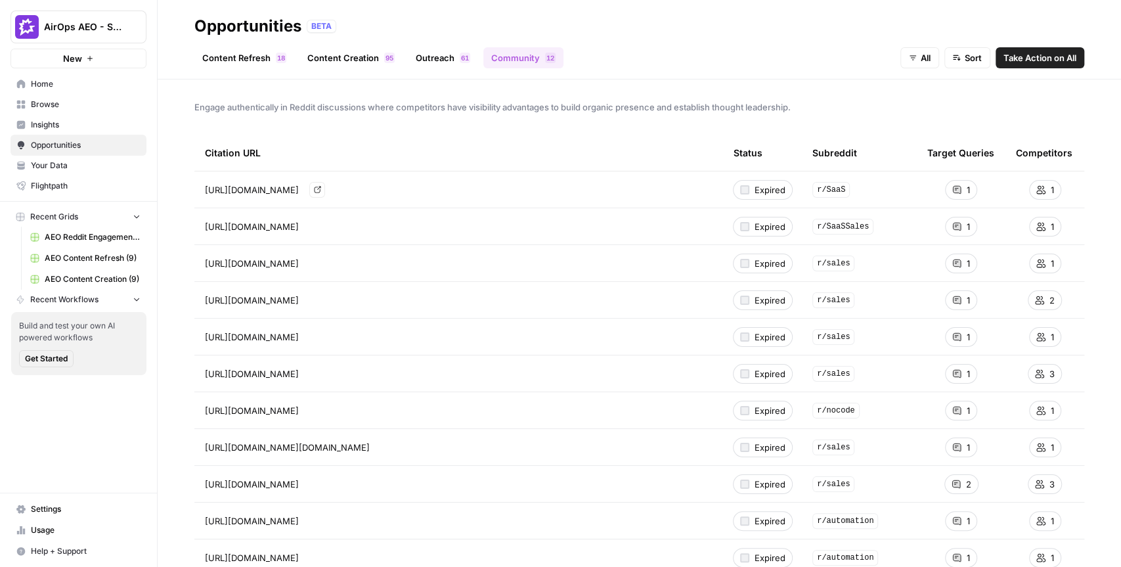
click at [321, 192] on icon "Go to page https://www.reddit.com/r/SaaS/comments/1e7zga7/what_makes_seamless_i…" at bounding box center [317, 189] width 7 height 7
click at [1068, 54] on span "Take Action on All" at bounding box center [1039, 57] width 73 height 13
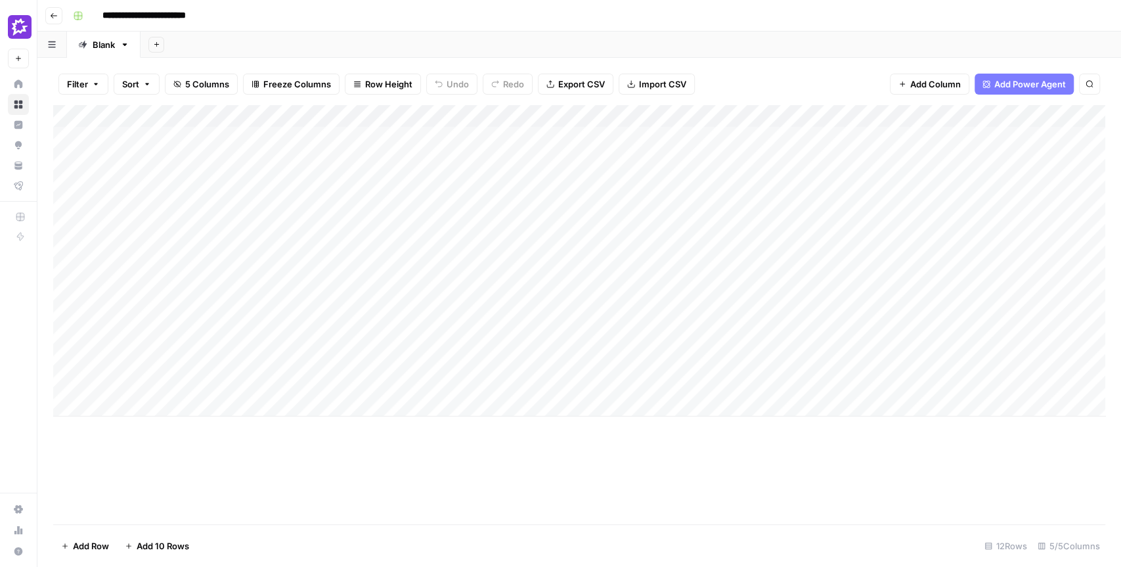
drag, startPoint x: 458, startPoint y: 139, endPoint x: 418, endPoint y: 429, distance: 292.4
click at [418, 429] on div "Add Column" at bounding box center [579, 314] width 1052 height 419
click at [451, 139] on div "Add Column" at bounding box center [579, 260] width 1052 height 311
click at [502, 118] on div "Add Column" at bounding box center [579, 260] width 1052 height 311
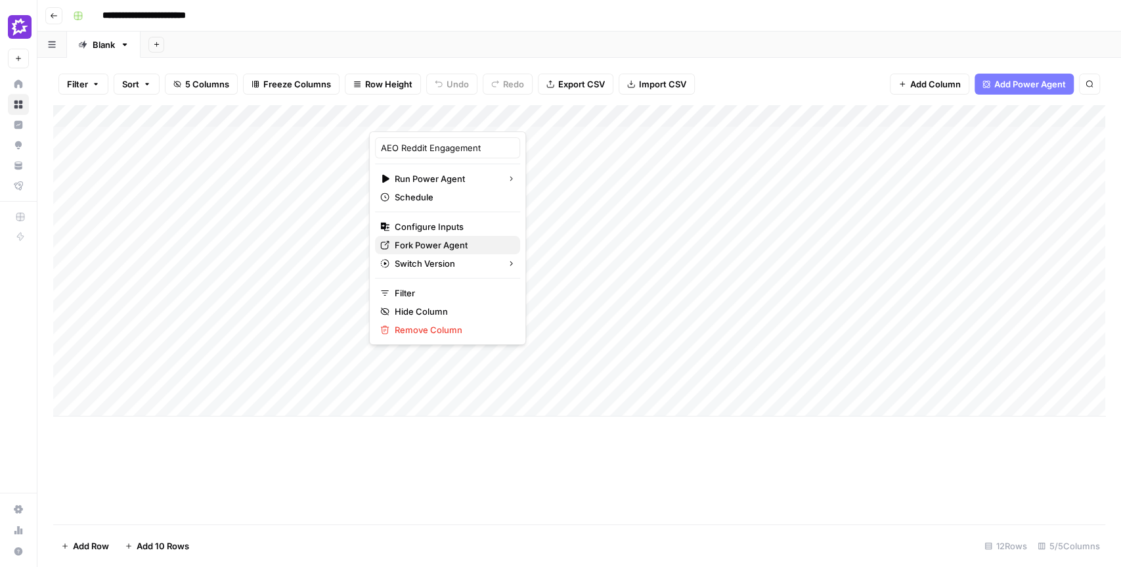
click at [408, 241] on span "Fork Power Agent" at bounding box center [452, 244] width 115 height 13
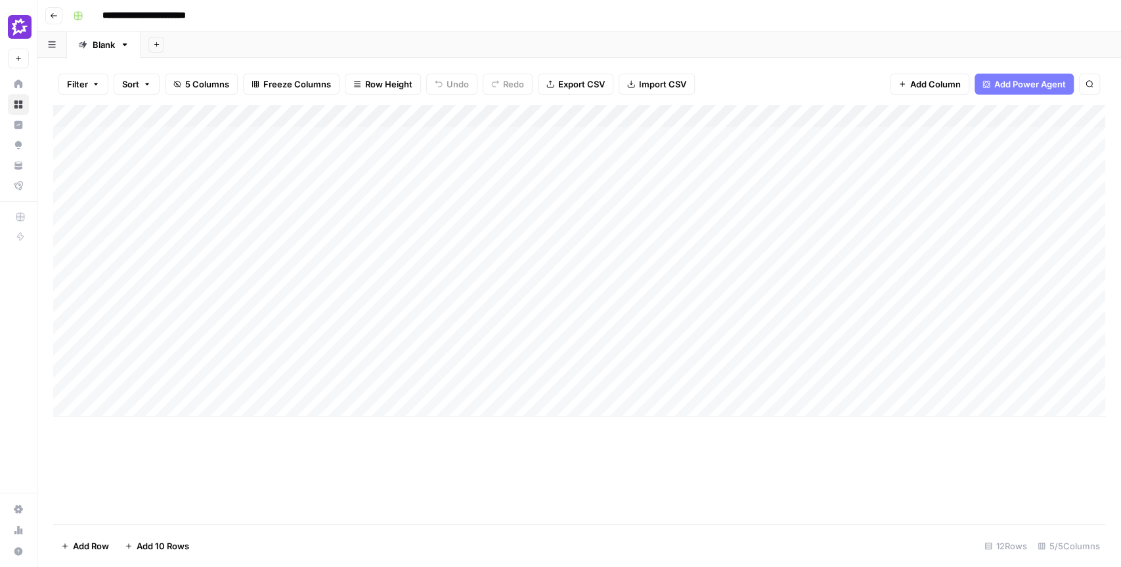
click at [502, 113] on div "Add Column" at bounding box center [579, 260] width 1052 height 311
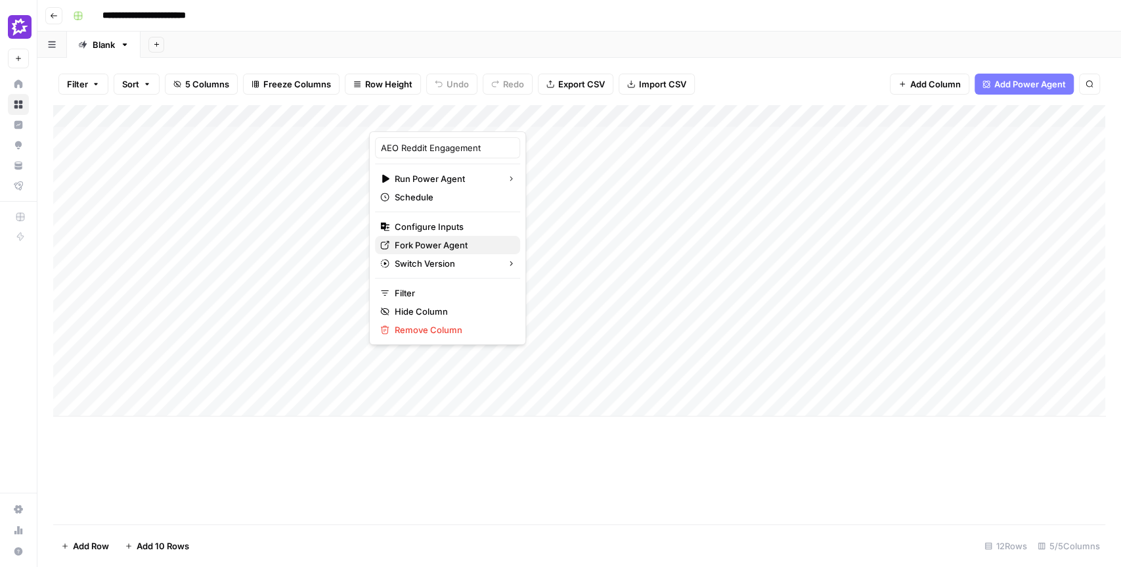
click at [412, 236] on button "Fork Power Agent" at bounding box center [447, 245] width 145 height 18
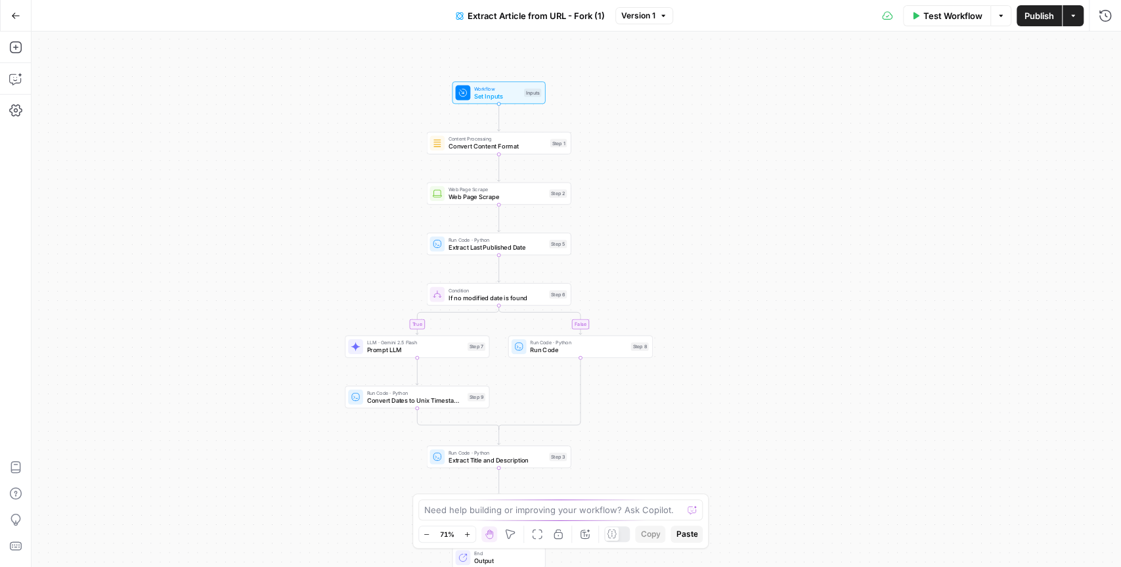
drag, startPoint x: 722, startPoint y: 233, endPoint x: 646, endPoint y: 259, distance: 81.0
click at [646, 259] on div "true false Workflow Set Inputs Inputs Content Processing Convert Content Format…" at bounding box center [577, 299] width 1090 height 535
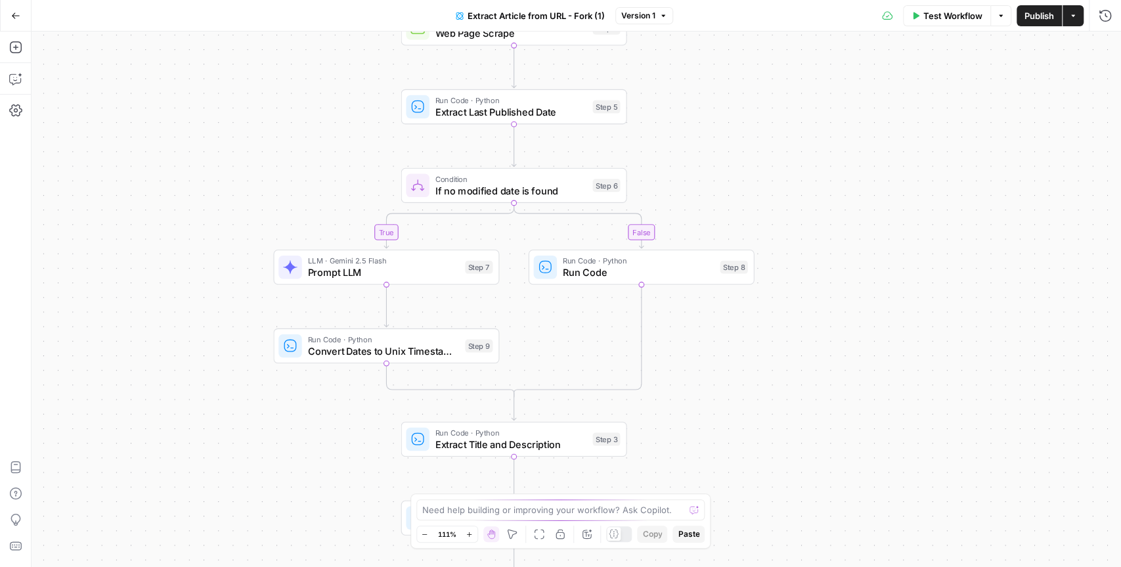
drag, startPoint x: 643, startPoint y: 259, endPoint x: 739, endPoint y: 124, distance: 165.7
click at [739, 124] on div "true false Workflow Set Inputs Inputs Content Processing Convert Content Format…" at bounding box center [577, 299] width 1090 height 535
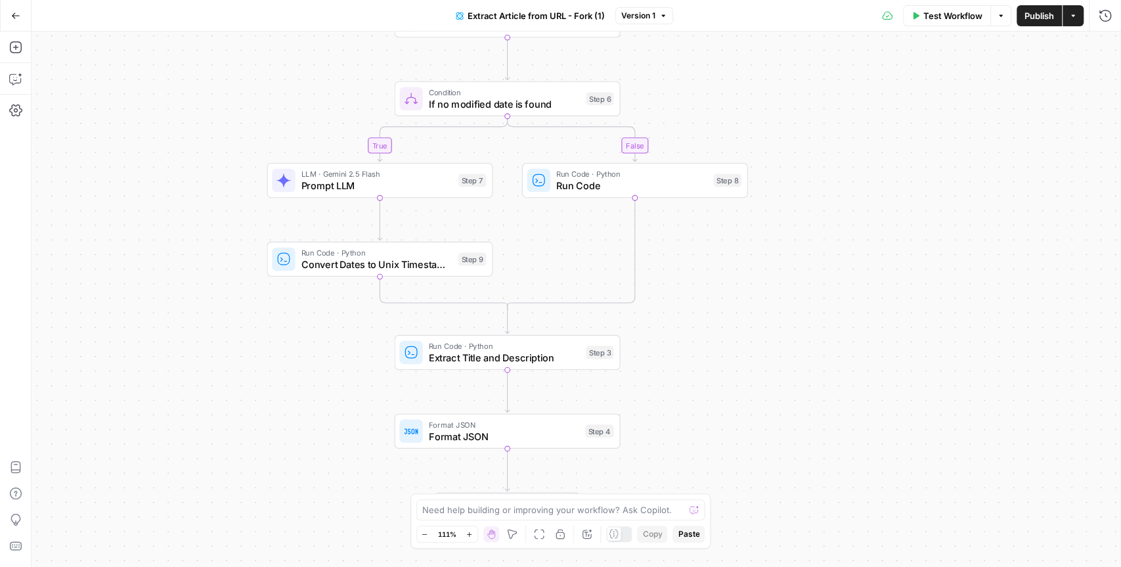
drag, startPoint x: 721, startPoint y: 321, endPoint x: 715, endPoint y: 240, distance: 81.0
click at [715, 240] on div "true false Workflow Set Inputs Inputs Content Processing Convert Content Format…" at bounding box center [577, 299] width 1090 height 535
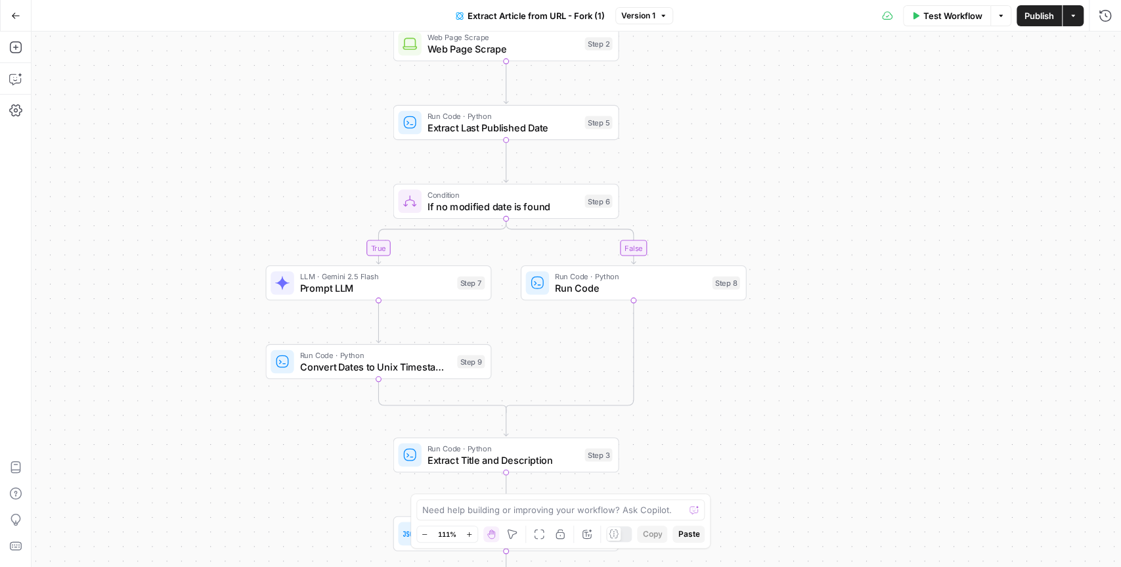
drag, startPoint x: 699, startPoint y: 269, endPoint x: 697, endPoint y: 372, distance: 103.1
click at [697, 372] on div "true false Workflow Set Inputs Inputs Content Processing Convert Content Format…" at bounding box center [577, 299] width 1090 height 535
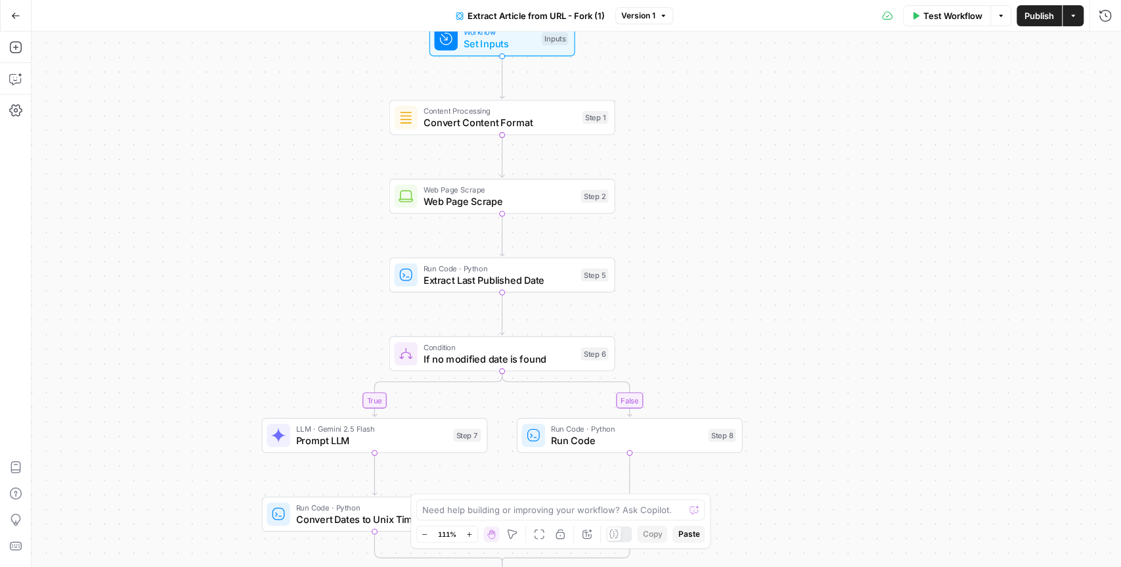
drag, startPoint x: 692, startPoint y: 190, endPoint x: 688, endPoint y: 356, distance: 166.2
click at [688, 356] on div "true false Workflow Set Inputs Inputs Content Processing Convert Content Format…" at bounding box center [577, 299] width 1090 height 535
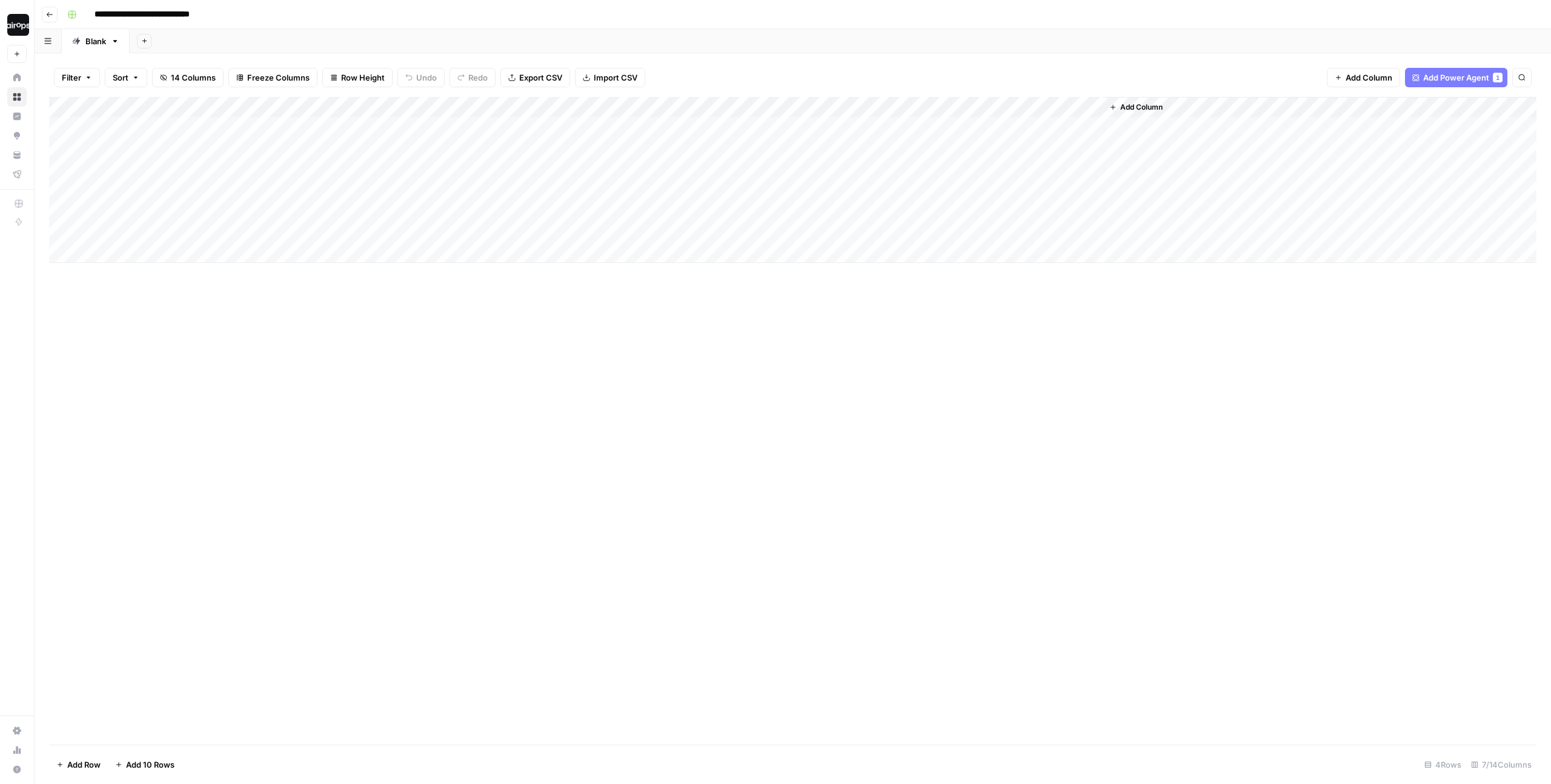
click at [464, 21] on div "**********" at bounding box center [801, 14] width 1476 height 19
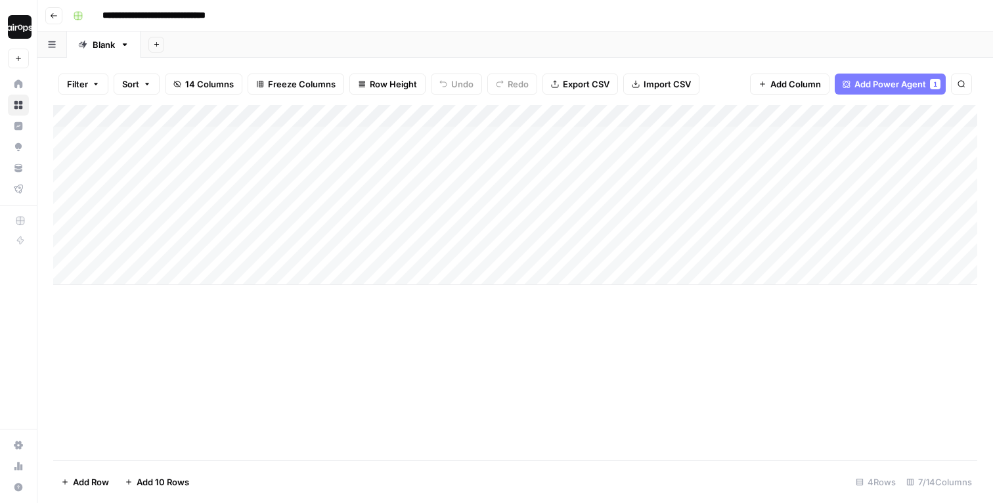
click at [394, 56] on div "Add Sheet" at bounding box center [567, 45] width 852 height 26
